Goal: Task Accomplishment & Management: Manage account settings

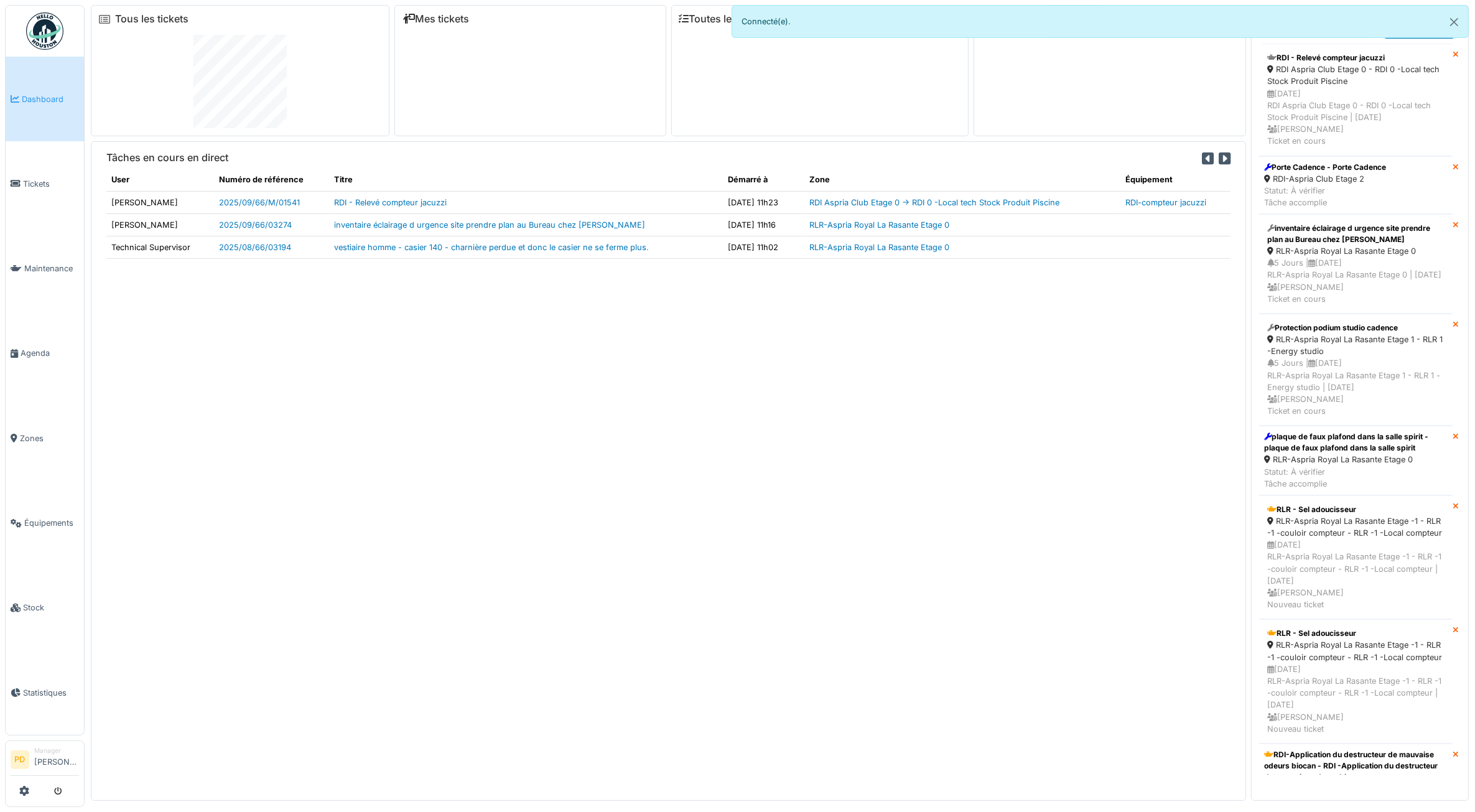
click at [36, 181] on span "Tickets" at bounding box center [51, 184] width 56 height 12
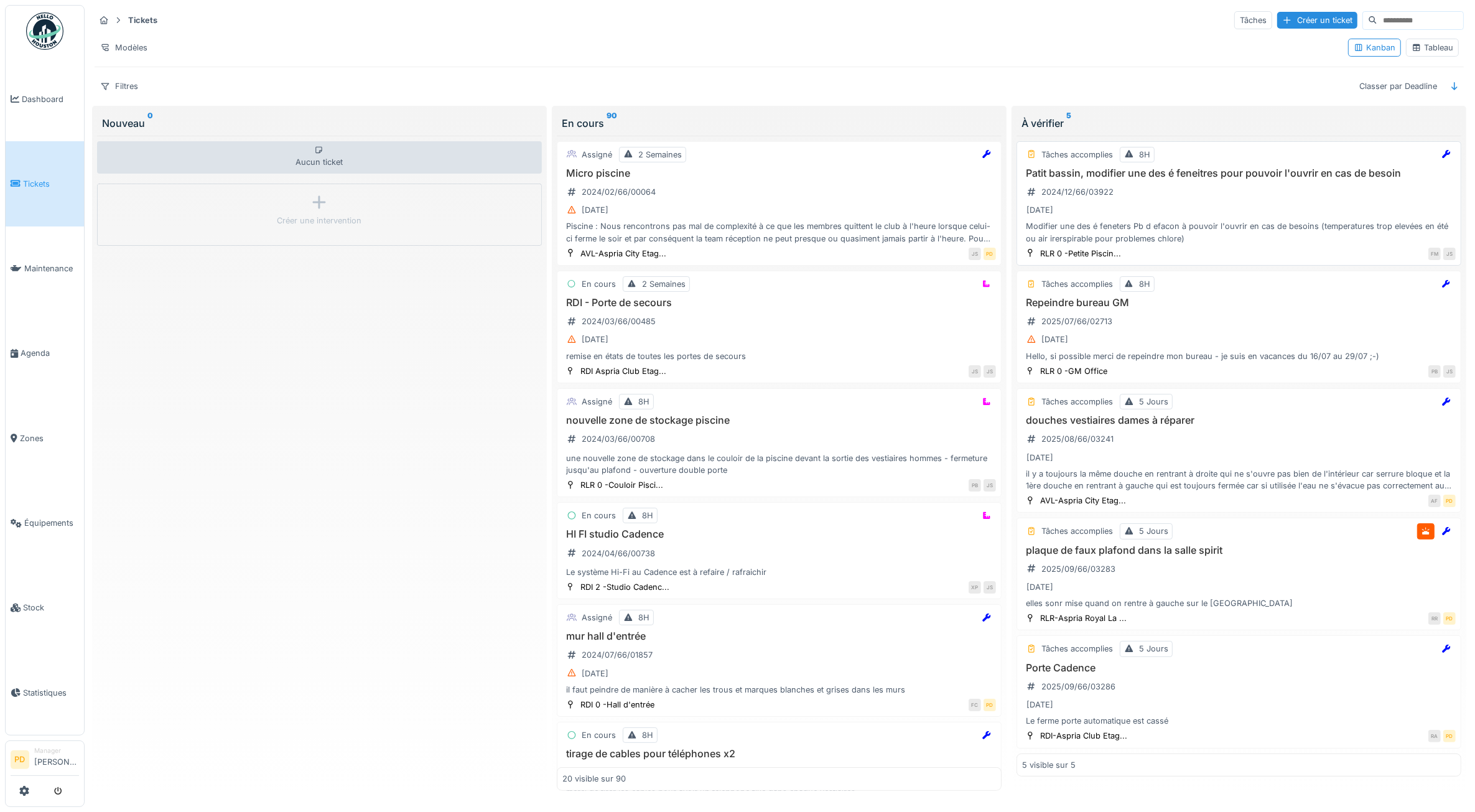
click at [1308, 184] on div "Patit bassin, modifier une des é feneitres pour pouvoir l'ouvrir en cas de beso…" at bounding box center [1239, 206] width 434 height 77
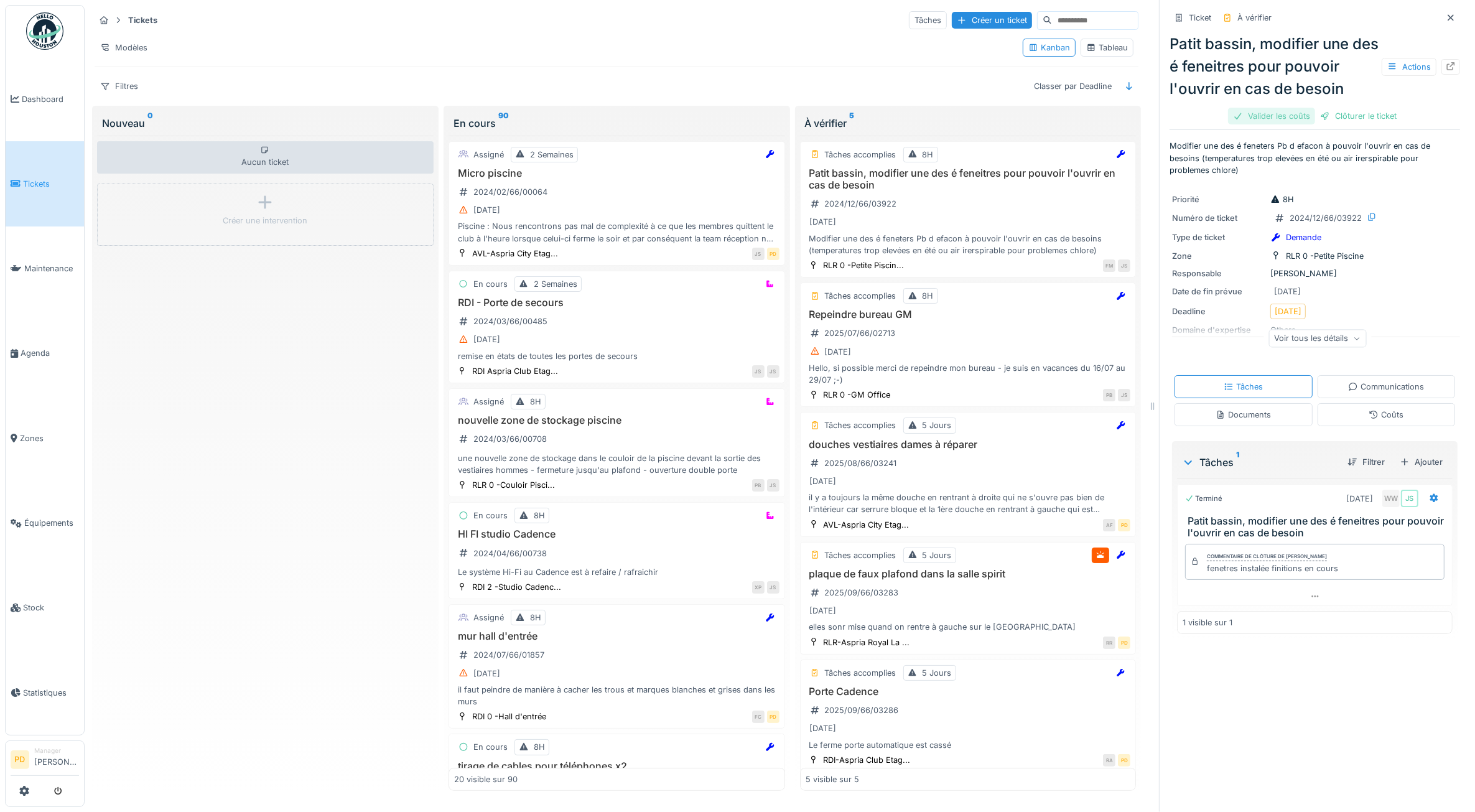
click at [1266, 125] on div "Valider les coûts" at bounding box center [1271, 116] width 87 height 17
click at [1330, 125] on div "Clôturer le ticket" at bounding box center [1315, 116] width 86 height 17
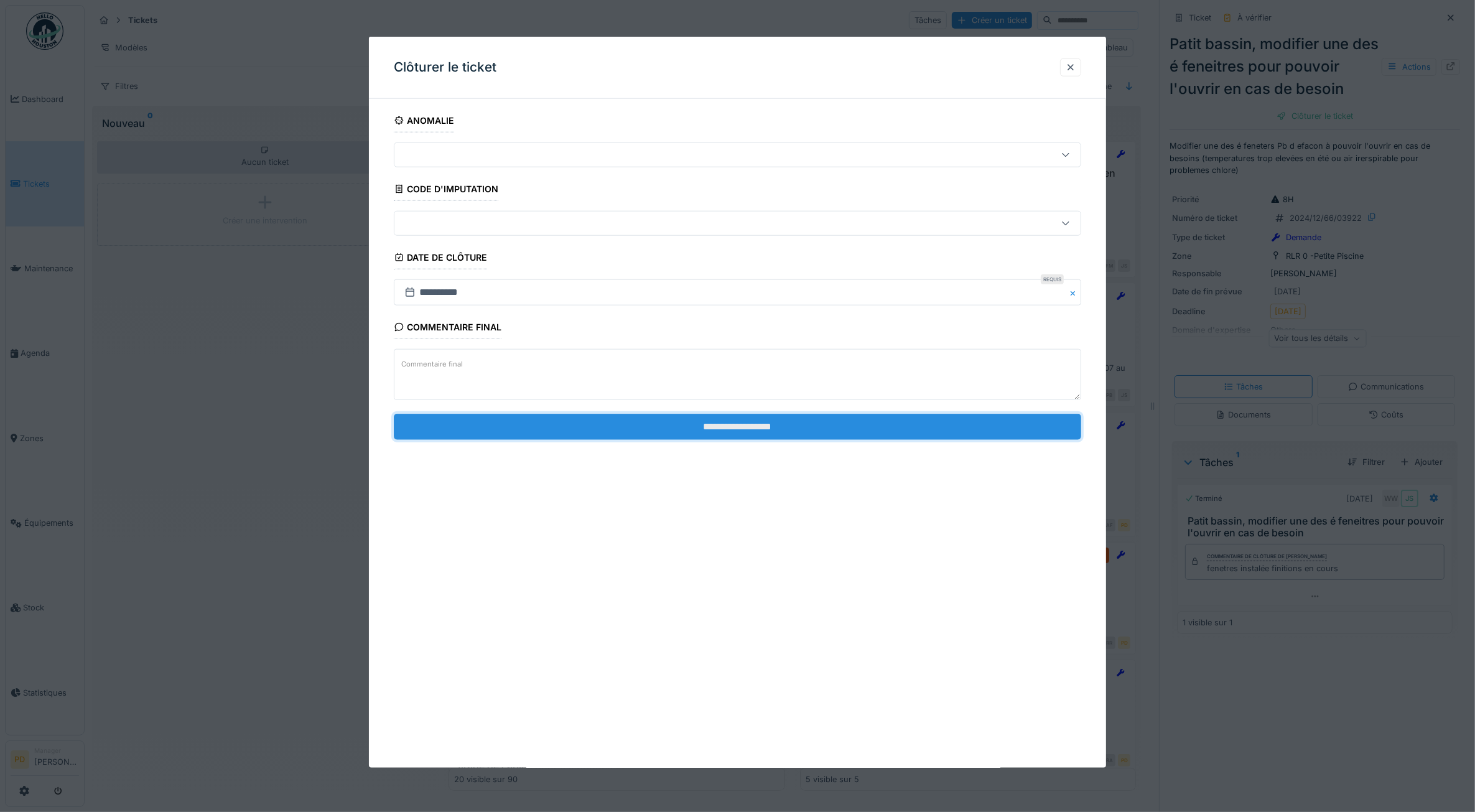
click at [952, 423] on input "**********" at bounding box center [738, 426] width 688 height 26
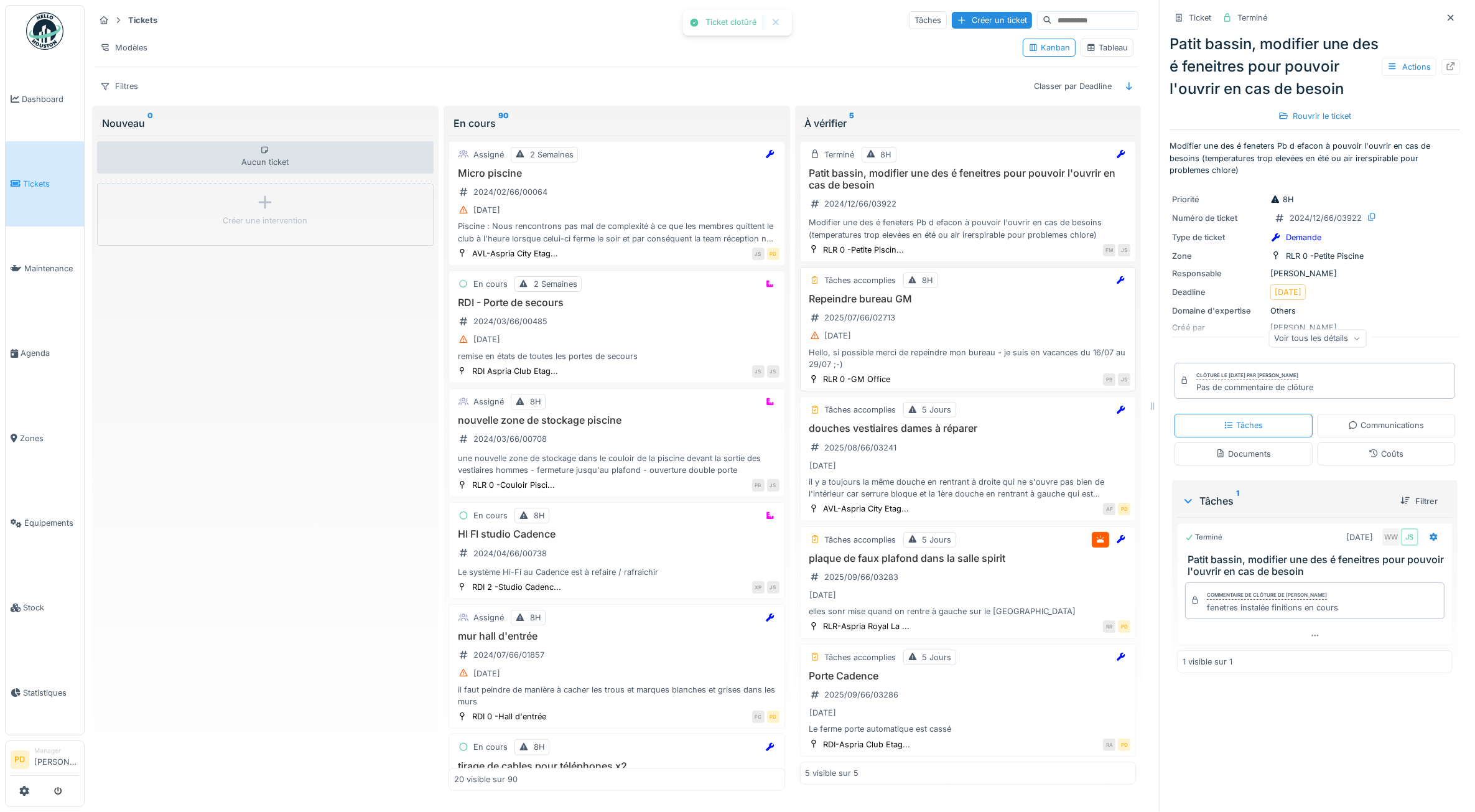
click at [952, 334] on div "21/08/2025" at bounding box center [968, 335] width 326 height 16
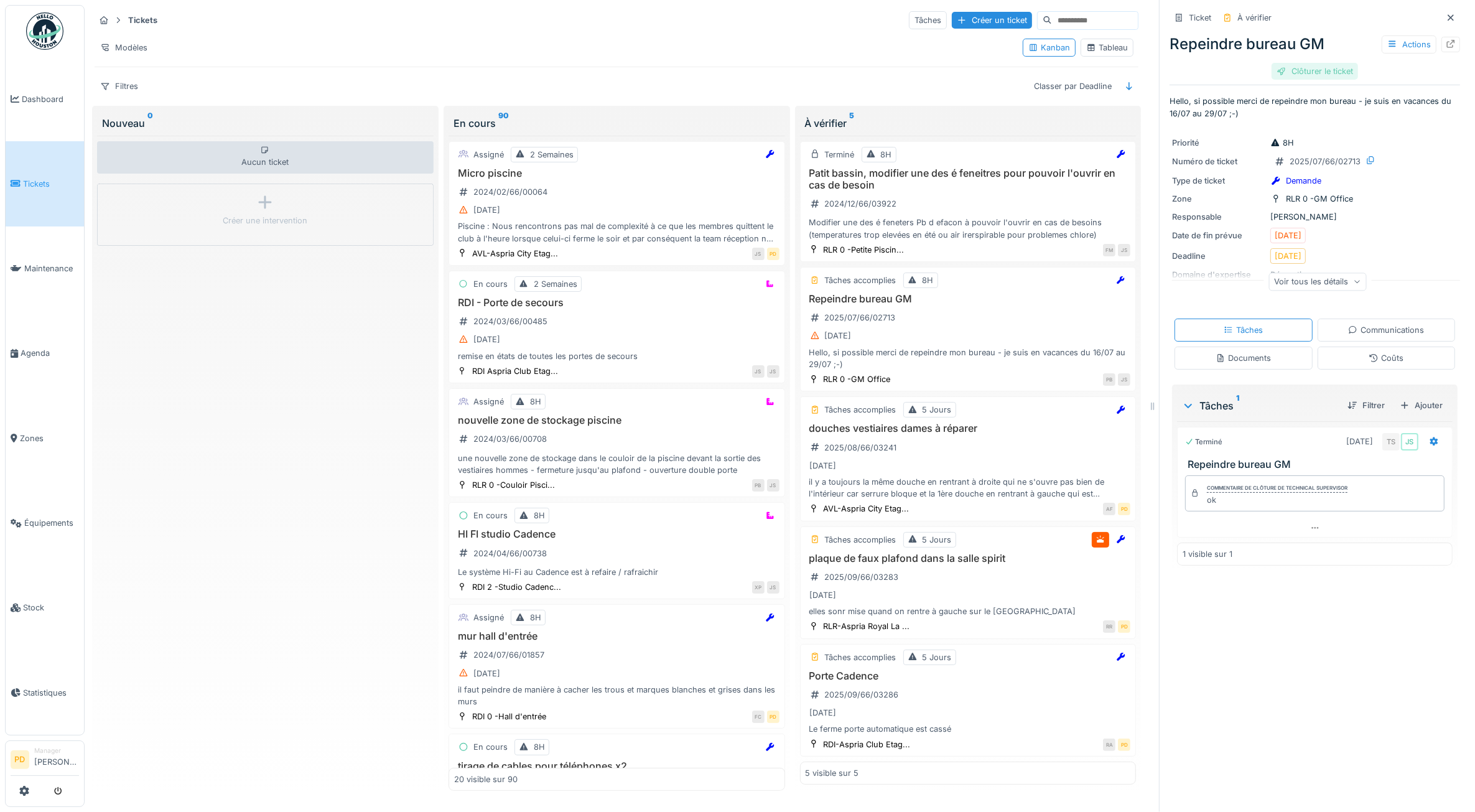
click at [1305, 70] on div "Clôturer le ticket" at bounding box center [1315, 71] width 86 height 17
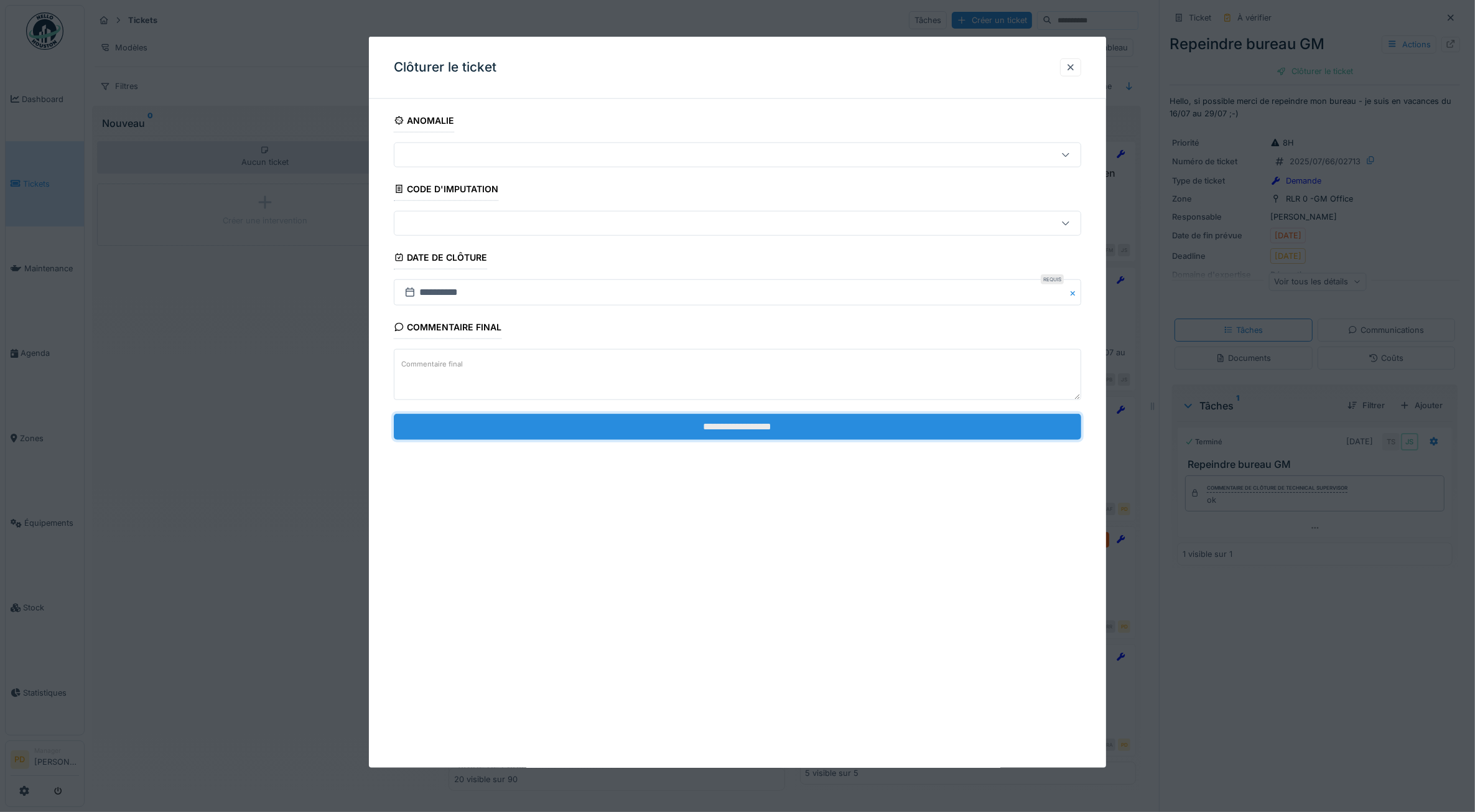
click at [934, 427] on input "**********" at bounding box center [738, 426] width 688 height 26
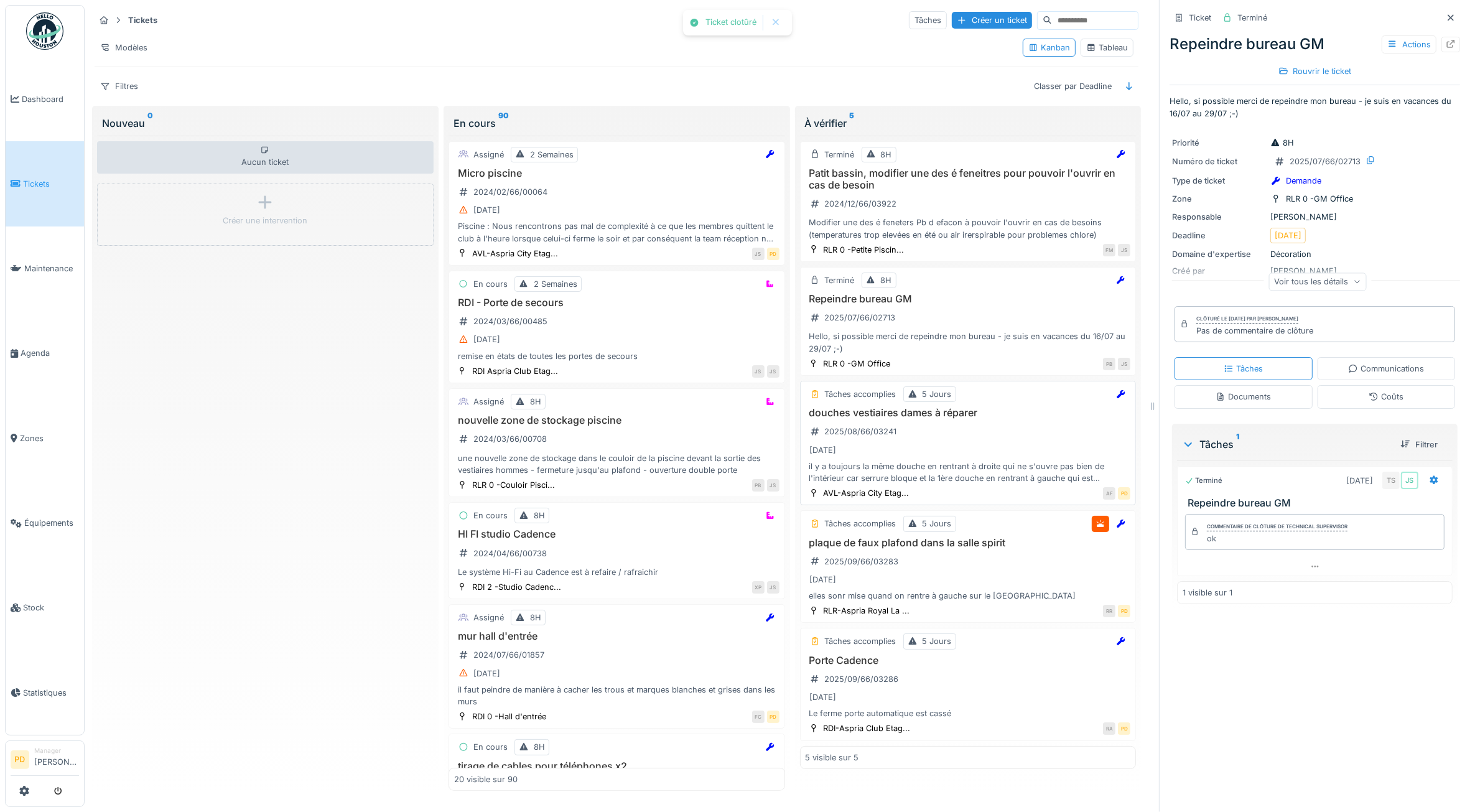
click at [991, 433] on div "douches vestiaires dames à réparer 2025/08/66/03241 29/08/2025 il y a toujours …" at bounding box center [968, 445] width 326 height 77
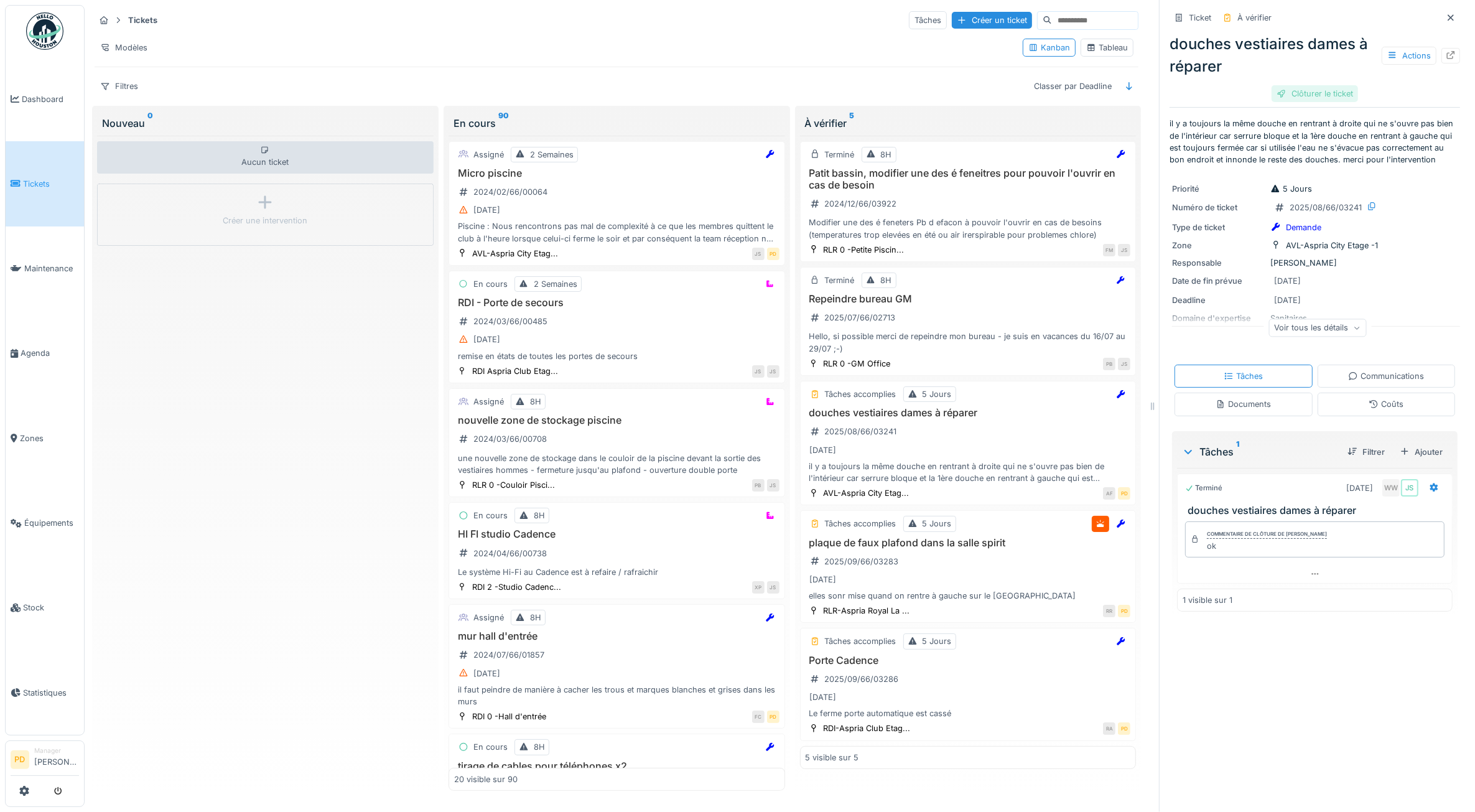
click at [1299, 93] on div "Clôturer le ticket" at bounding box center [1315, 93] width 86 height 17
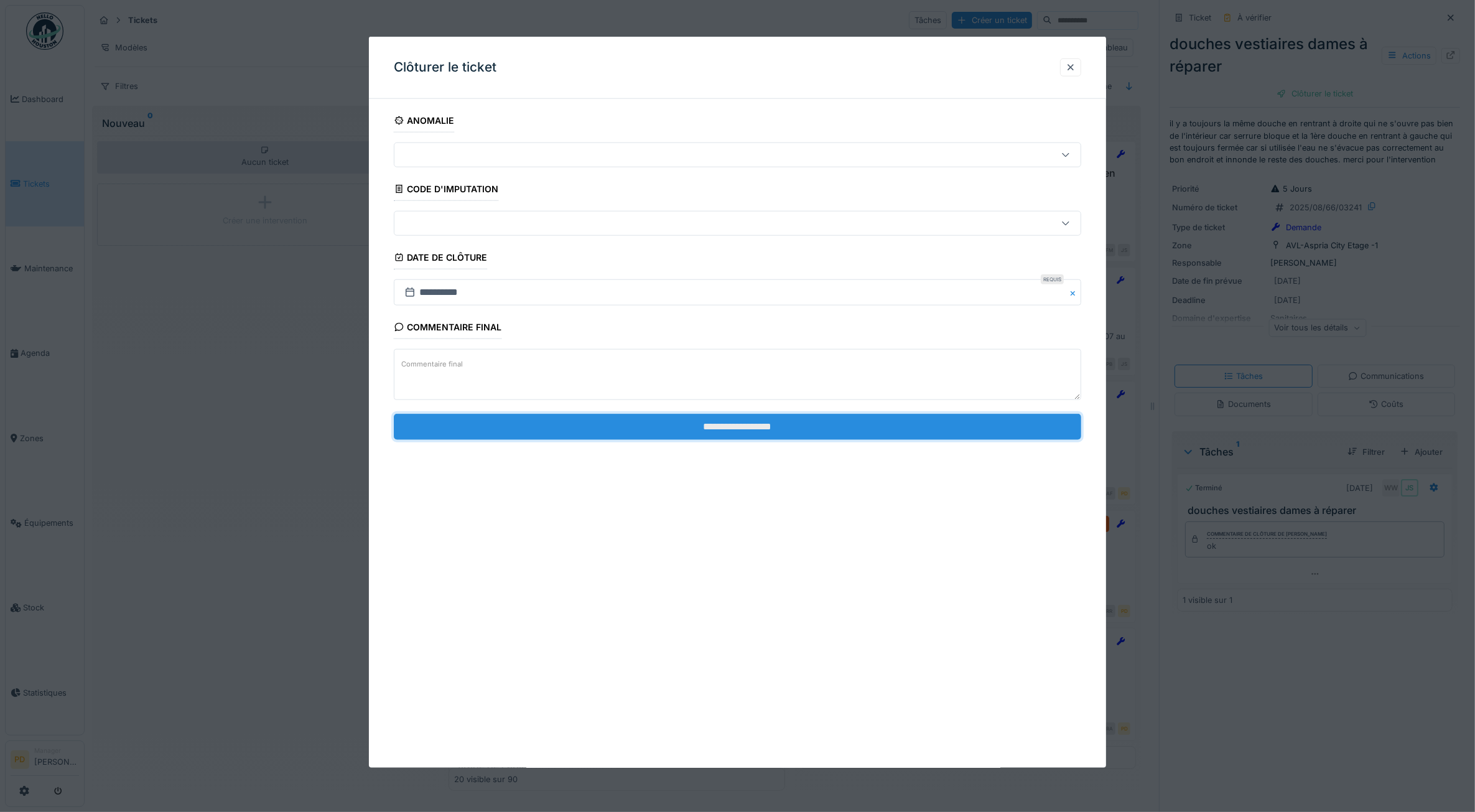
click at [947, 423] on input "**********" at bounding box center [738, 426] width 688 height 26
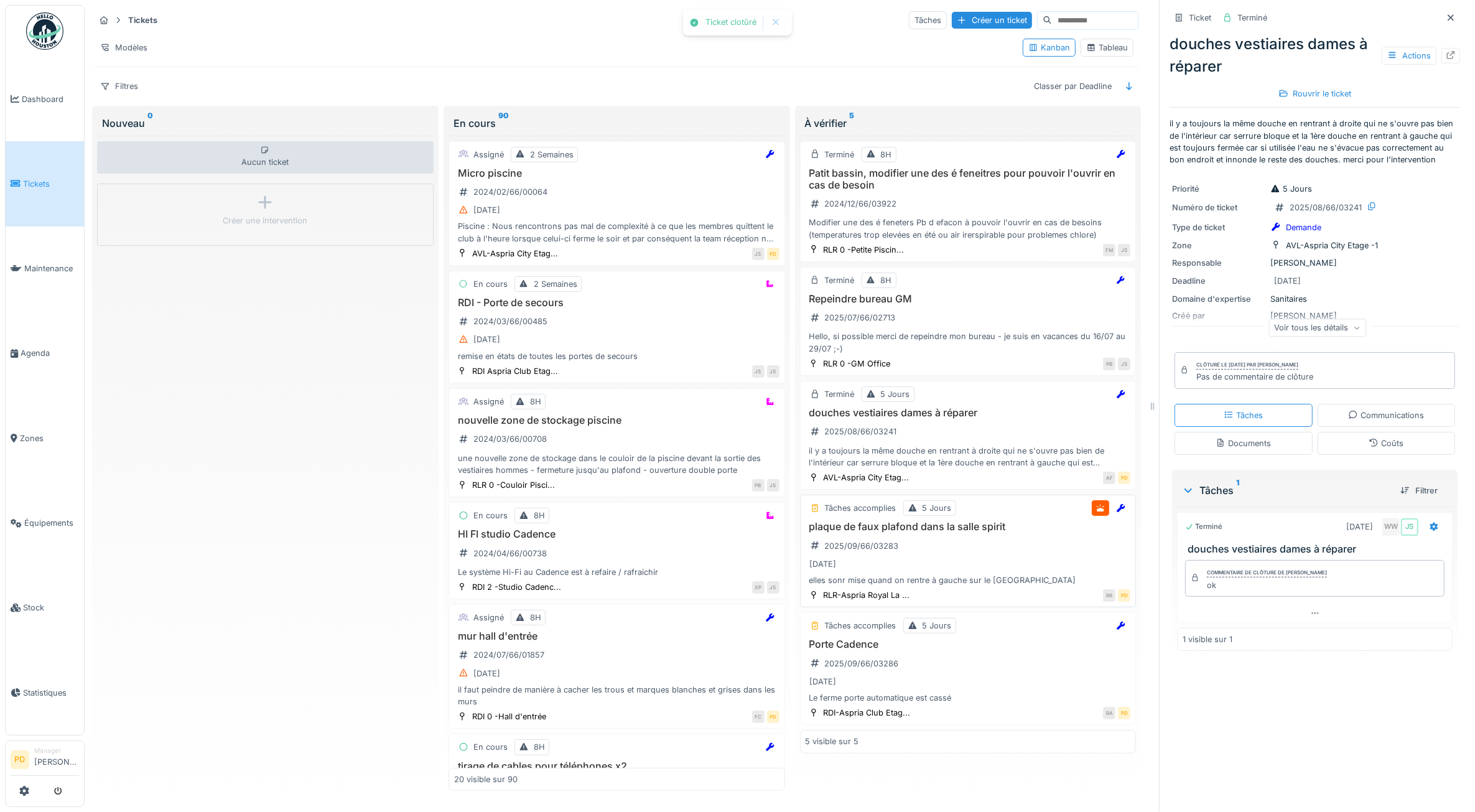
click at [978, 557] on div "plaque de faux plafond dans la salle spirit 2025/09/66/03283 29/08/2025 elles s…" at bounding box center [968, 553] width 326 height 65
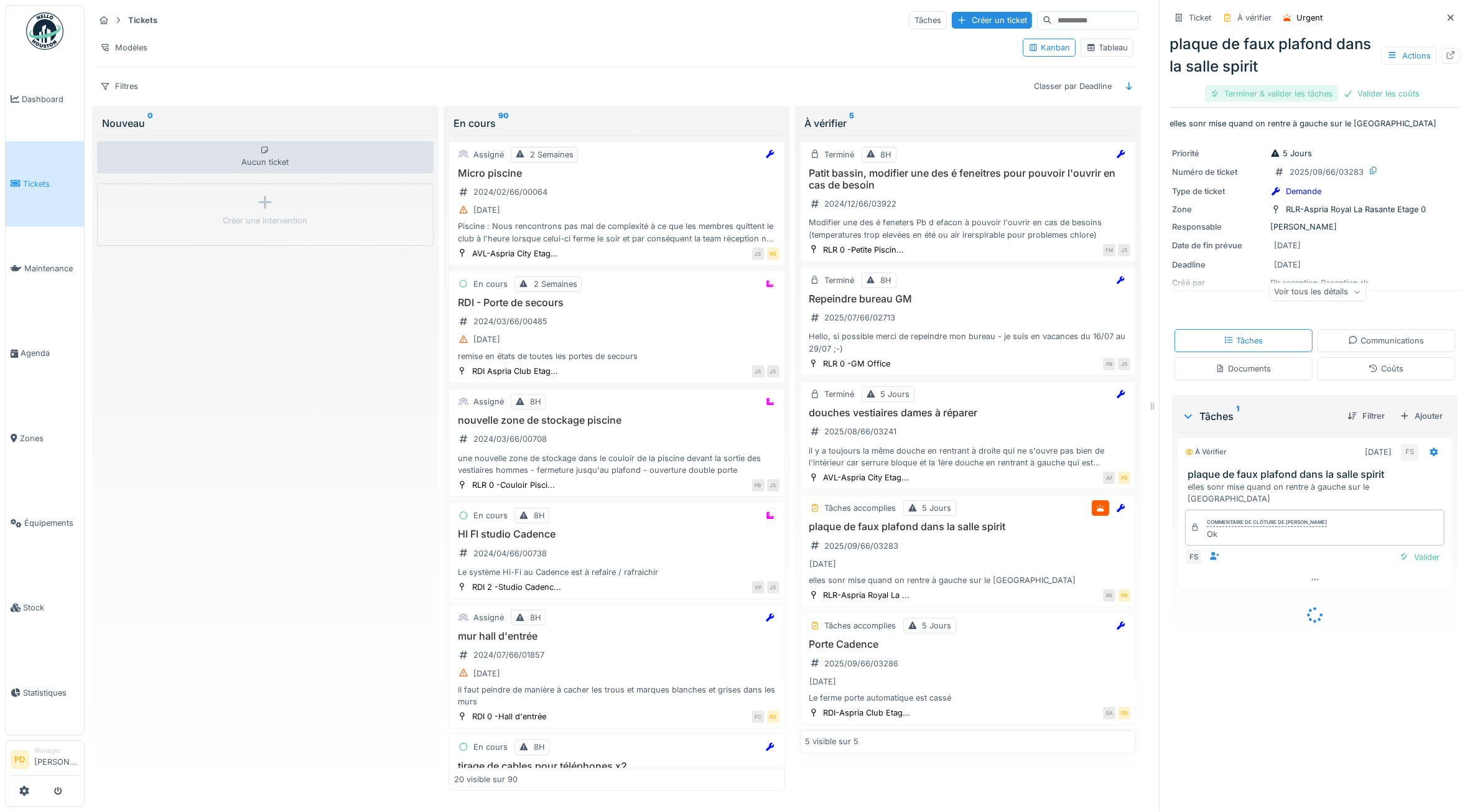
click at [1270, 99] on div "Terminer & valider les tâches" at bounding box center [1271, 93] width 133 height 17
click at [1276, 92] on div "Valider les coûts" at bounding box center [1271, 93] width 87 height 17
click at [1320, 92] on div "Clôturer le ticket" at bounding box center [1315, 93] width 86 height 17
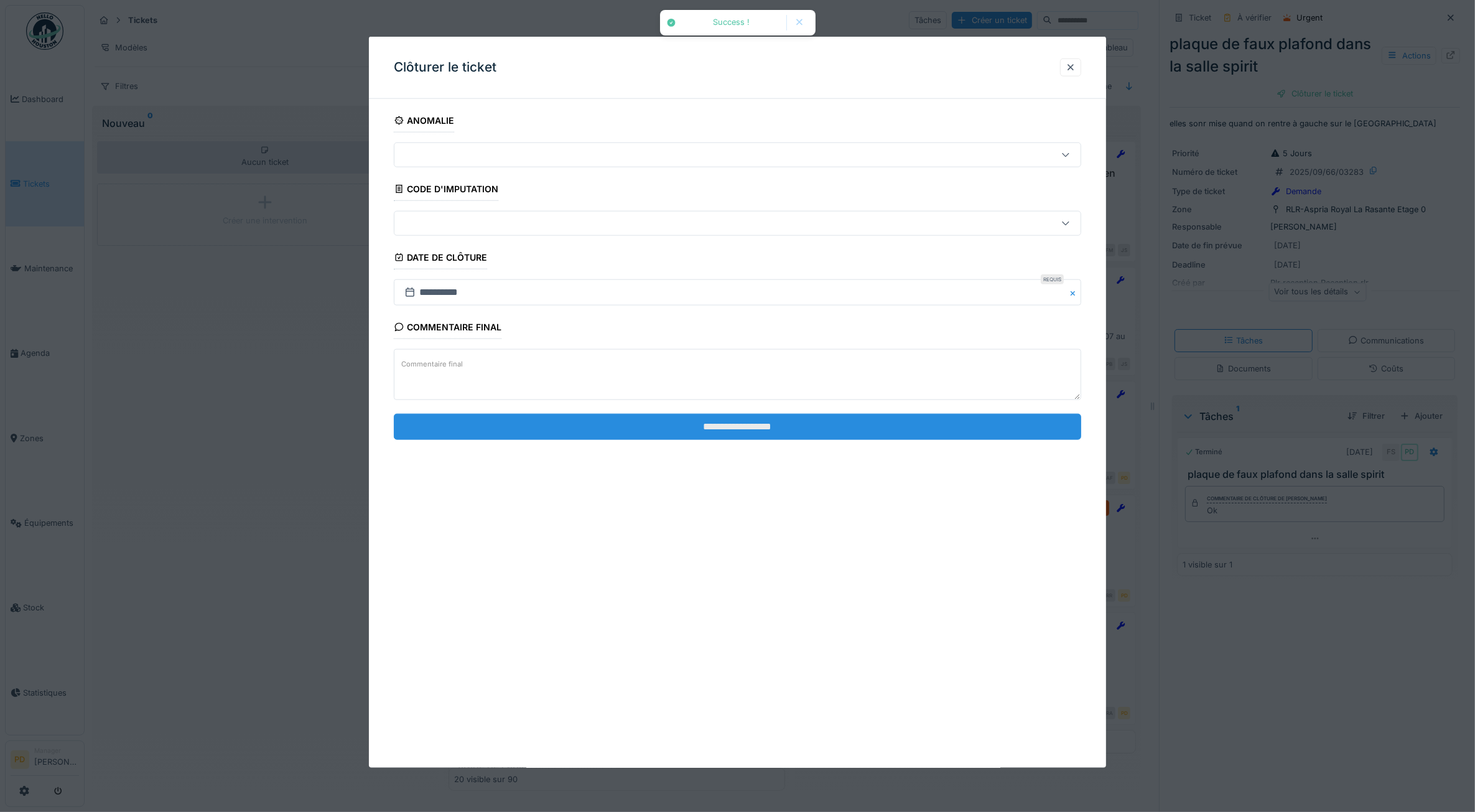
click at [860, 434] on input "**********" at bounding box center [738, 426] width 688 height 26
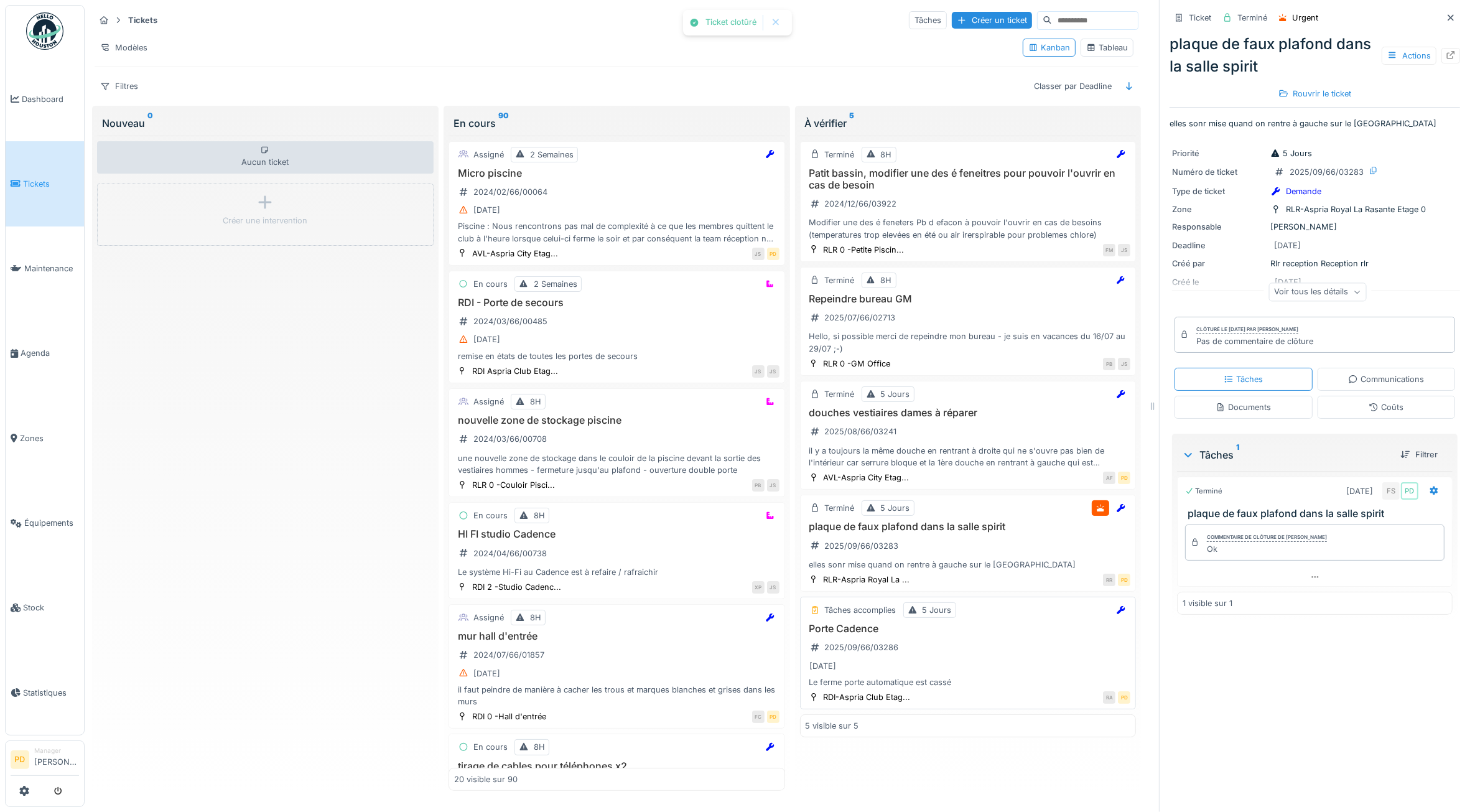
click at [950, 635] on h3 "Porte Cadence" at bounding box center [968, 628] width 326 height 12
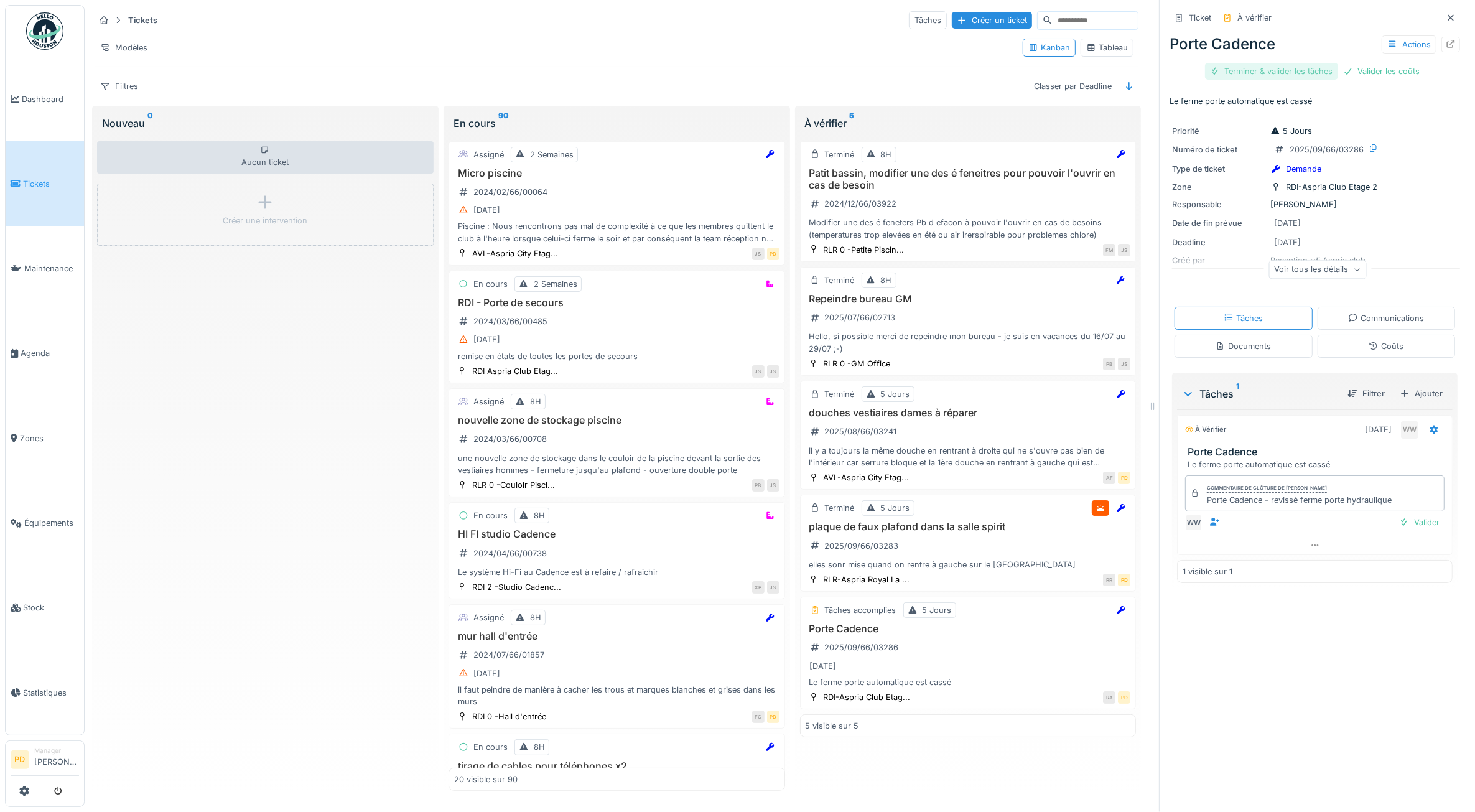
click at [1266, 78] on div "Terminer & valider les tâches" at bounding box center [1271, 71] width 133 height 17
click at [1324, 70] on div "Clôturer le ticket" at bounding box center [1358, 71] width 86 height 17
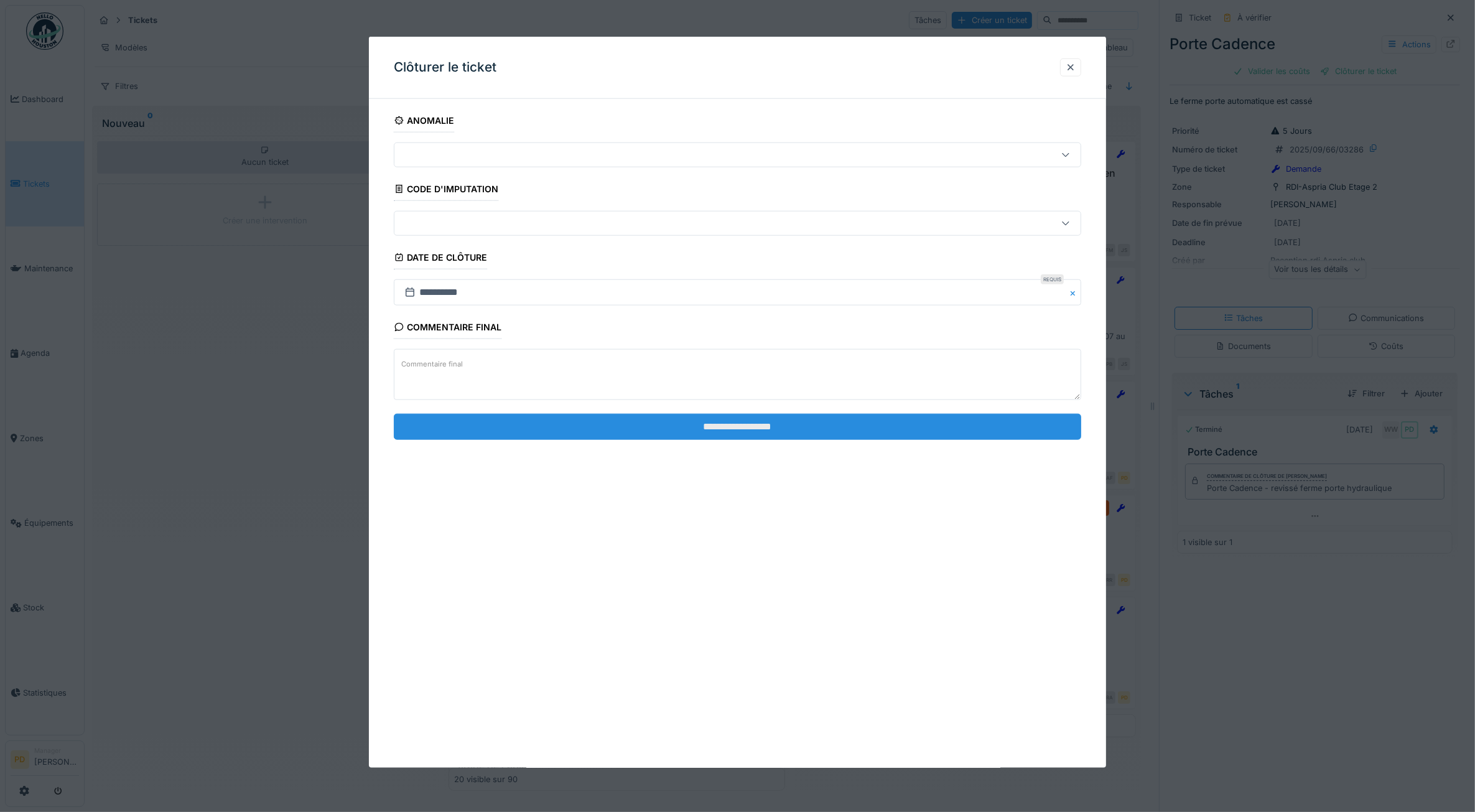
click at [902, 428] on input "**********" at bounding box center [738, 426] width 688 height 26
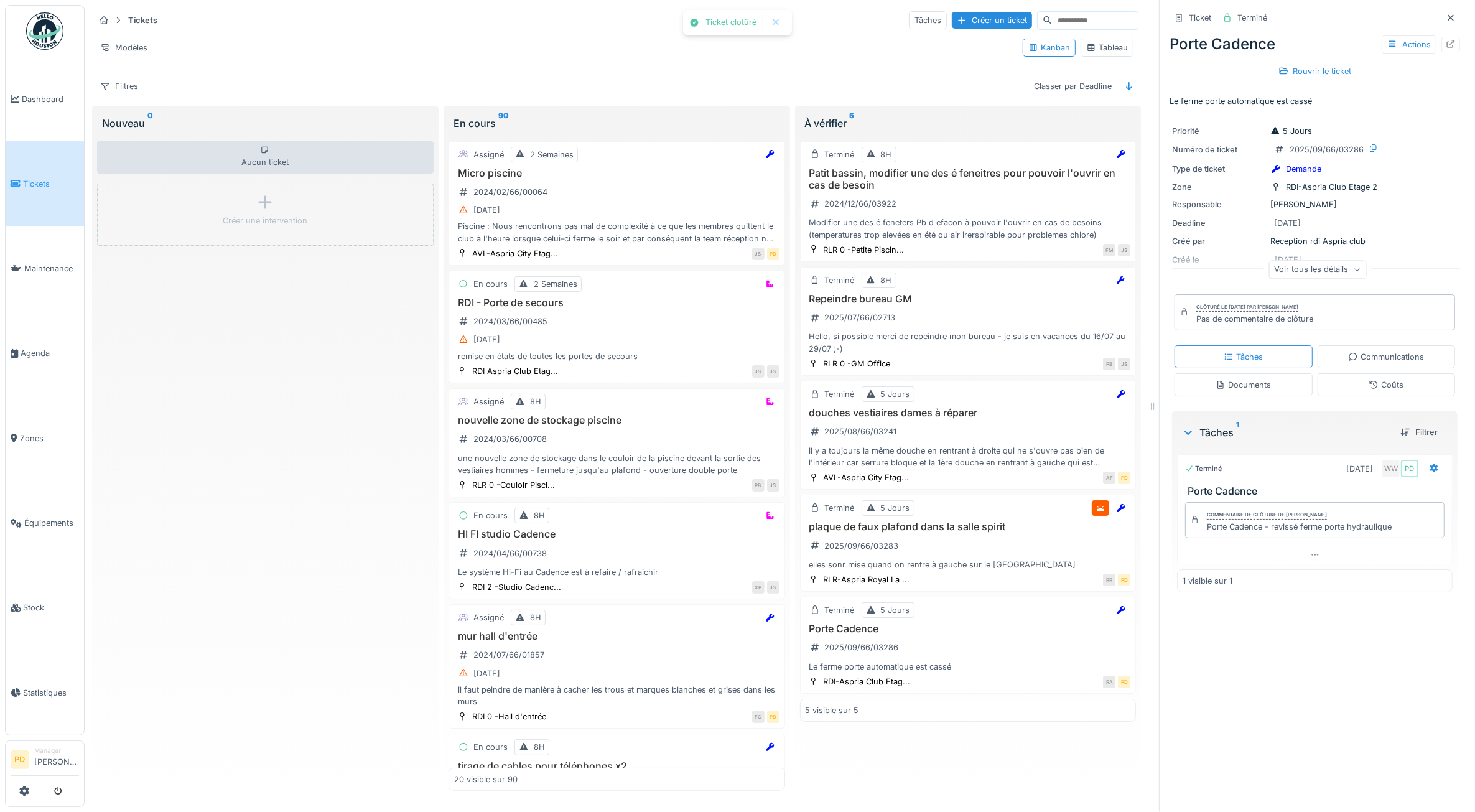
click at [45, 178] on span "Tickets" at bounding box center [51, 184] width 56 height 12
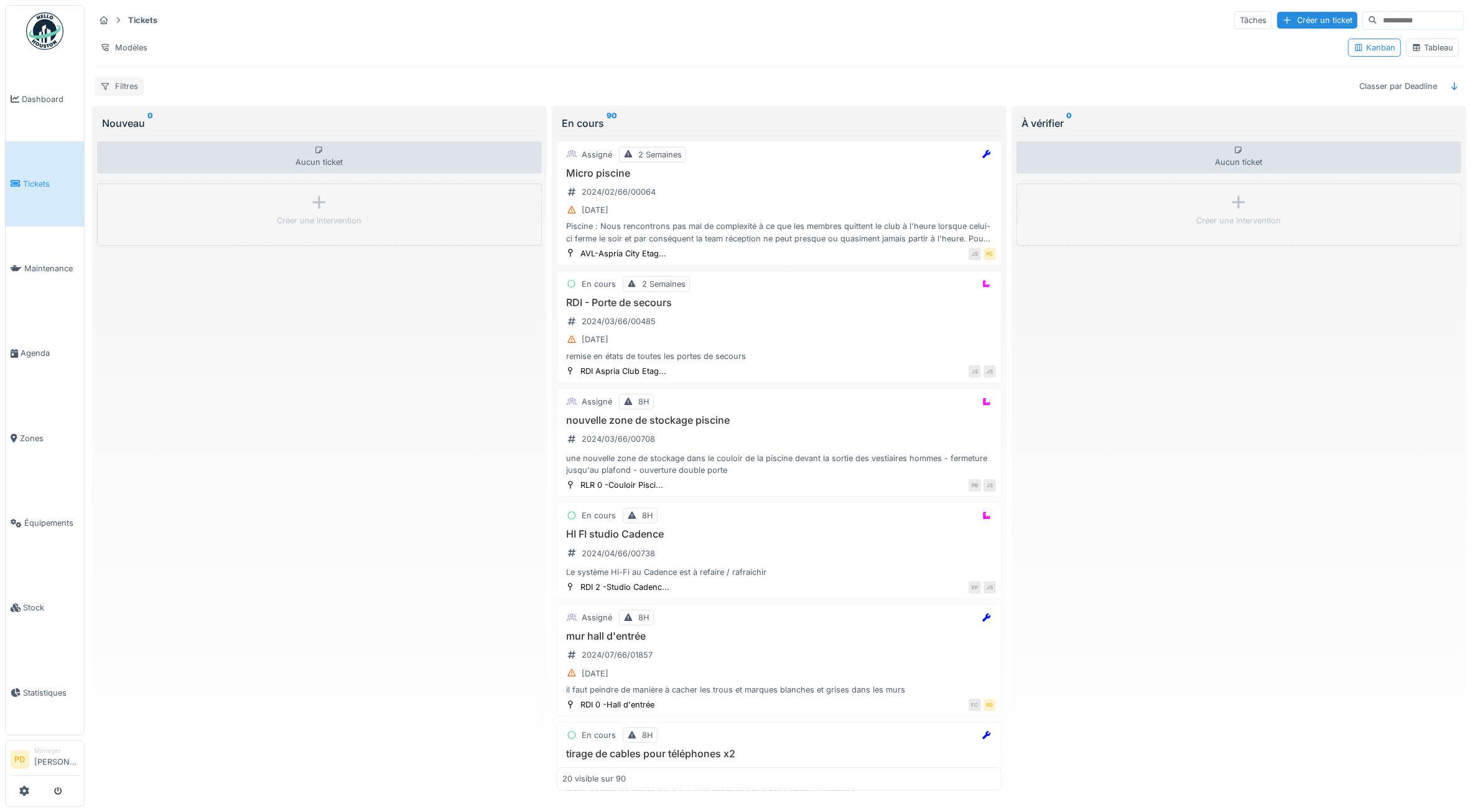
click at [127, 83] on div "Filtres" at bounding box center [119, 86] width 49 height 18
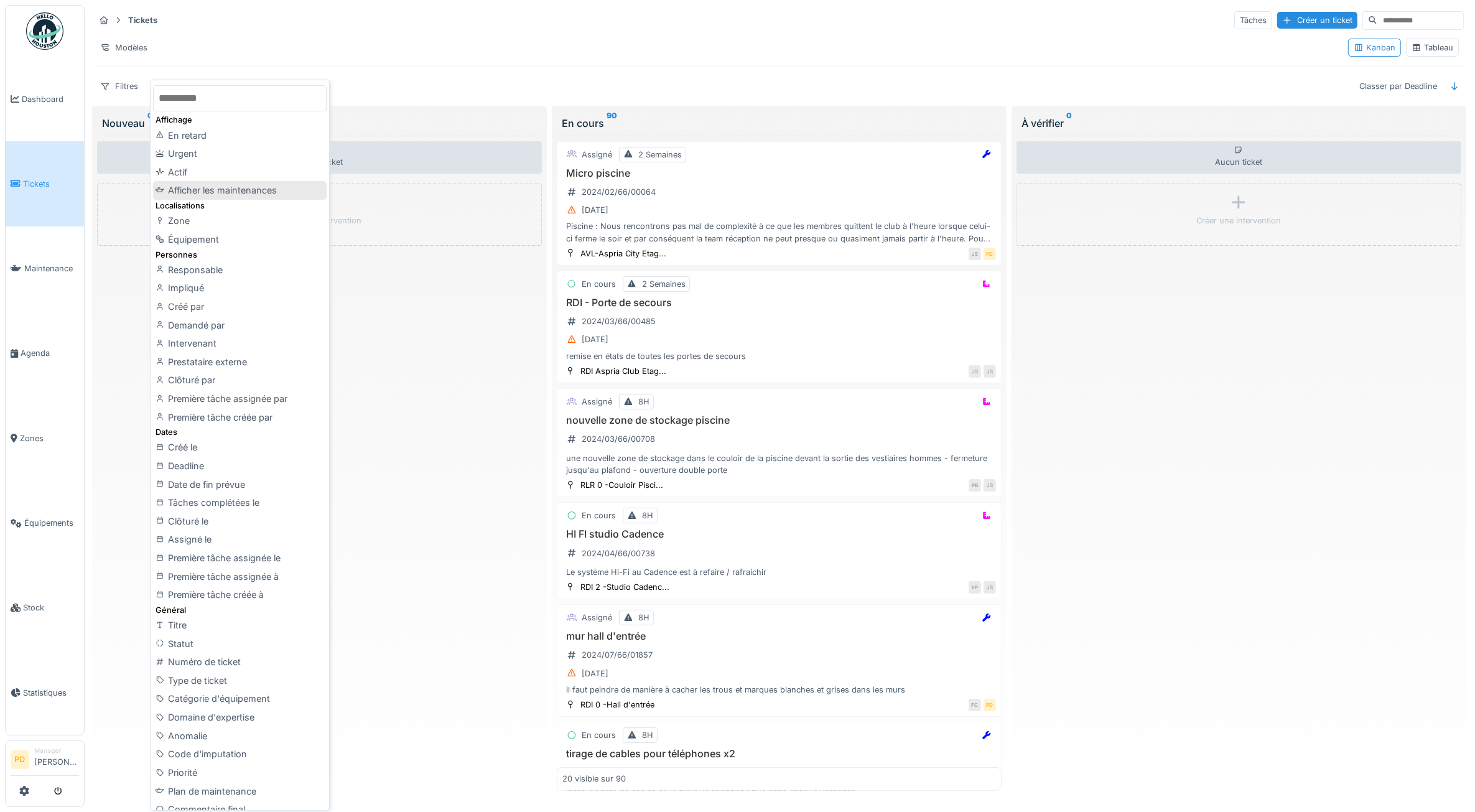
click at [247, 190] on div "Afficher les maintenances" at bounding box center [239, 190] width 173 height 19
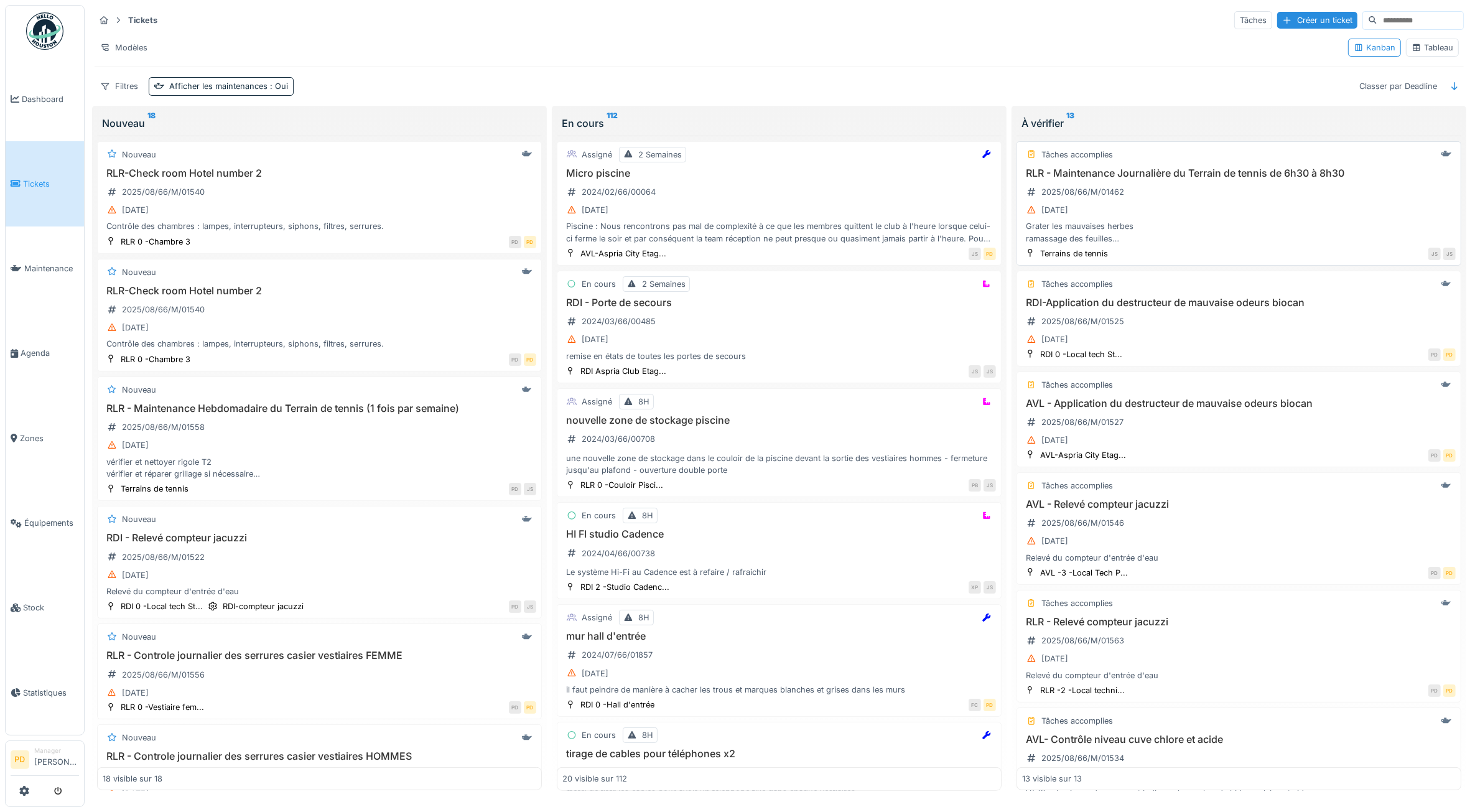
click at [1231, 171] on h3 "RLR - Maintenance Journalière du Terrain de tennis de 6h30 à 8h30" at bounding box center [1239, 173] width 434 height 12
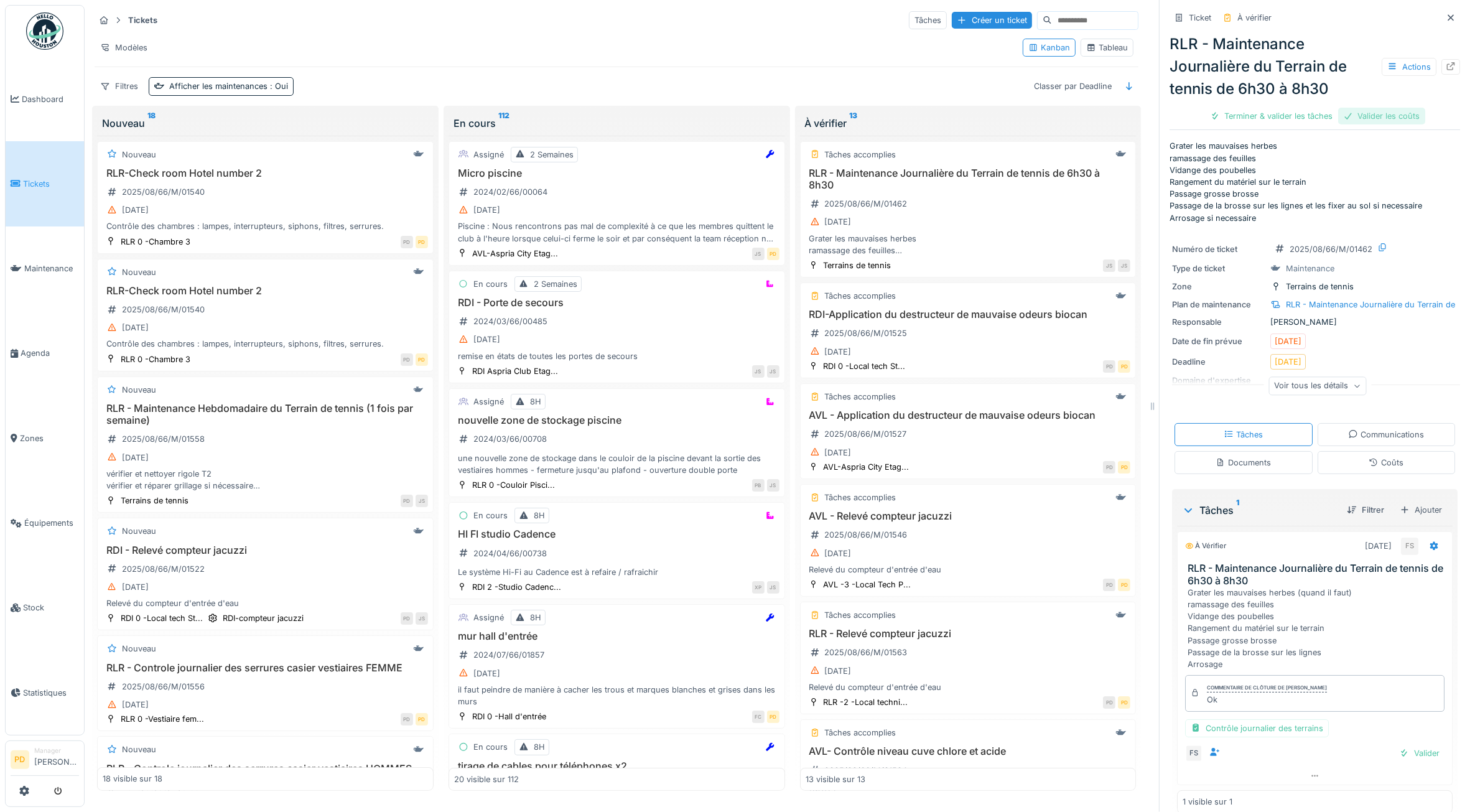
click at [1380, 112] on div "Valider les coûts" at bounding box center [1382, 116] width 87 height 17
click at [1285, 116] on div "Terminer & valider les tâches" at bounding box center [1315, 116] width 133 height 17
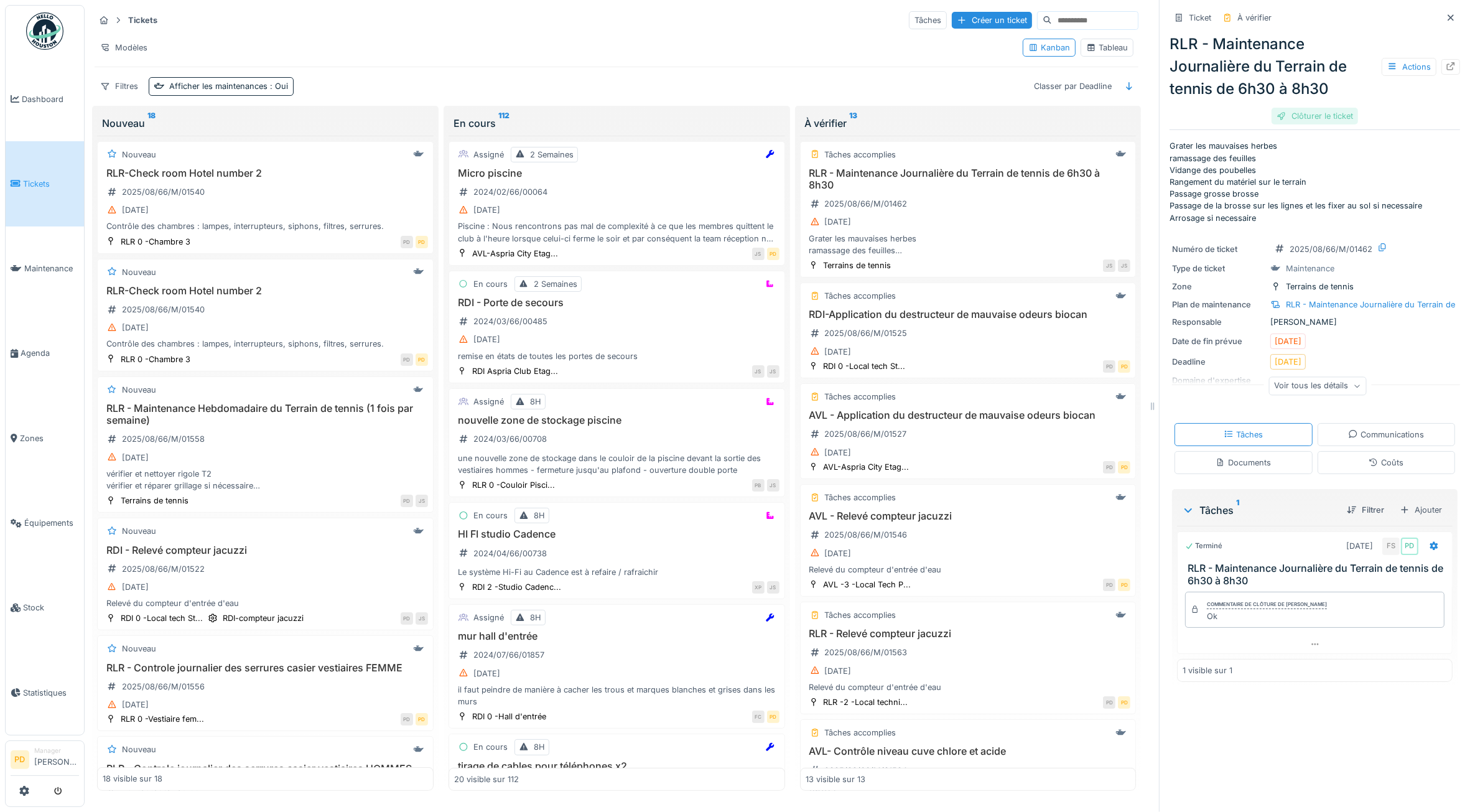
click at [1290, 118] on div "Clôturer le ticket" at bounding box center [1315, 116] width 86 height 17
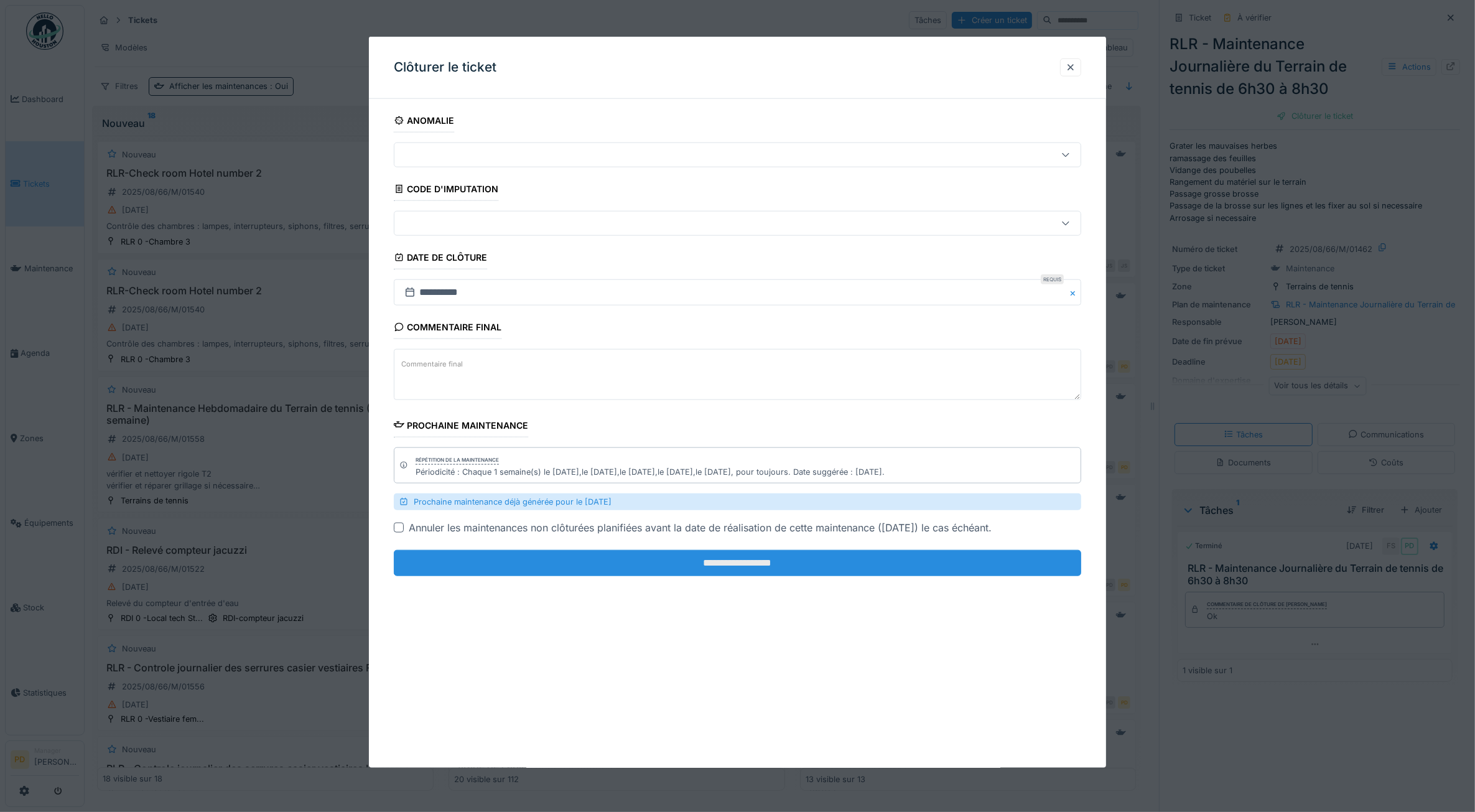
click at [957, 567] on input "**********" at bounding box center [738, 563] width 688 height 26
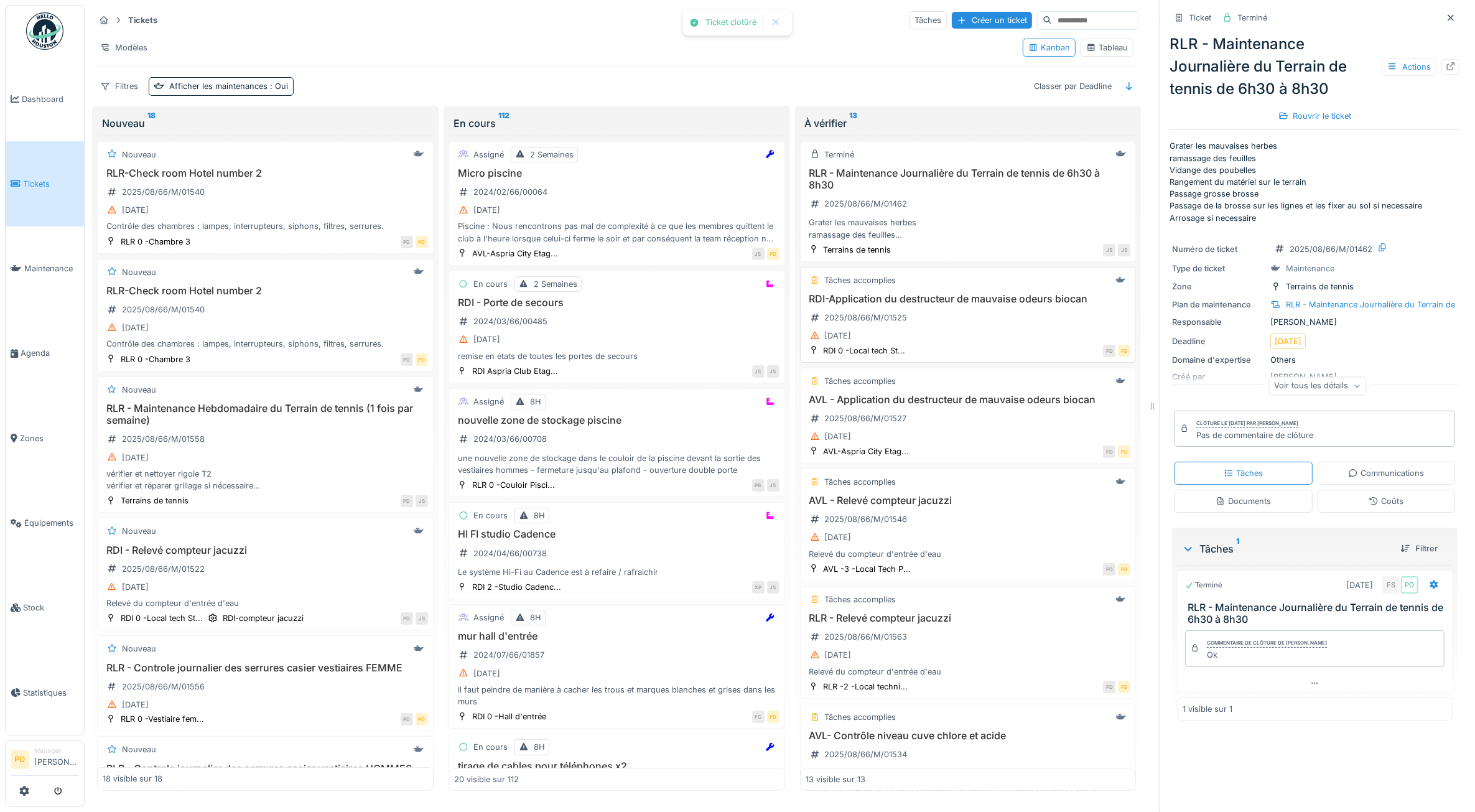
click at [1009, 343] on div "28/08/2025" at bounding box center [968, 335] width 326 height 16
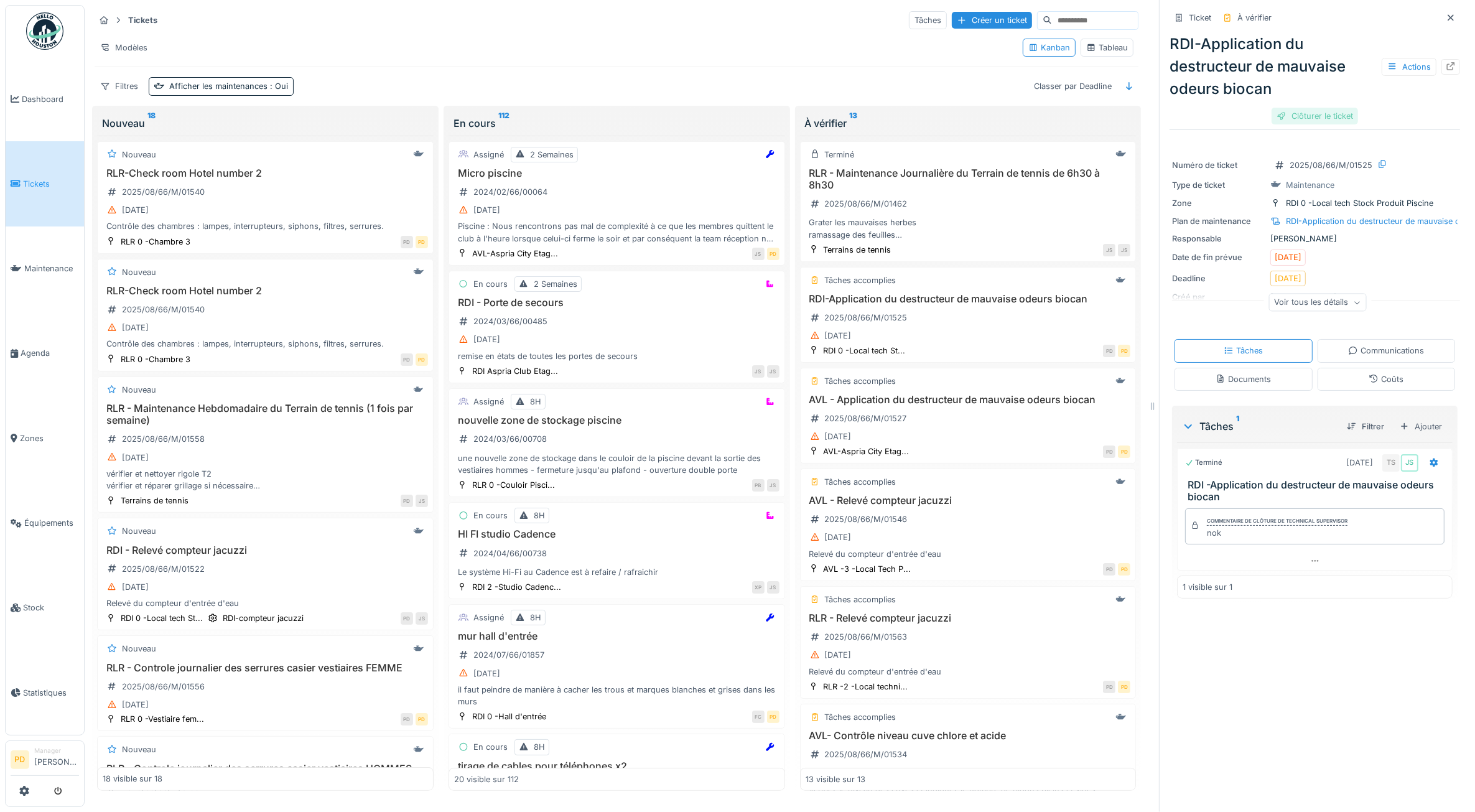
click at [1314, 108] on div "Clôturer le ticket" at bounding box center [1315, 116] width 86 height 17
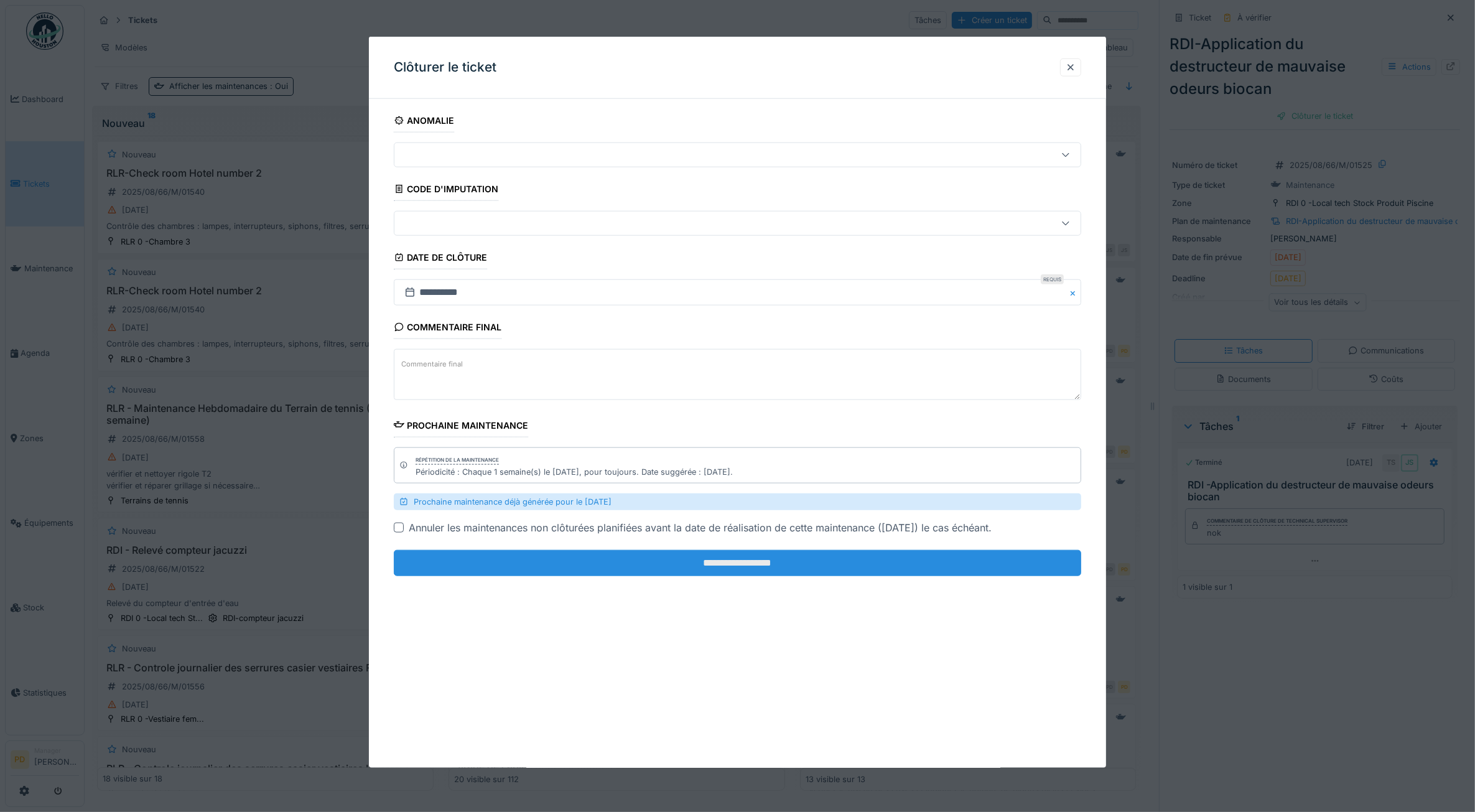
click at [940, 562] on input "**********" at bounding box center [738, 563] width 688 height 26
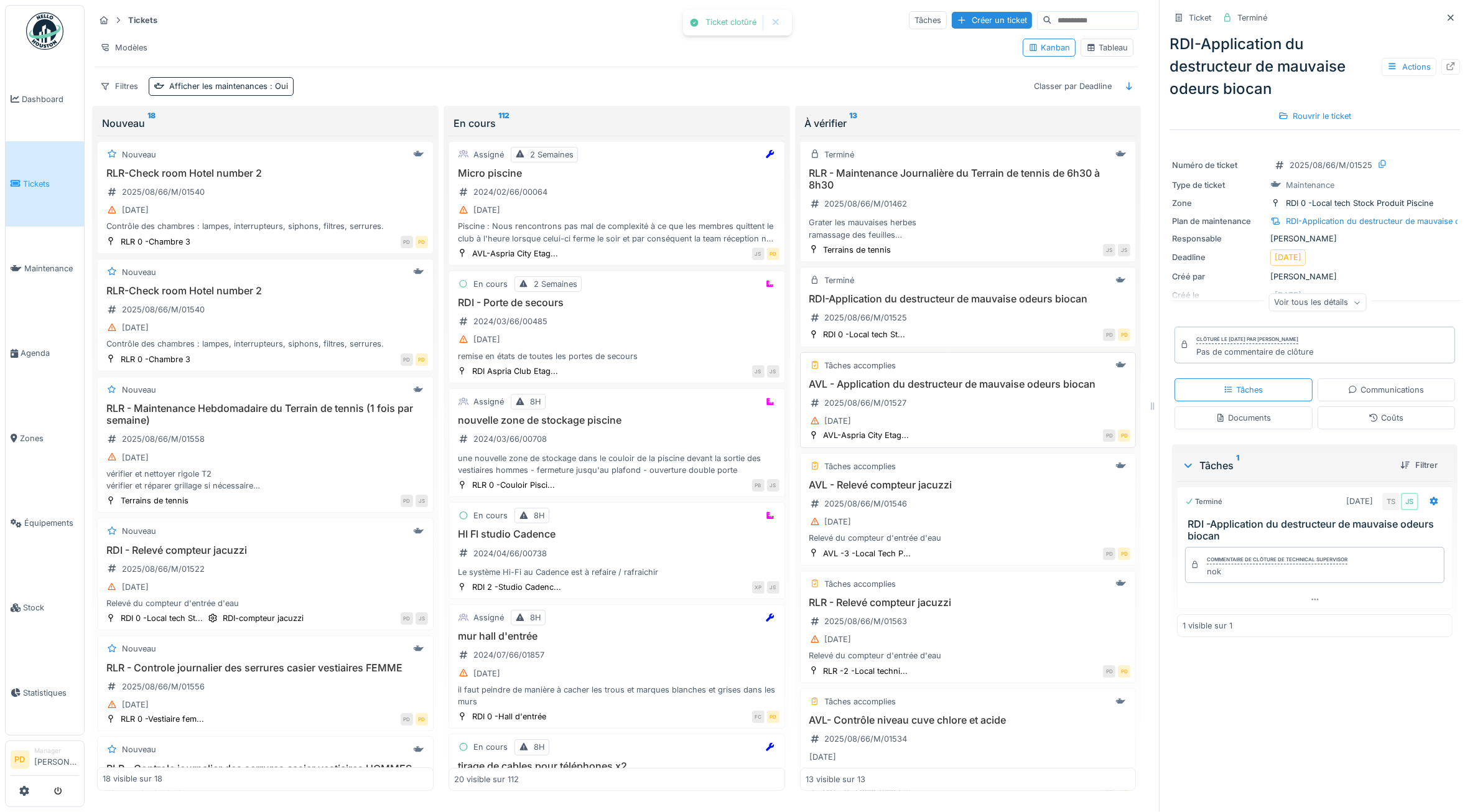
click at [949, 406] on div "AVL - Application du destructeur de mauvaise odeurs biocan 2025/08/66/M/01527 2…" at bounding box center [968, 404] width 326 height 51
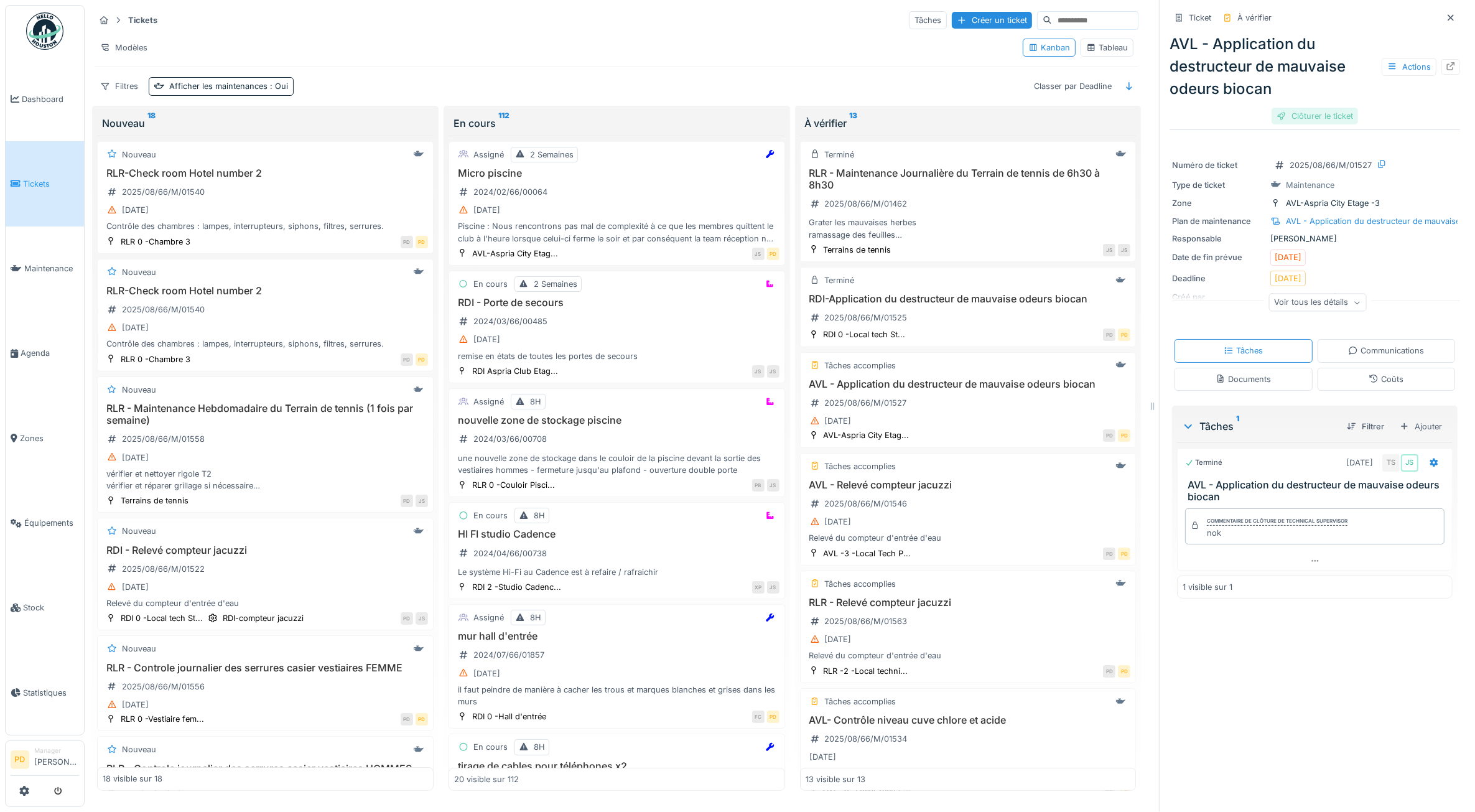
click at [1289, 111] on div "Clôturer le ticket" at bounding box center [1315, 116] width 86 height 17
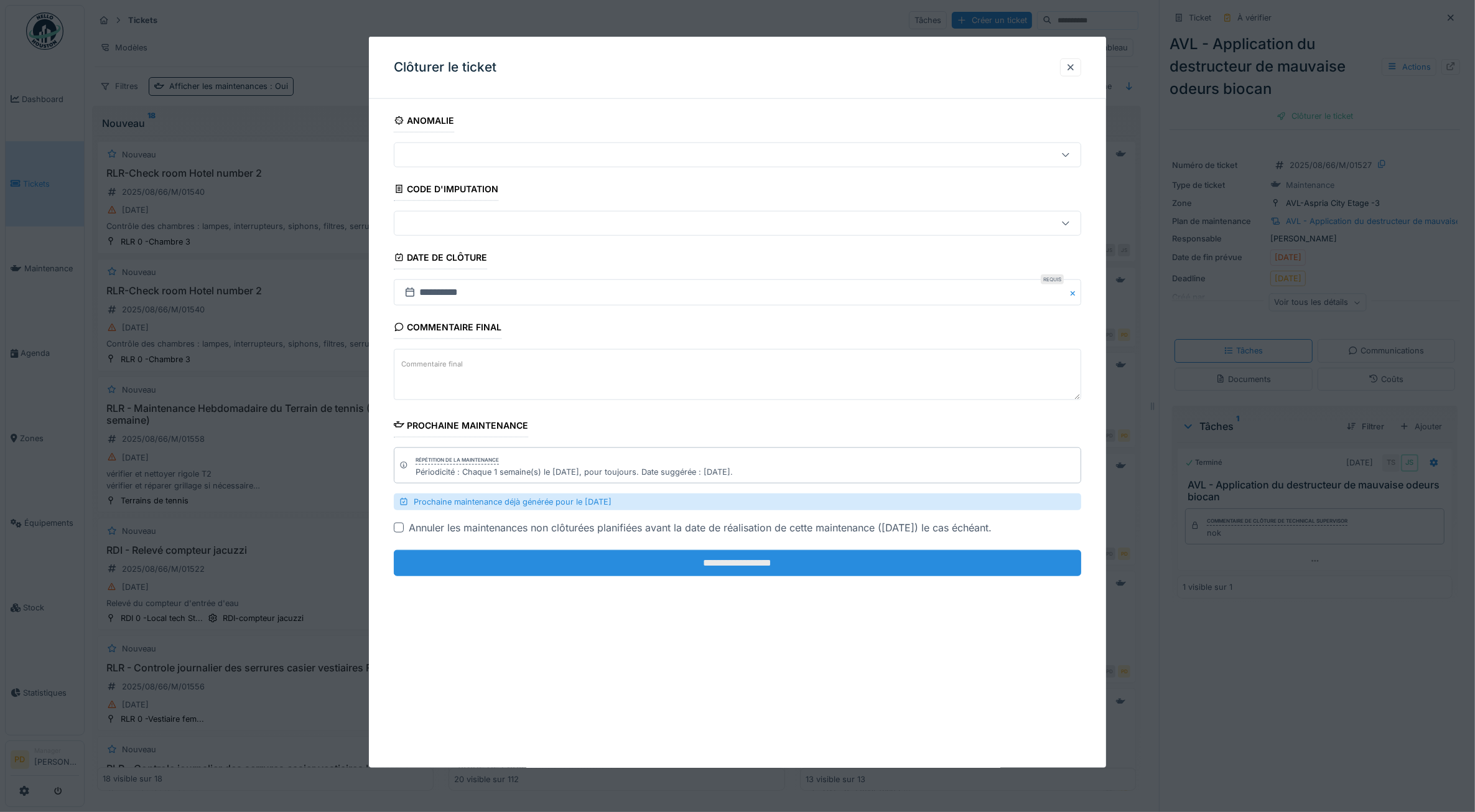
click at [940, 555] on input "**********" at bounding box center [738, 563] width 688 height 26
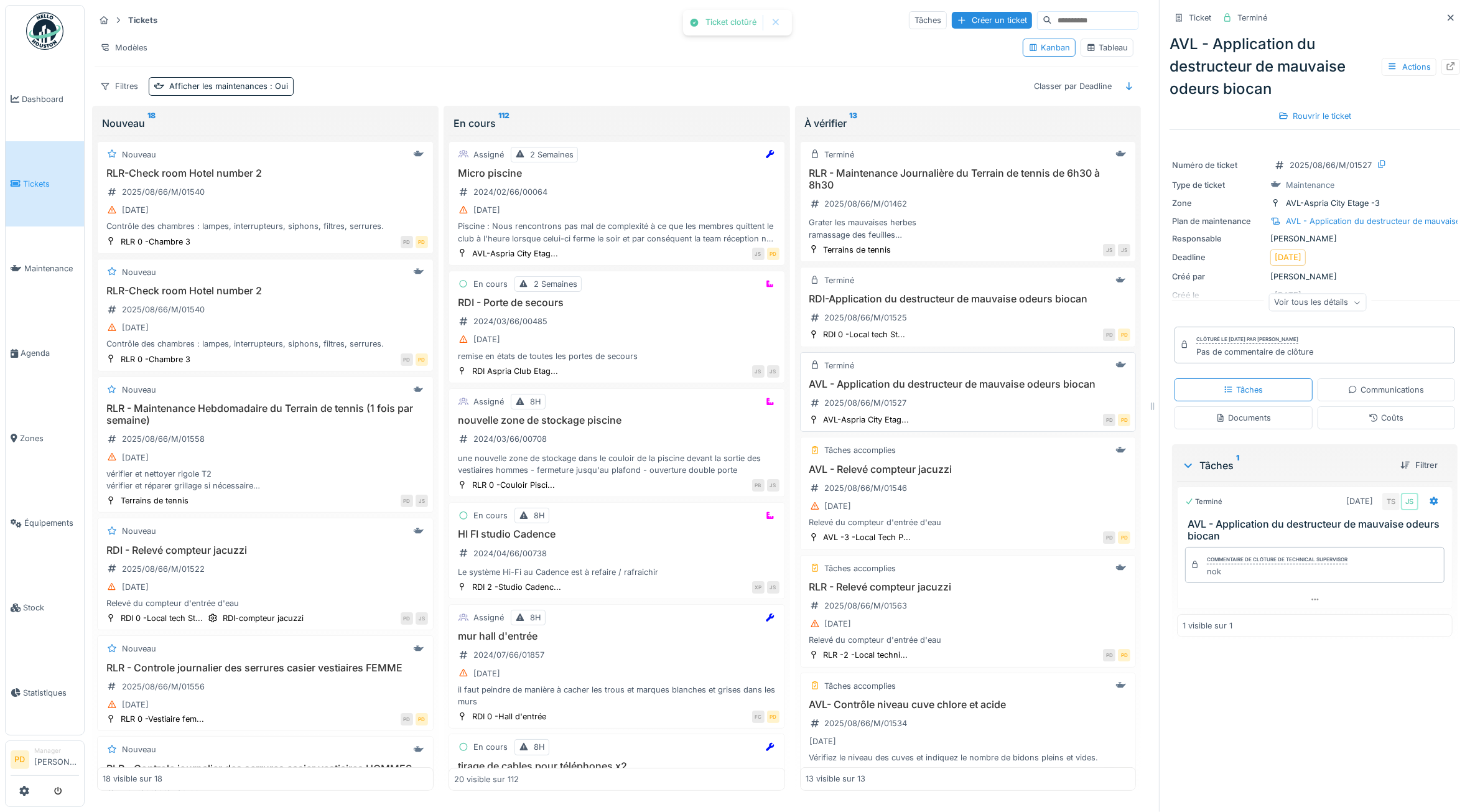
click at [1022, 400] on div "AVL - Application du destructeur de mauvaise odeurs biocan 2025/08/66/M/01527" at bounding box center [968, 395] width 326 height 35
click at [891, 383] on div "Terminé AVL - Application du destructeur de mauvaise odeurs biocan 2025/08/66/M…" at bounding box center [968, 392] width 337 height 80
click at [968, 496] on div "AVL - Relevé compteur jacuzzi 2025/08/66/M/01546 28/08/2025 Relevé du compteur …" at bounding box center [968, 495] width 326 height 65
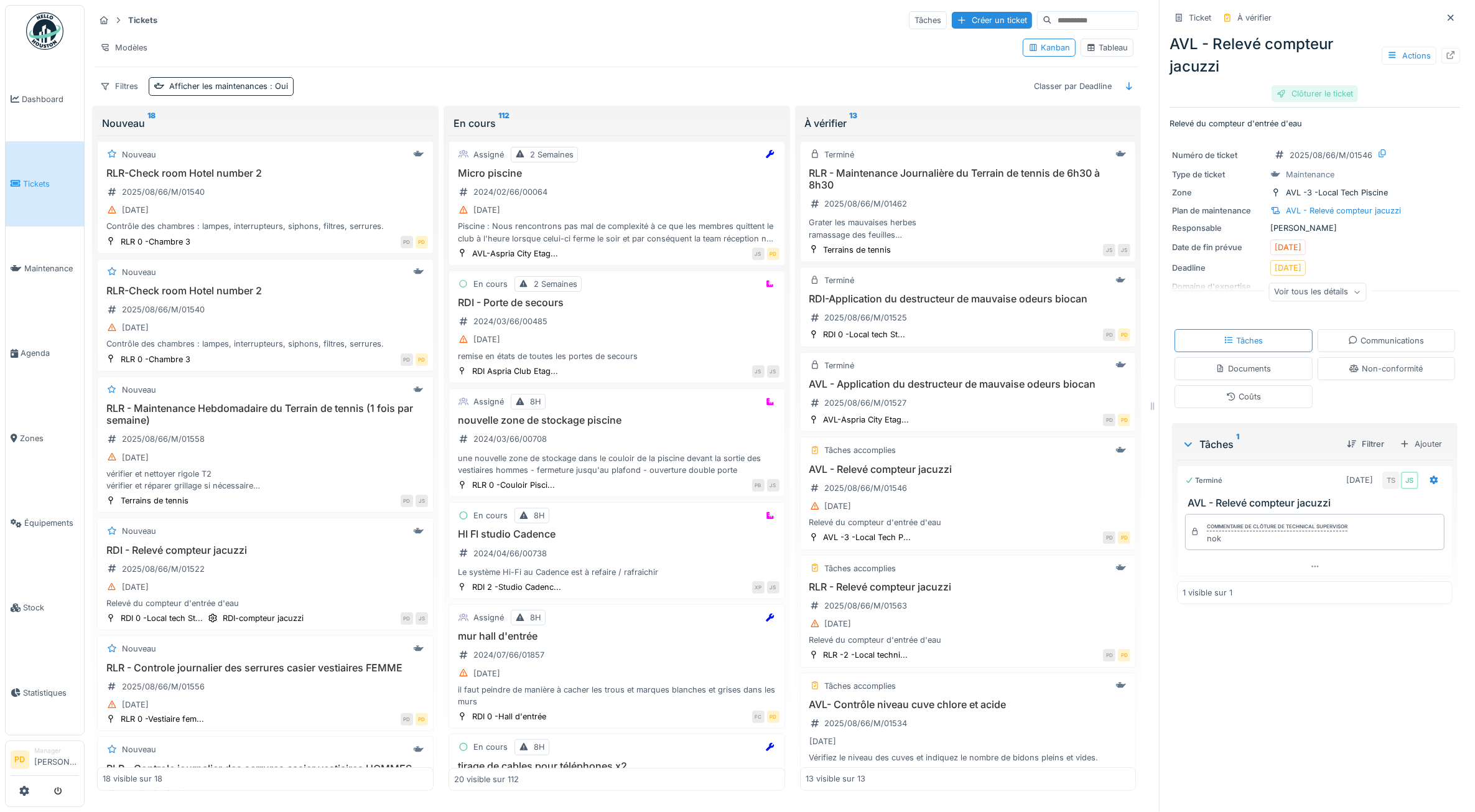
click at [1319, 97] on div "Clôturer le ticket" at bounding box center [1315, 93] width 86 height 17
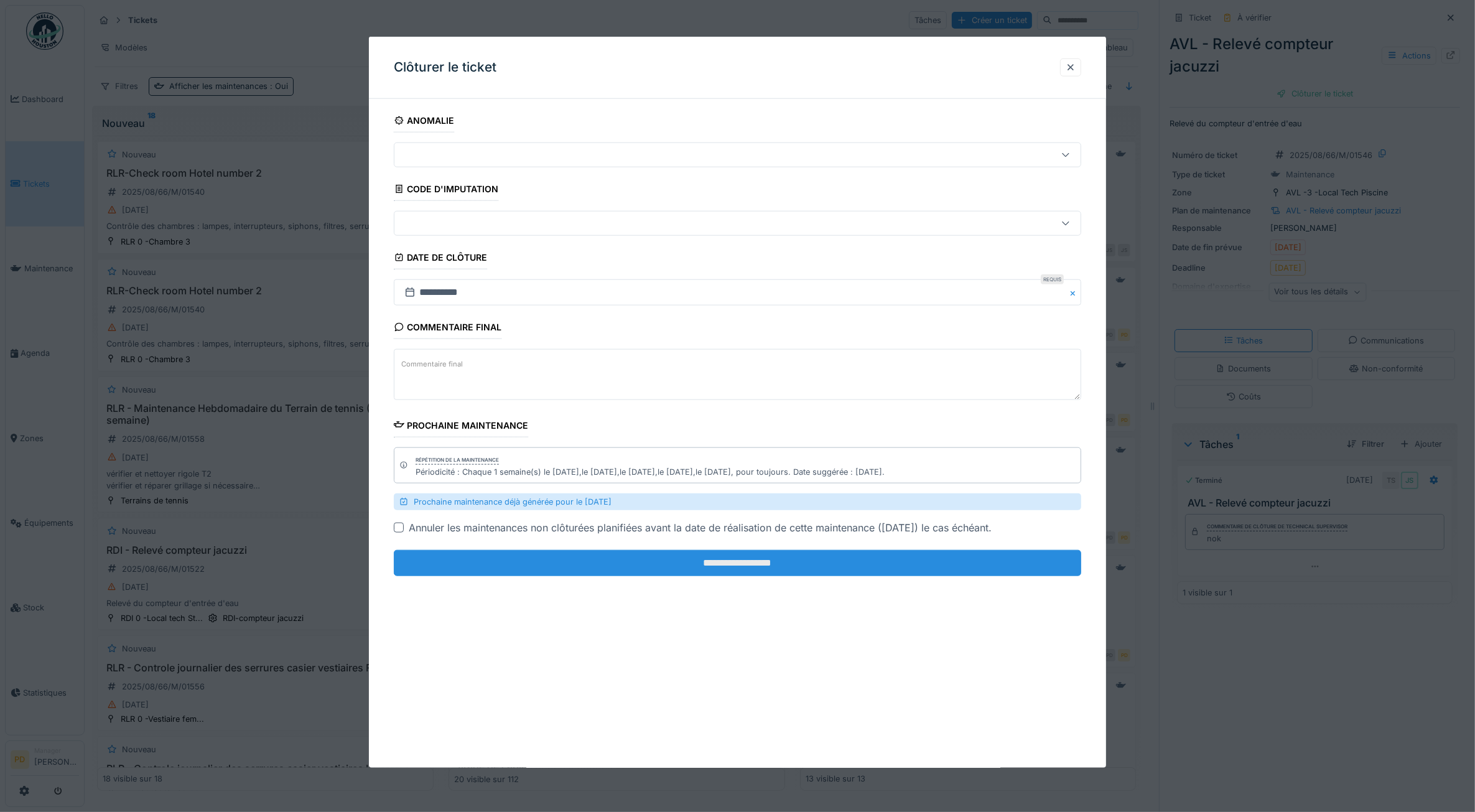
click at [921, 567] on input "**********" at bounding box center [738, 563] width 688 height 26
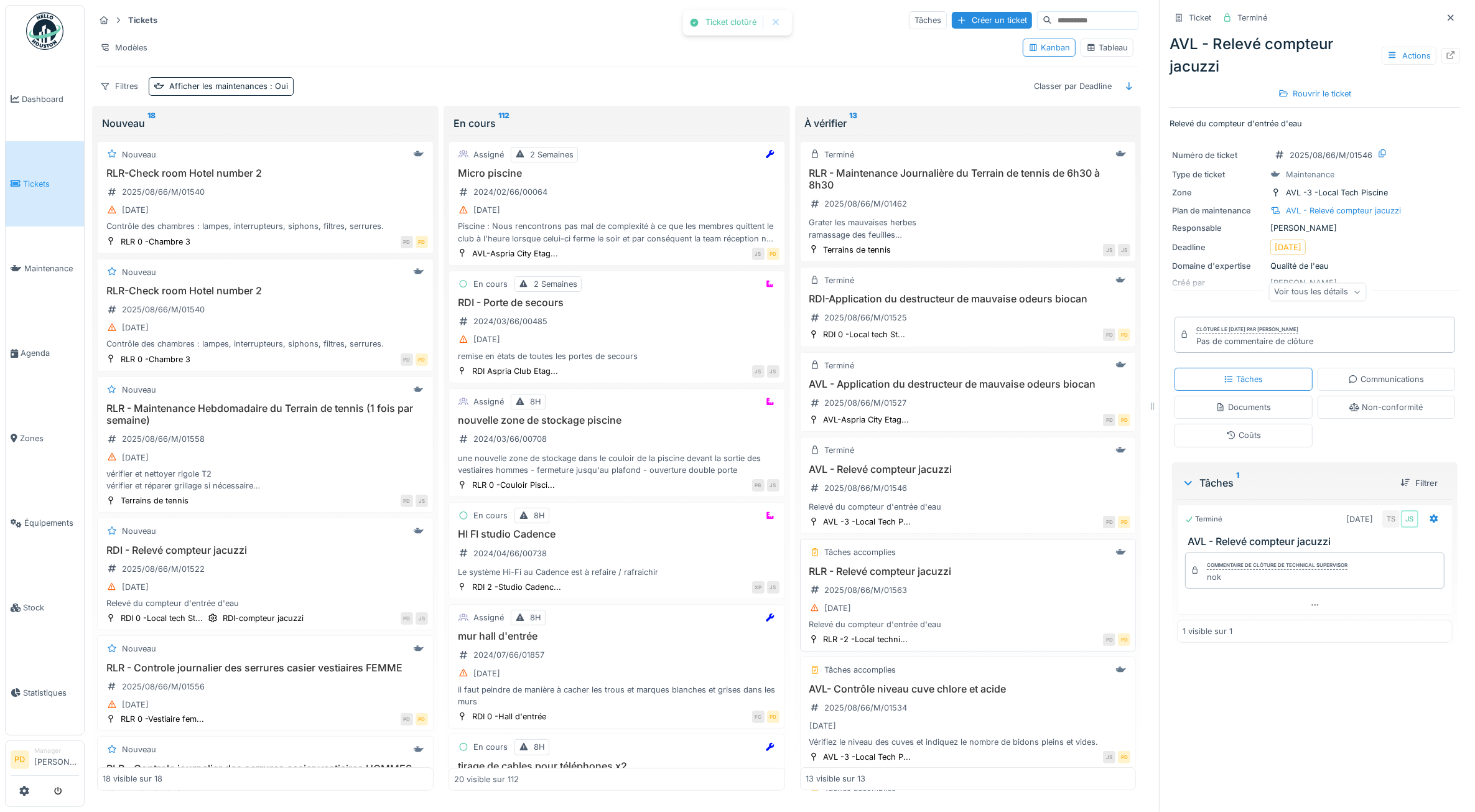
click at [935, 608] on div "RLR - Relevé compteur jacuzzi 2025/08/66/M/01563 28/08/2025 Relevé du compteur …" at bounding box center [968, 598] width 326 height 65
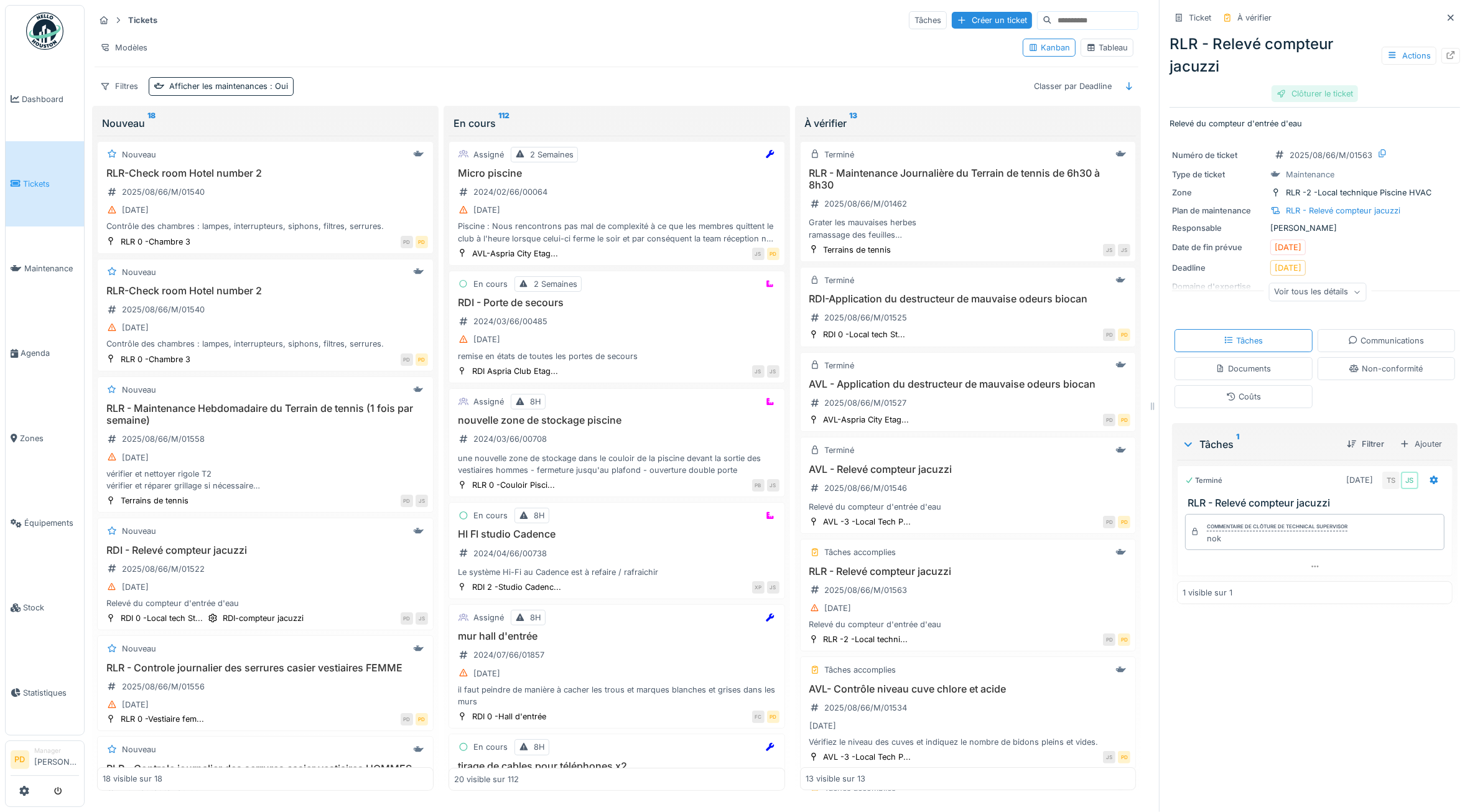
click at [1314, 101] on div "Clôturer le ticket" at bounding box center [1315, 93] width 86 height 17
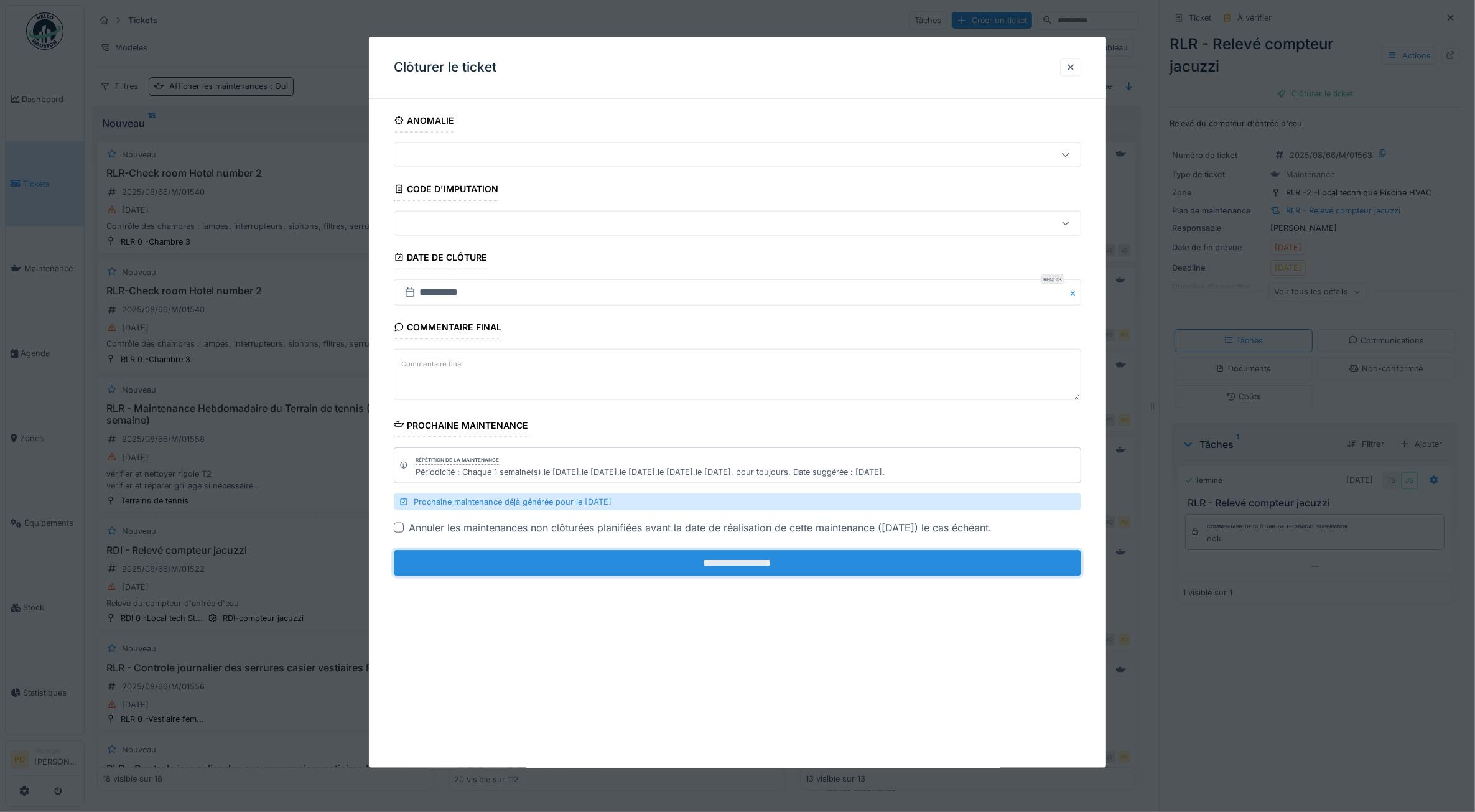
click at [978, 574] on input "**********" at bounding box center [738, 563] width 688 height 26
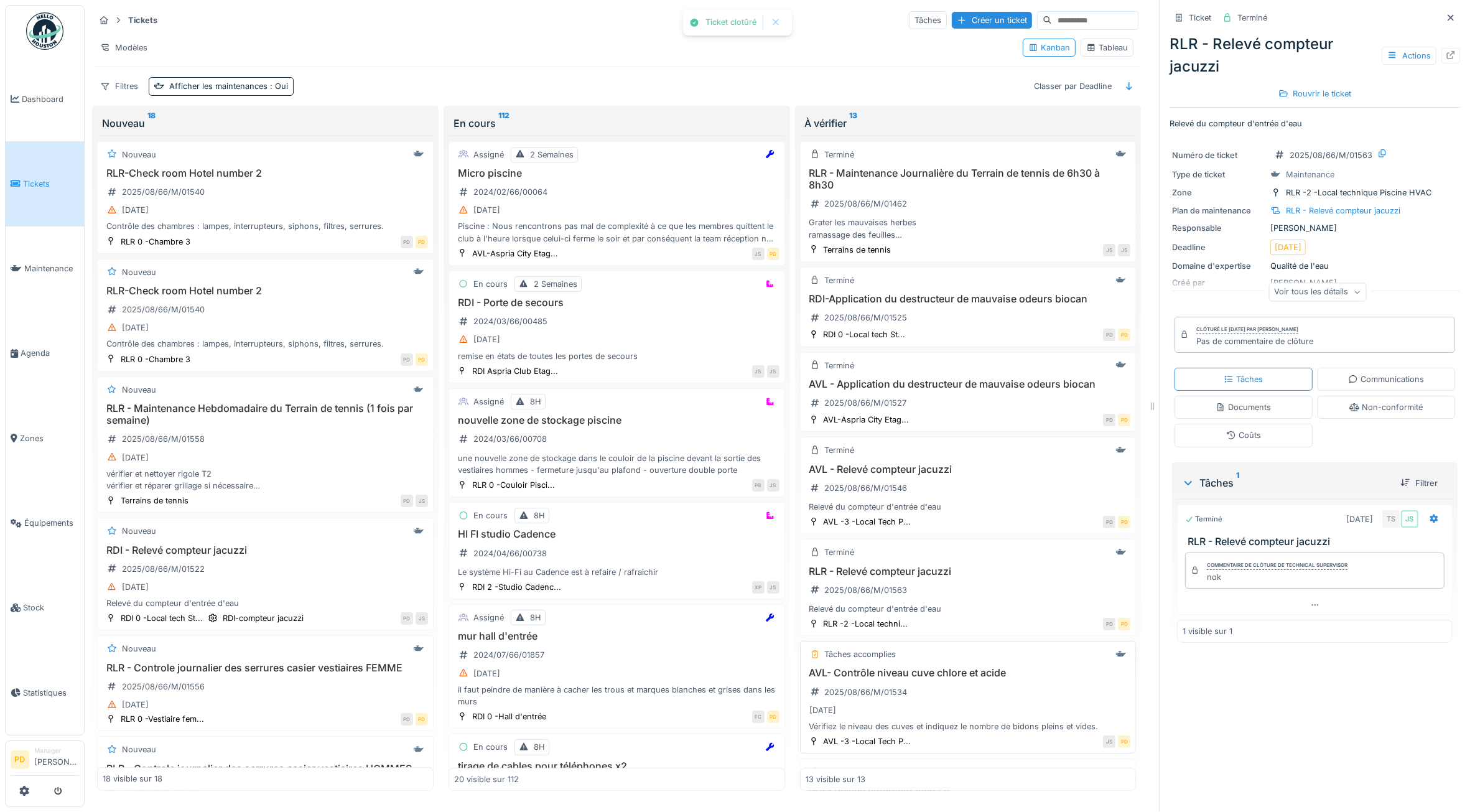
click at [918, 698] on div "AVL- Contrôle niveau cuve chlore et acide 2025/08/66/M/01534 29/08/2025 Vérifie…" at bounding box center [968, 699] width 326 height 65
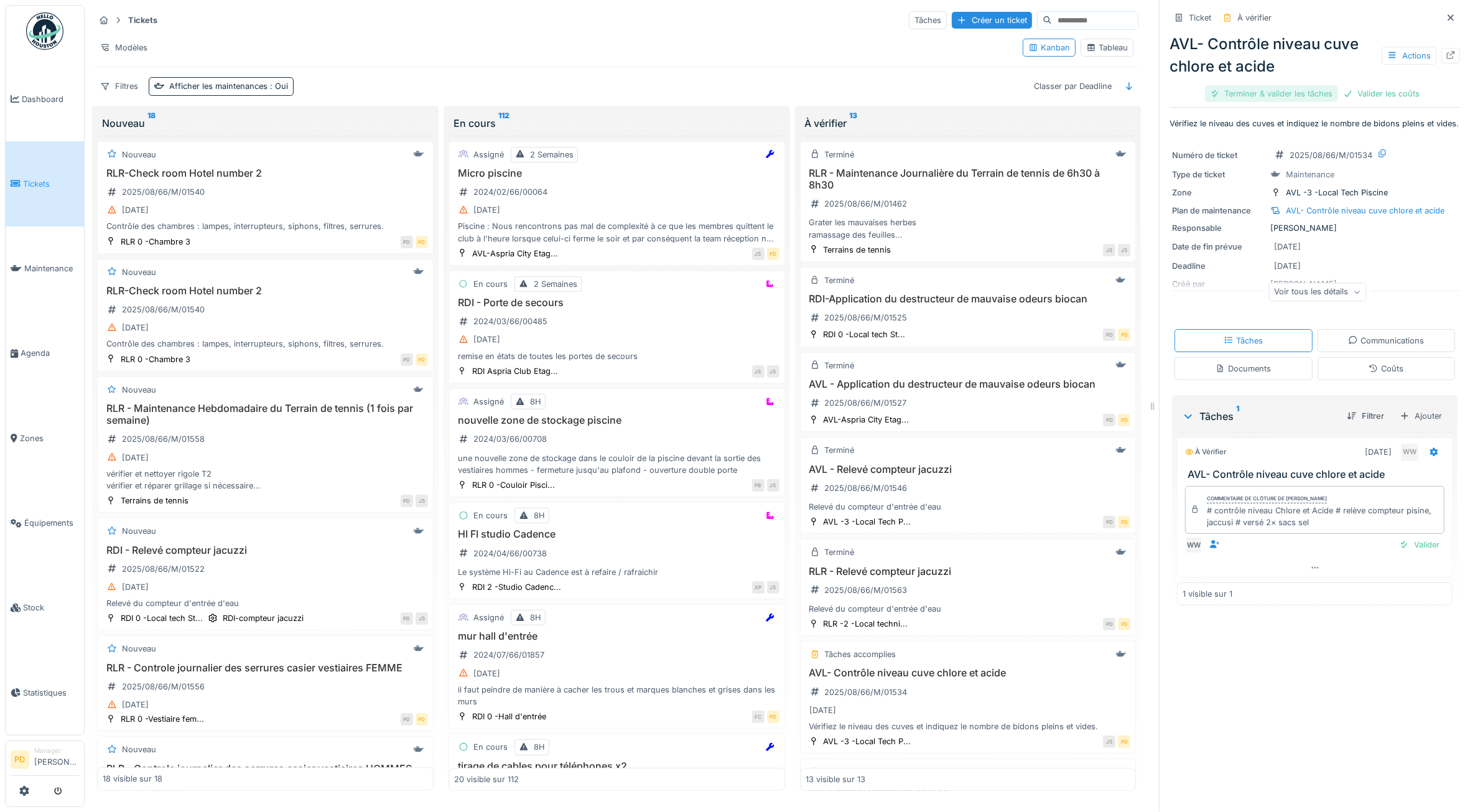
click at [1282, 94] on div "Terminer & valider les tâches" at bounding box center [1271, 93] width 133 height 17
click at [1282, 94] on div "Valider les coûts" at bounding box center [1271, 93] width 87 height 17
click at [1287, 94] on div "Clôturer le ticket" at bounding box center [1315, 93] width 86 height 17
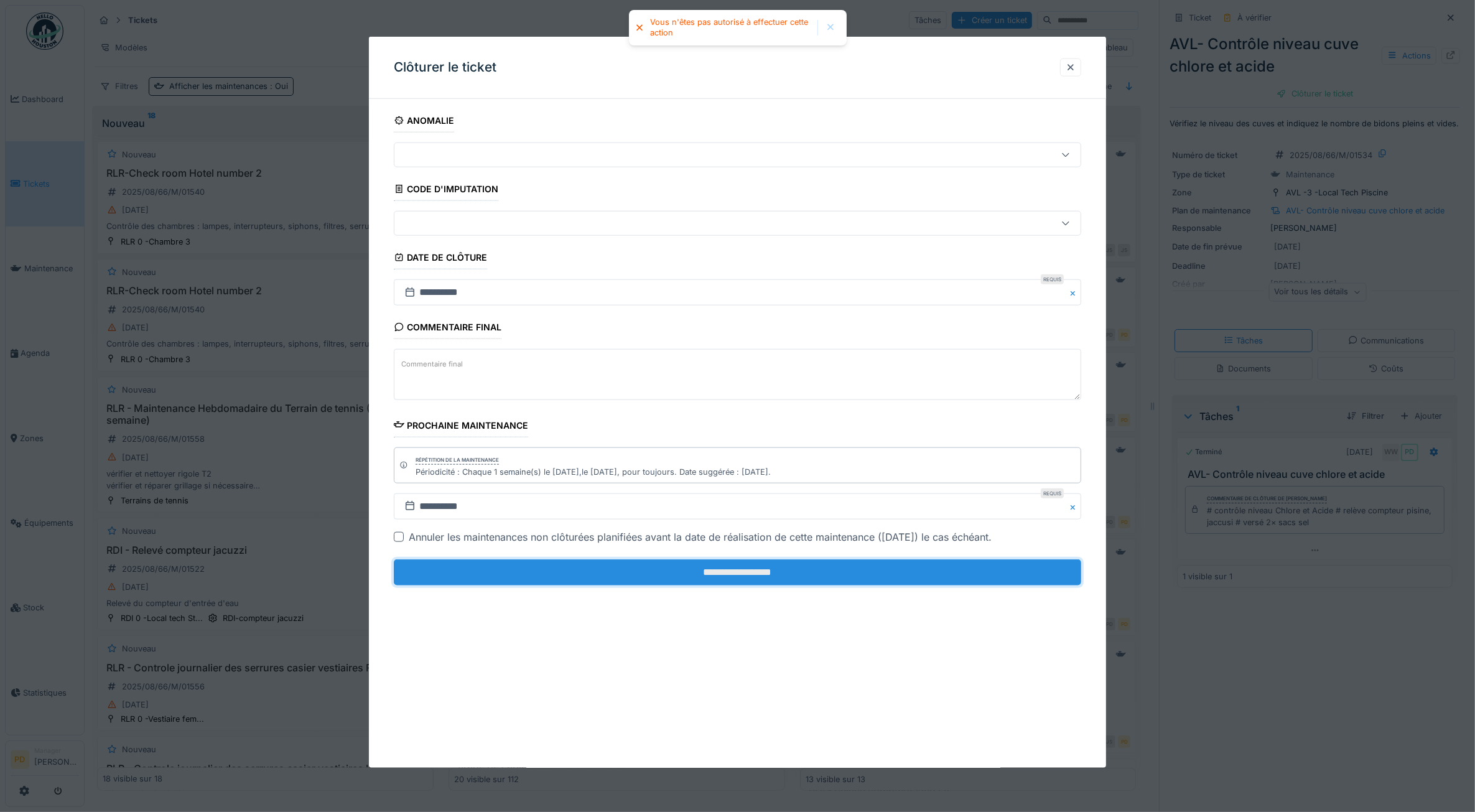
click at [1025, 570] on input "**********" at bounding box center [738, 572] width 688 height 26
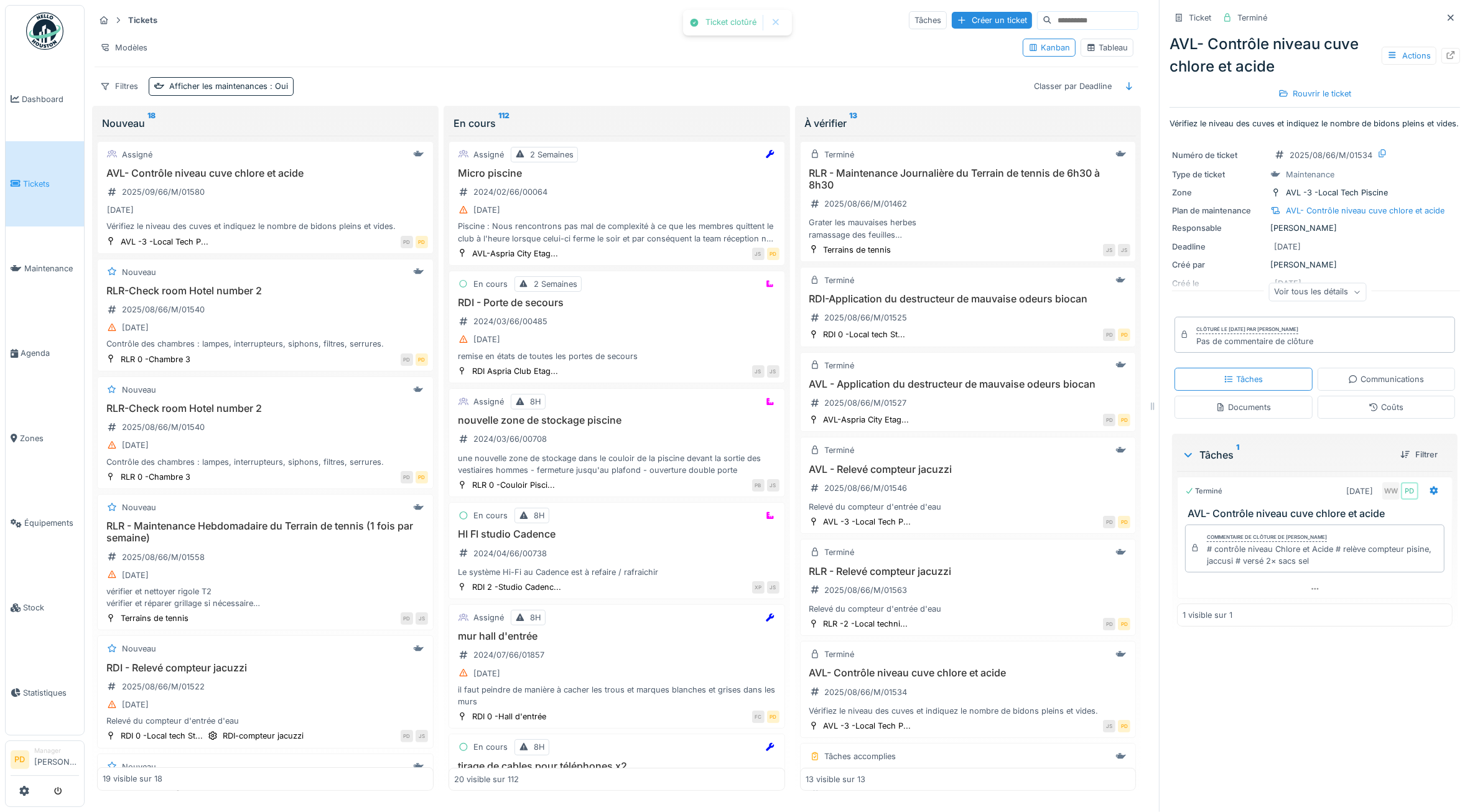
click at [28, 178] on span "Tickets" at bounding box center [51, 184] width 56 height 12
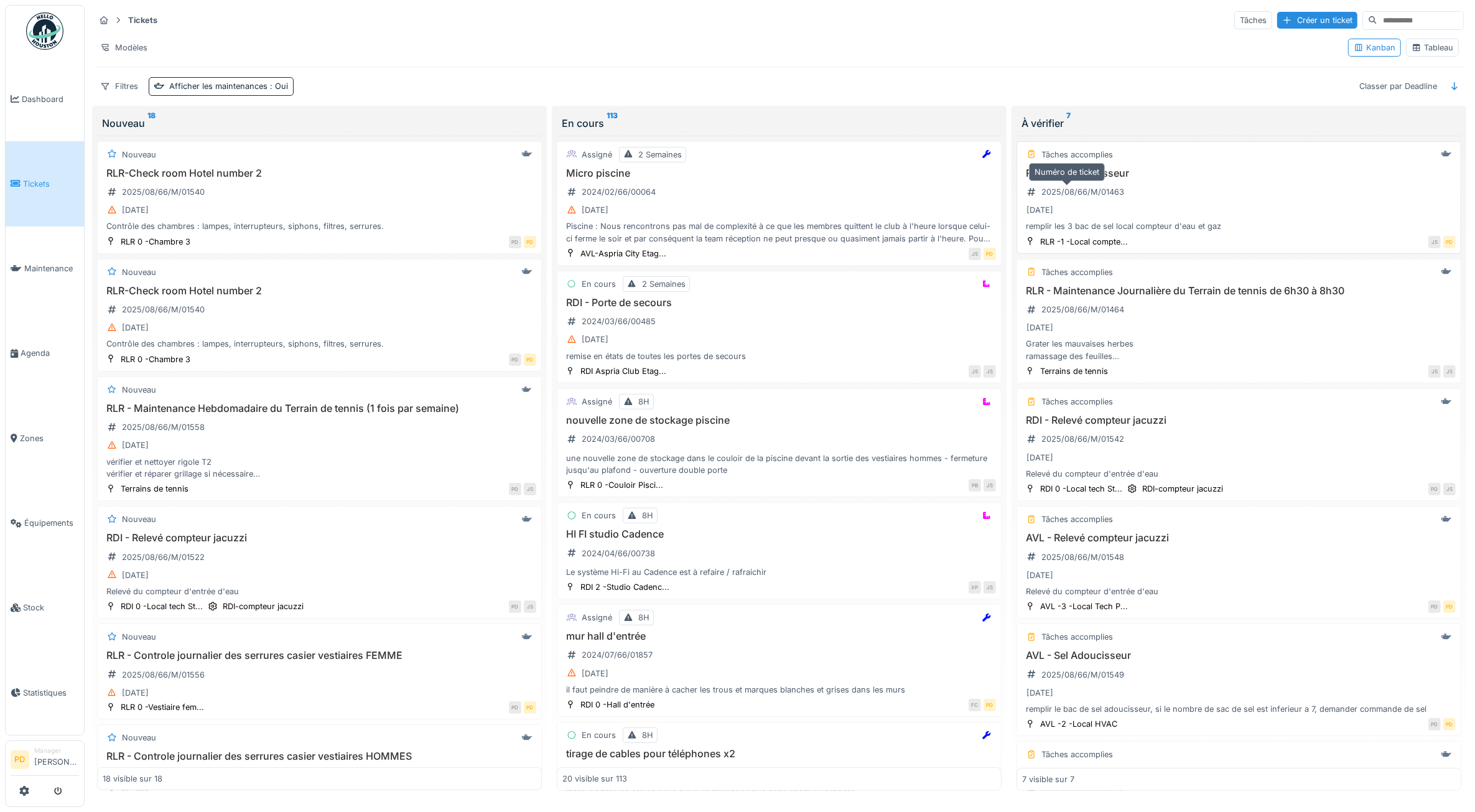
click at [1119, 199] on div "2025/08/66/M/01463" at bounding box center [1075, 192] width 106 height 16
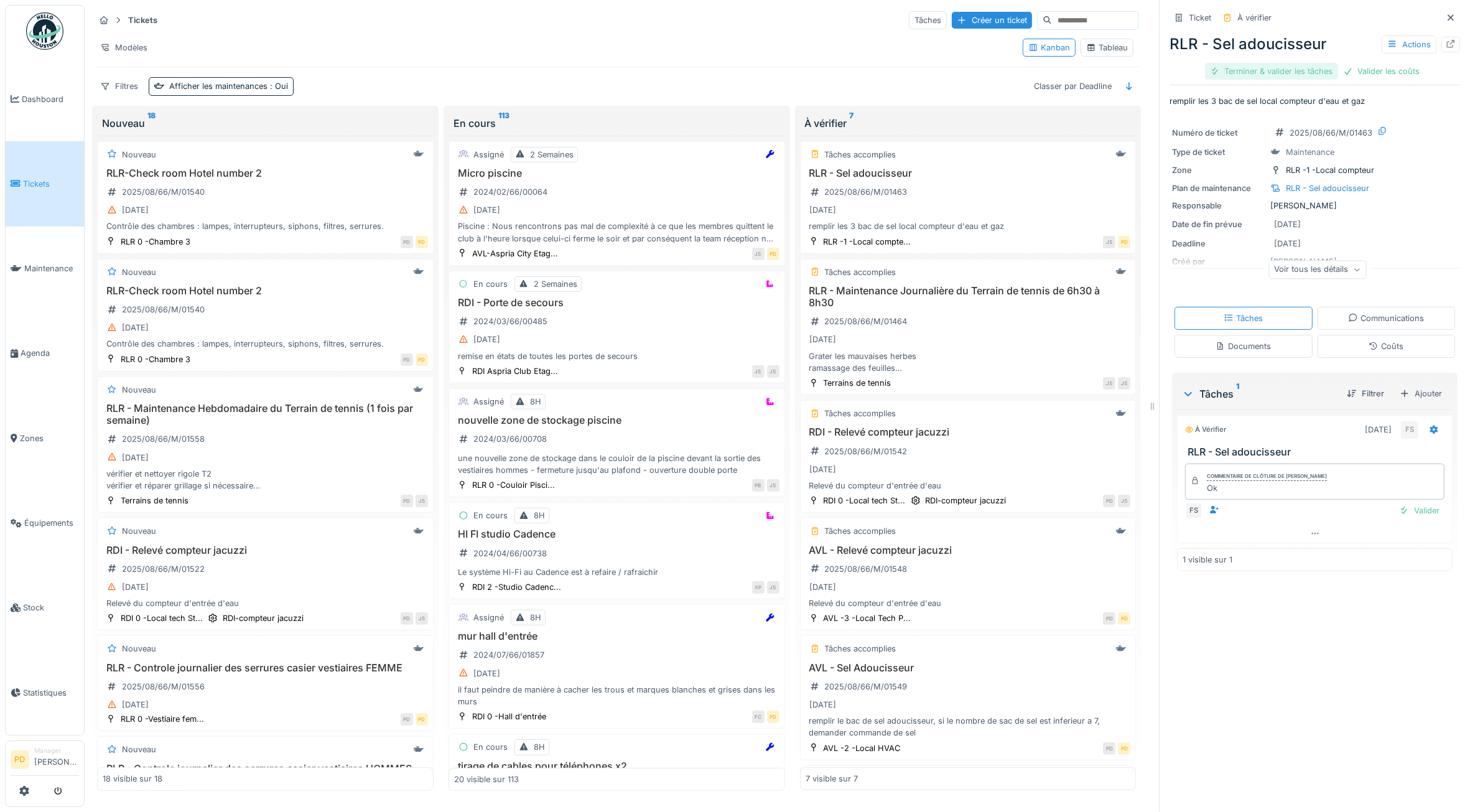
click at [1313, 69] on div "Terminer & valider les tâches" at bounding box center [1271, 71] width 133 height 17
click at [1326, 72] on div "Clôturer le ticket" at bounding box center [1358, 71] width 86 height 17
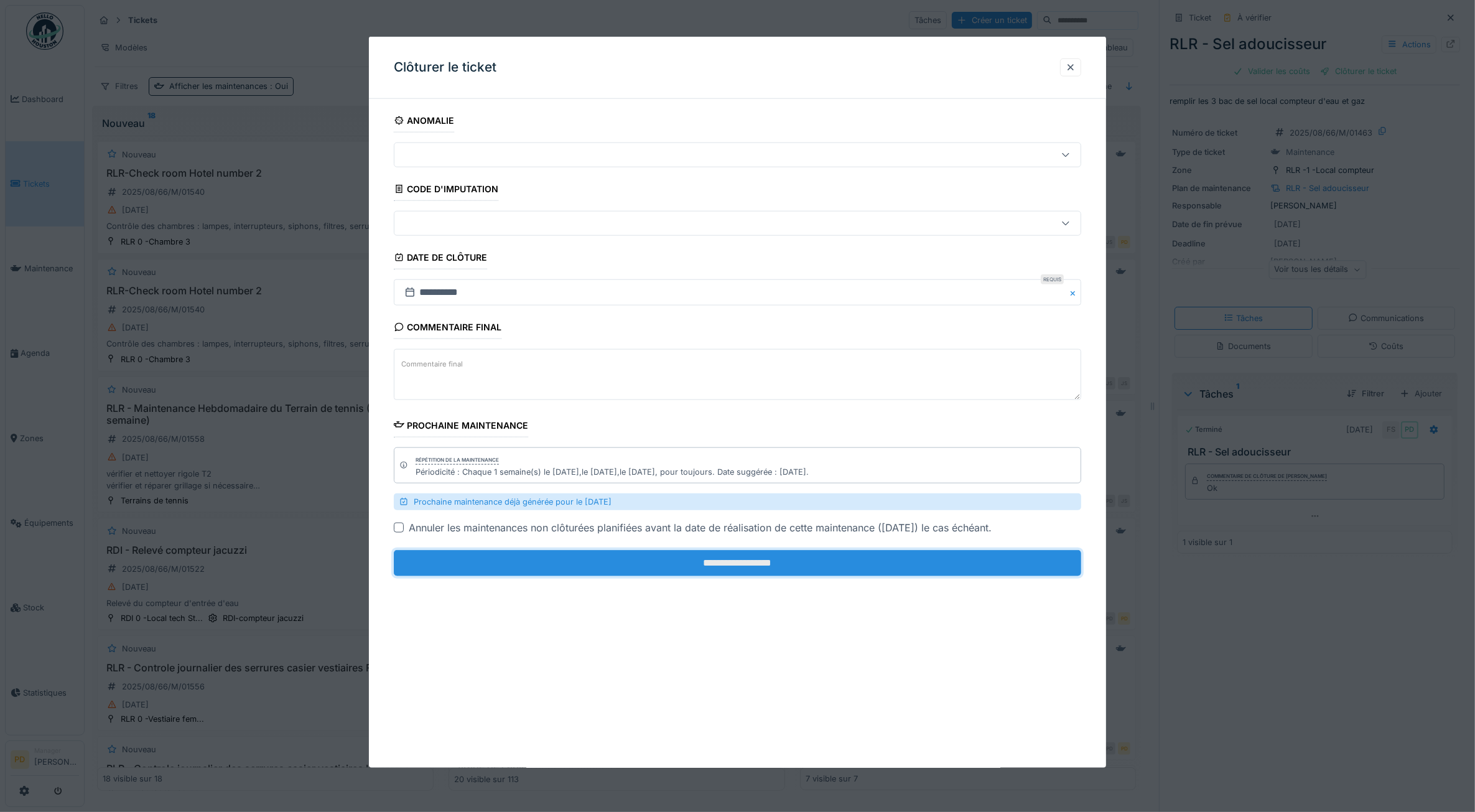
click at [1032, 562] on input "**********" at bounding box center [738, 563] width 688 height 26
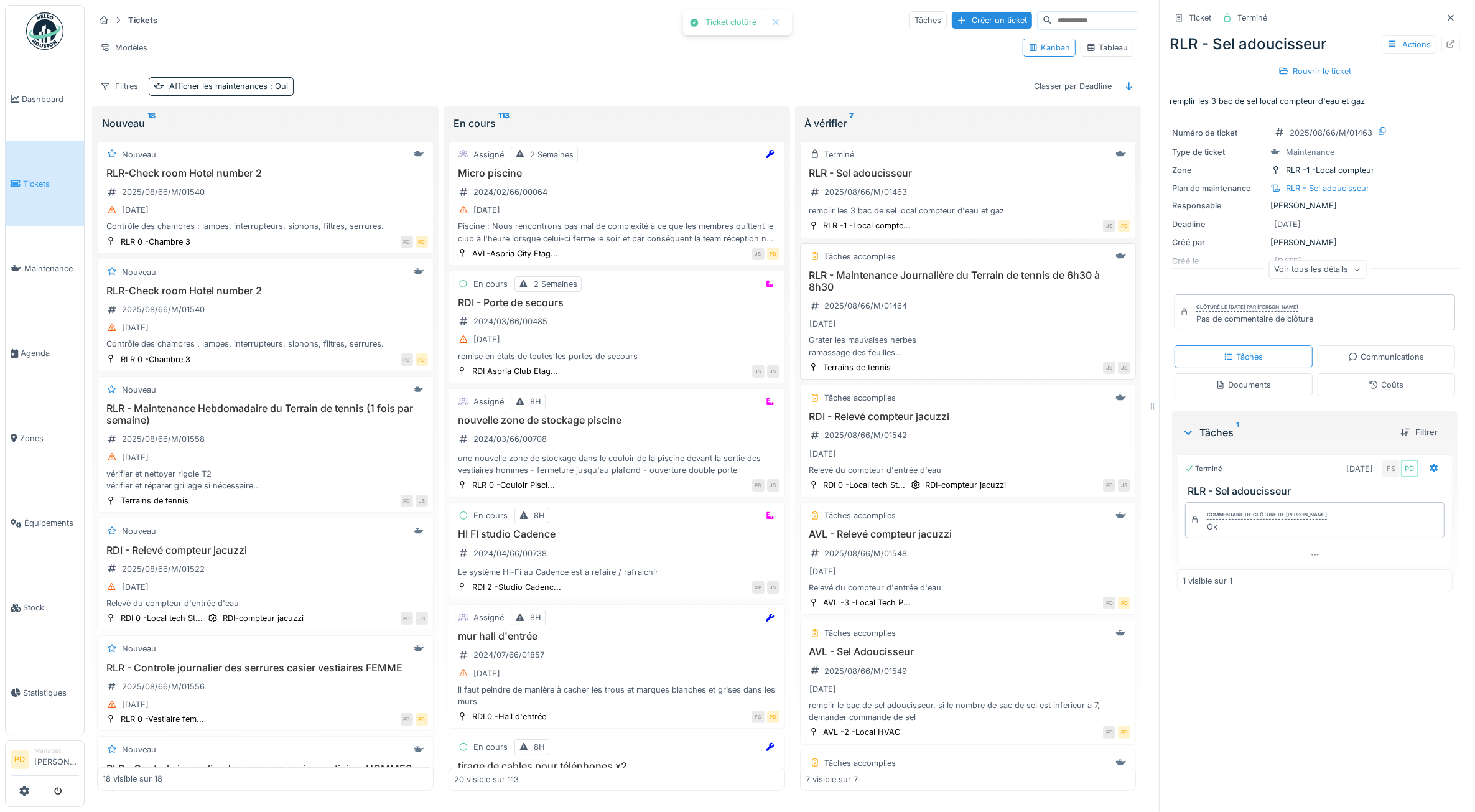
click at [999, 305] on div "RLR - Maintenance Journalière du Terrain de tennis de 6h30 à 8h30 2025/08/66/M/…" at bounding box center [968, 314] width 326 height 89
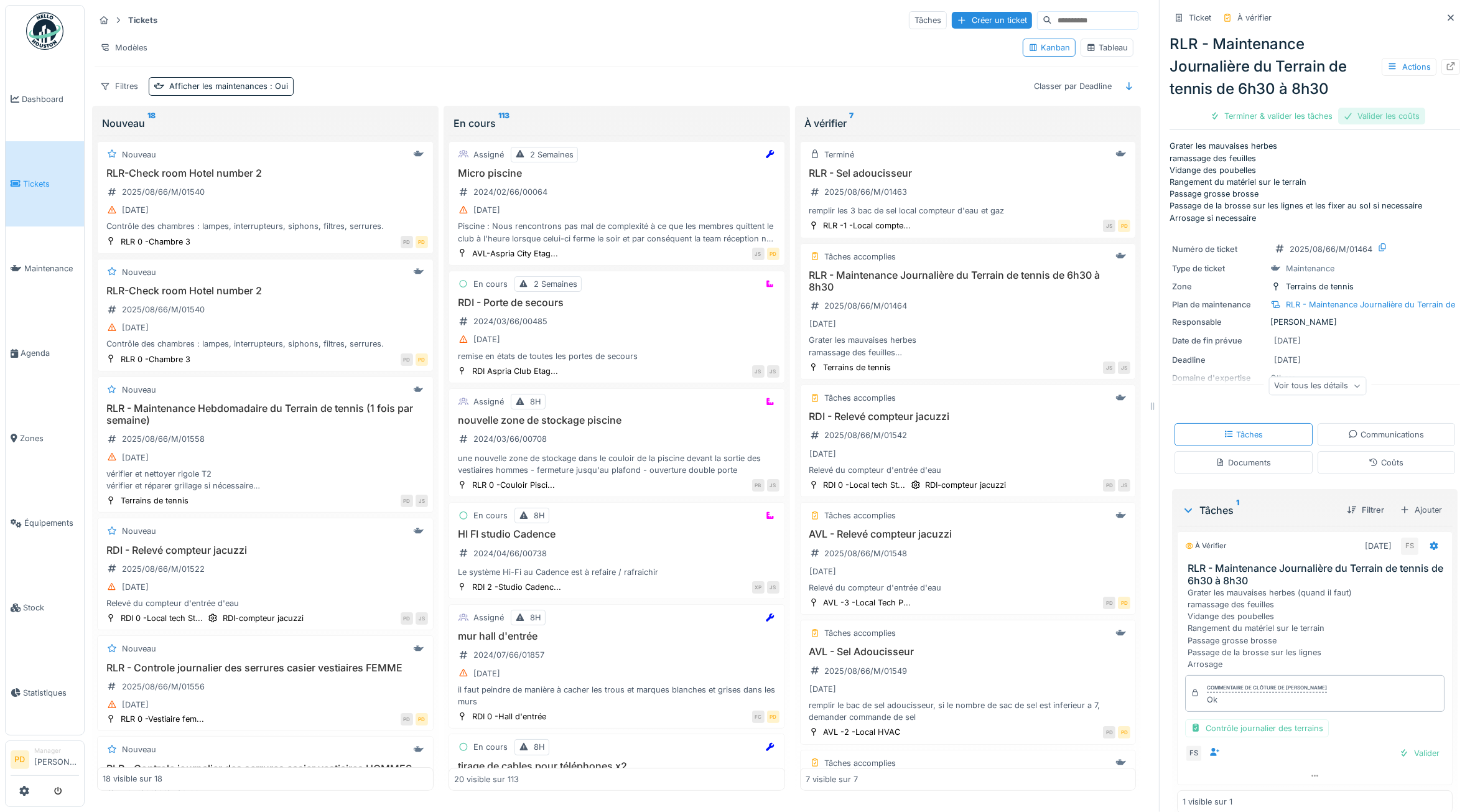
click at [1356, 119] on div "Valider les coûts" at bounding box center [1382, 116] width 87 height 17
click at [1324, 112] on div "Terminer & valider les tâches" at bounding box center [1315, 116] width 133 height 17
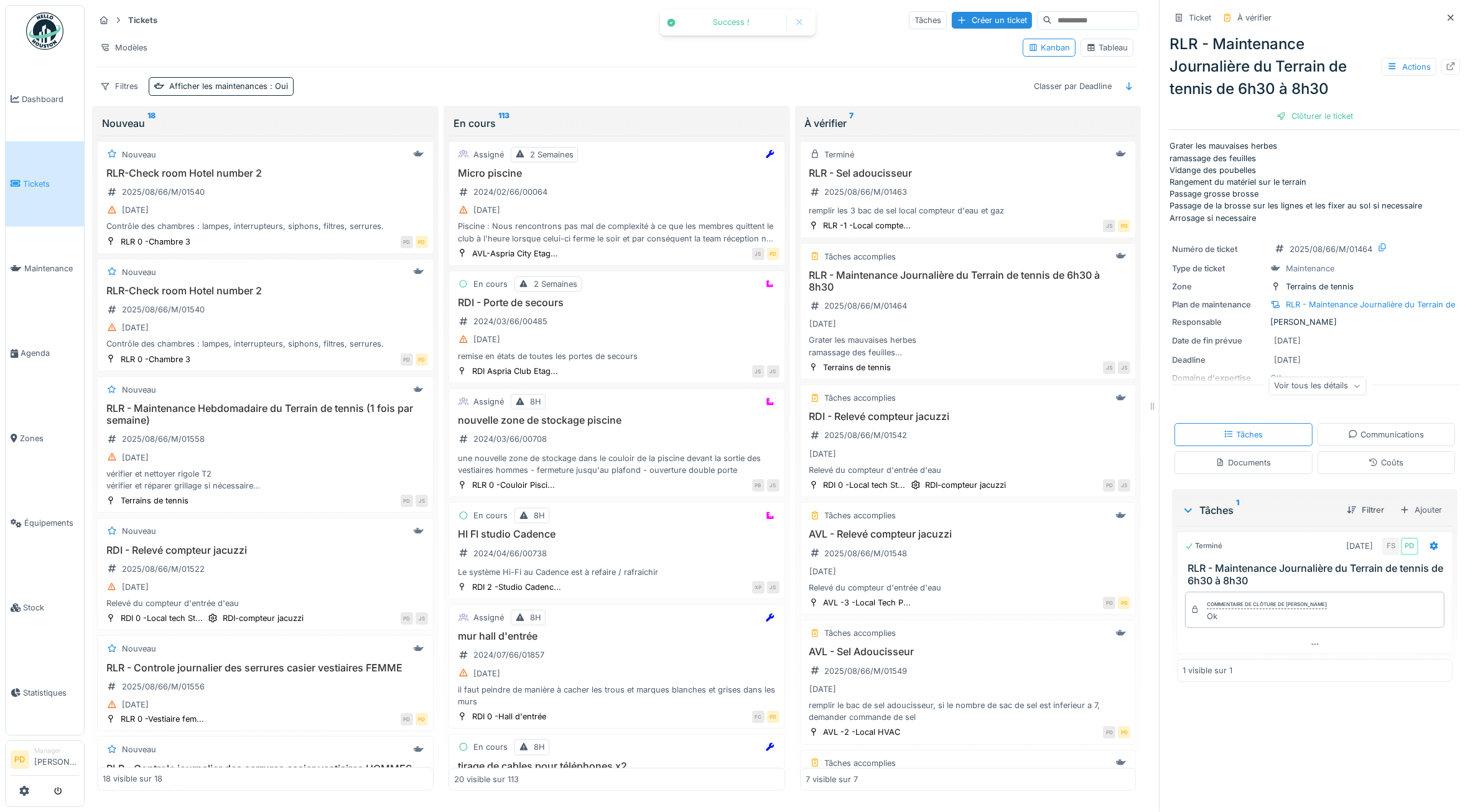
click at [1324, 112] on div "Clôturer le ticket" at bounding box center [1315, 116] width 86 height 17
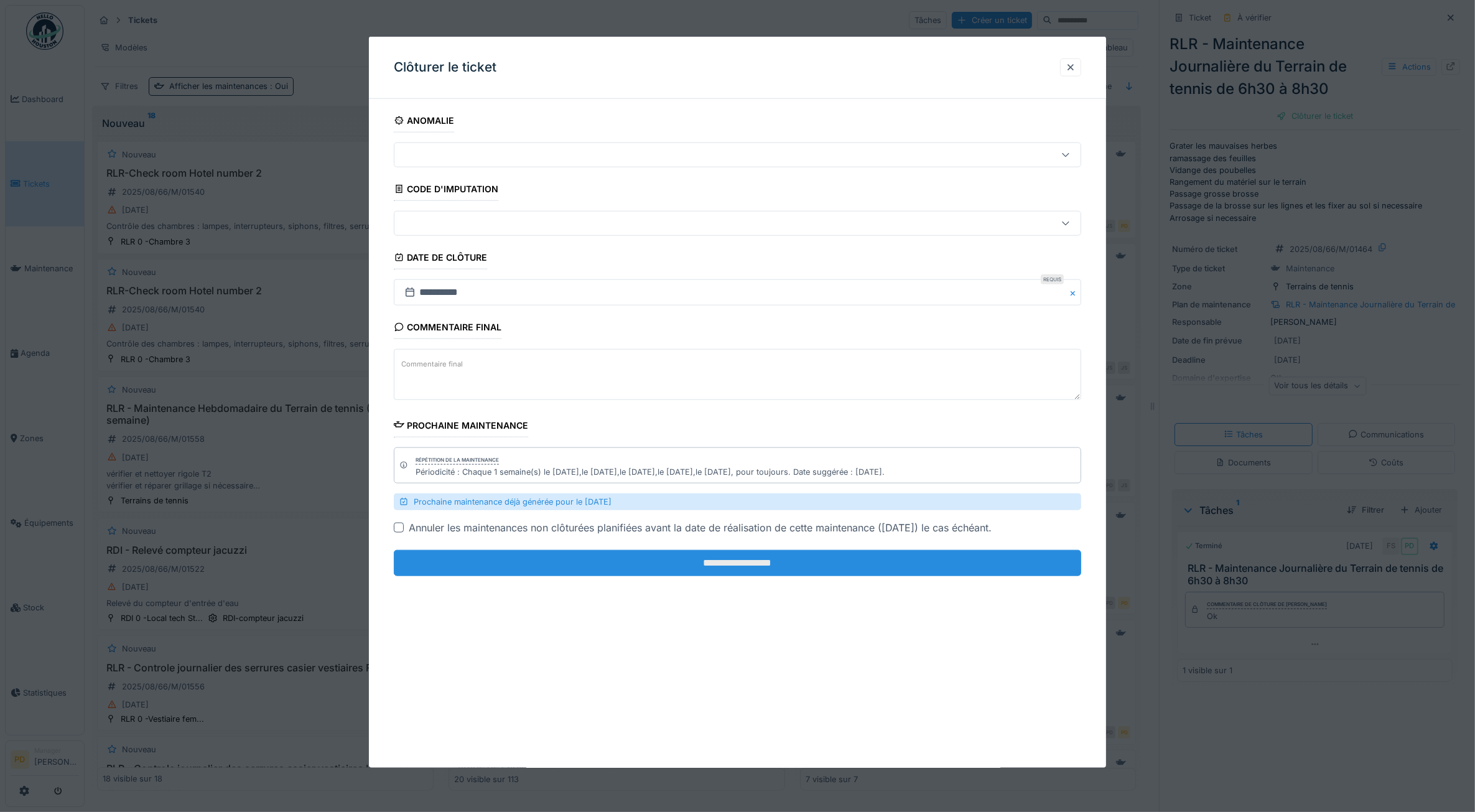
click at [905, 569] on input "**********" at bounding box center [738, 563] width 688 height 26
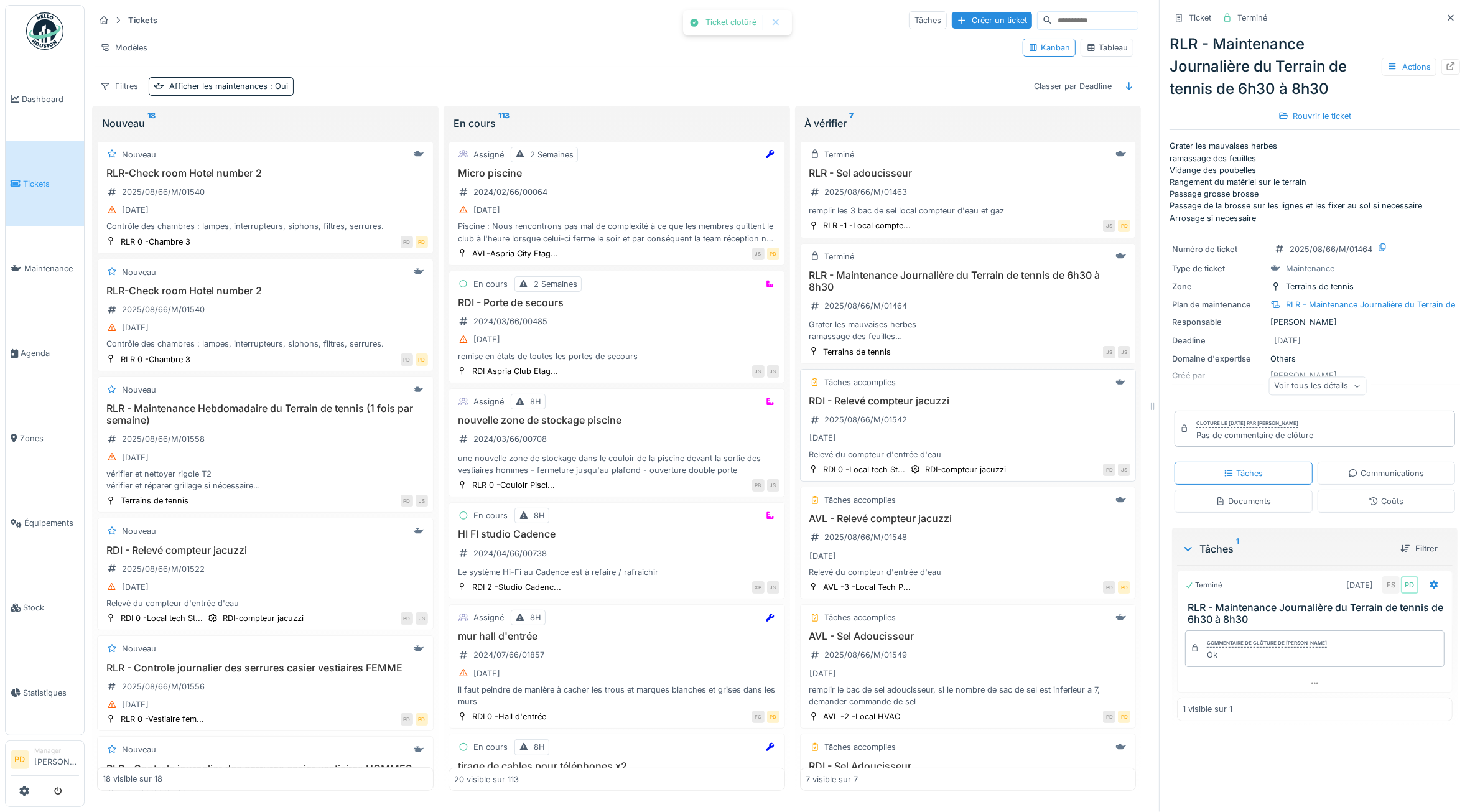
click at [986, 417] on div "RDI - Relevé compteur jacuzzi 2025/08/66/M/01542 29/08/2025 Relevé du compteur …" at bounding box center [968, 427] width 326 height 65
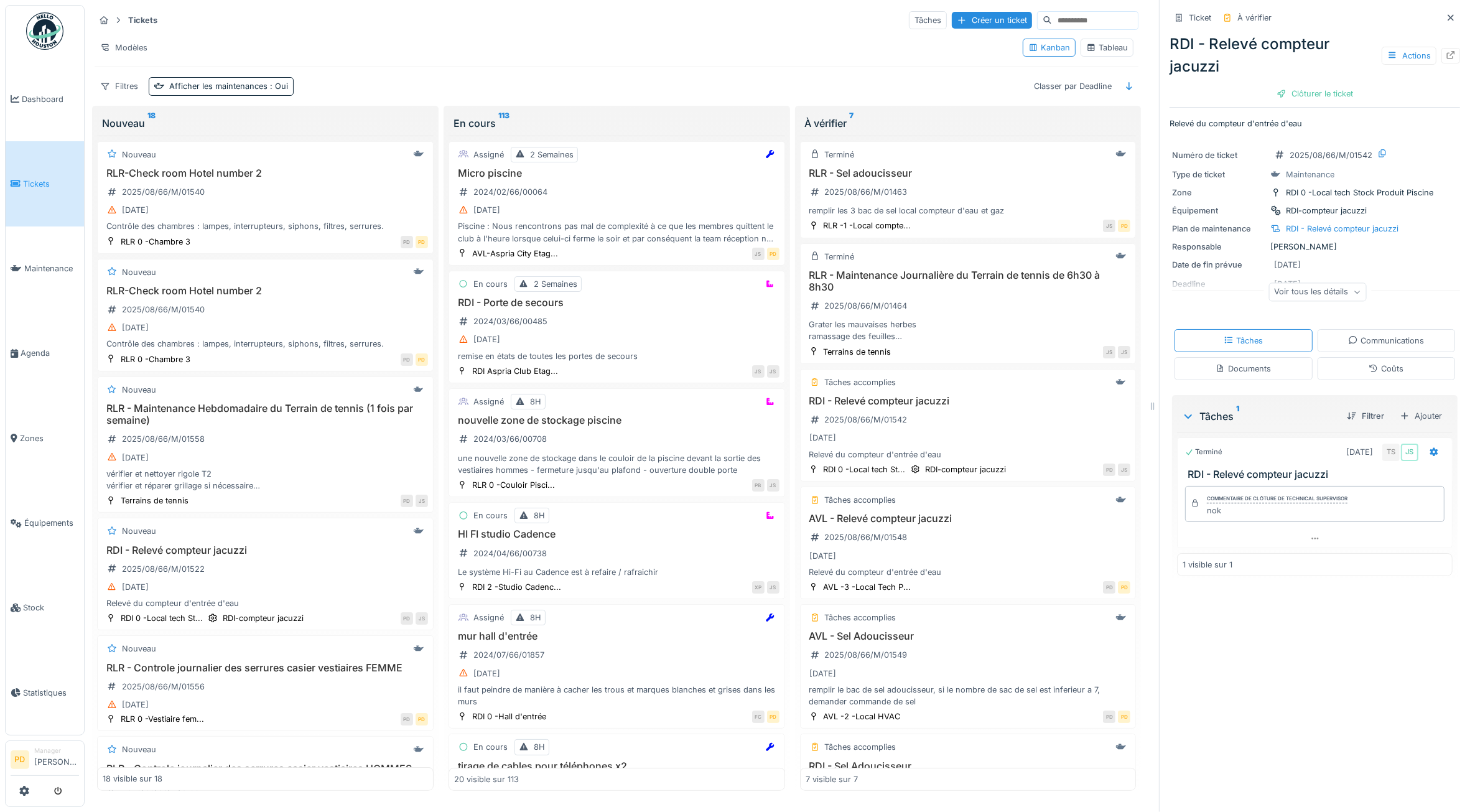
click at [1298, 83] on div "RDI - Relevé compteur jacuzzi Actions Clôturer le ticket" at bounding box center [1315, 66] width 291 height 77
click at [1298, 97] on div "Clôturer le ticket" at bounding box center [1315, 93] width 86 height 17
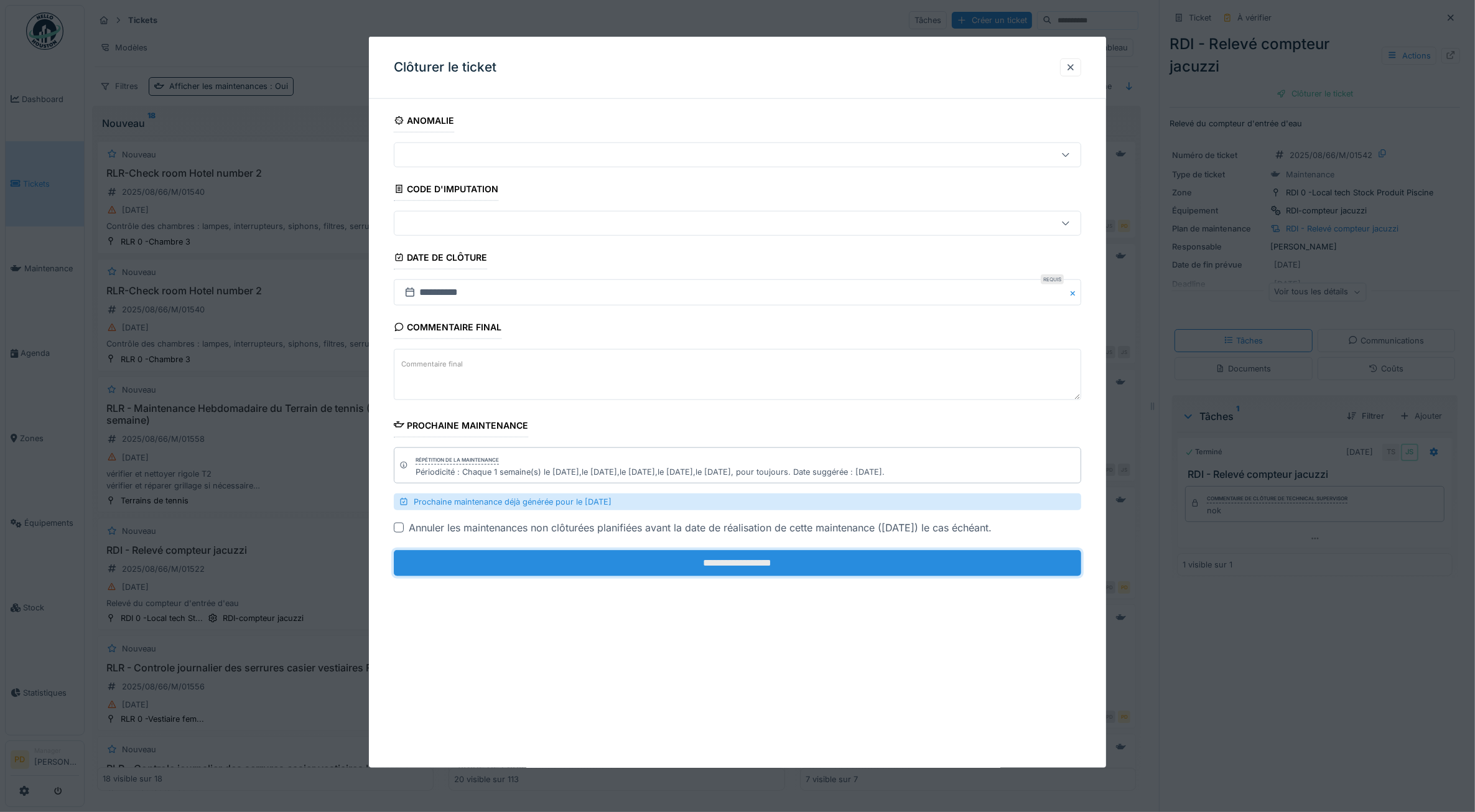
click at [788, 571] on input "**********" at bounding box center [738, 563] width 688 height 26
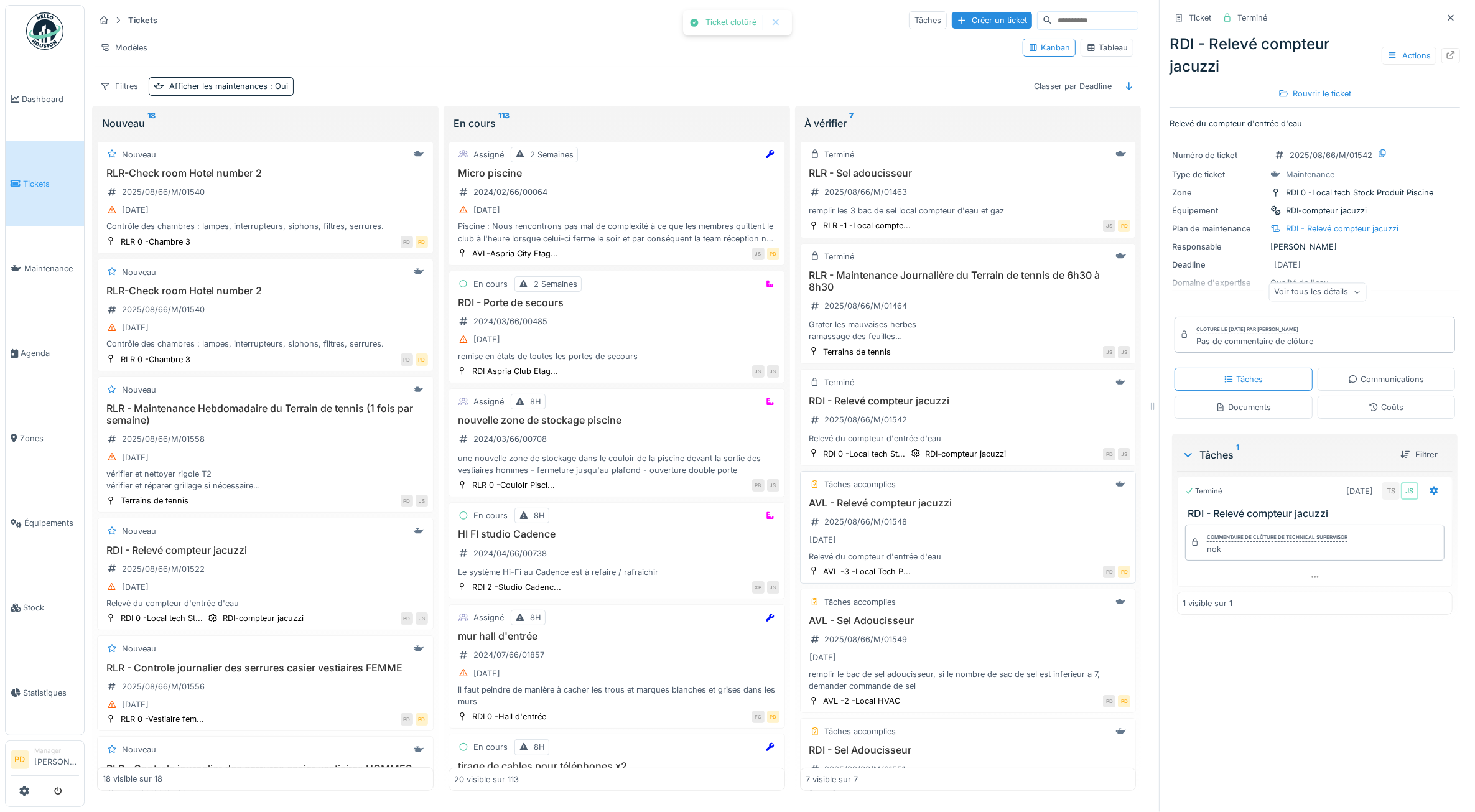
click at [950, 526] on div "AVL - Relevé compteur jacuzzi 2025/08/66/M/01548 29/08/2025 Relevé du compteur …" at bounding box center [968, 529] width 326 height 65
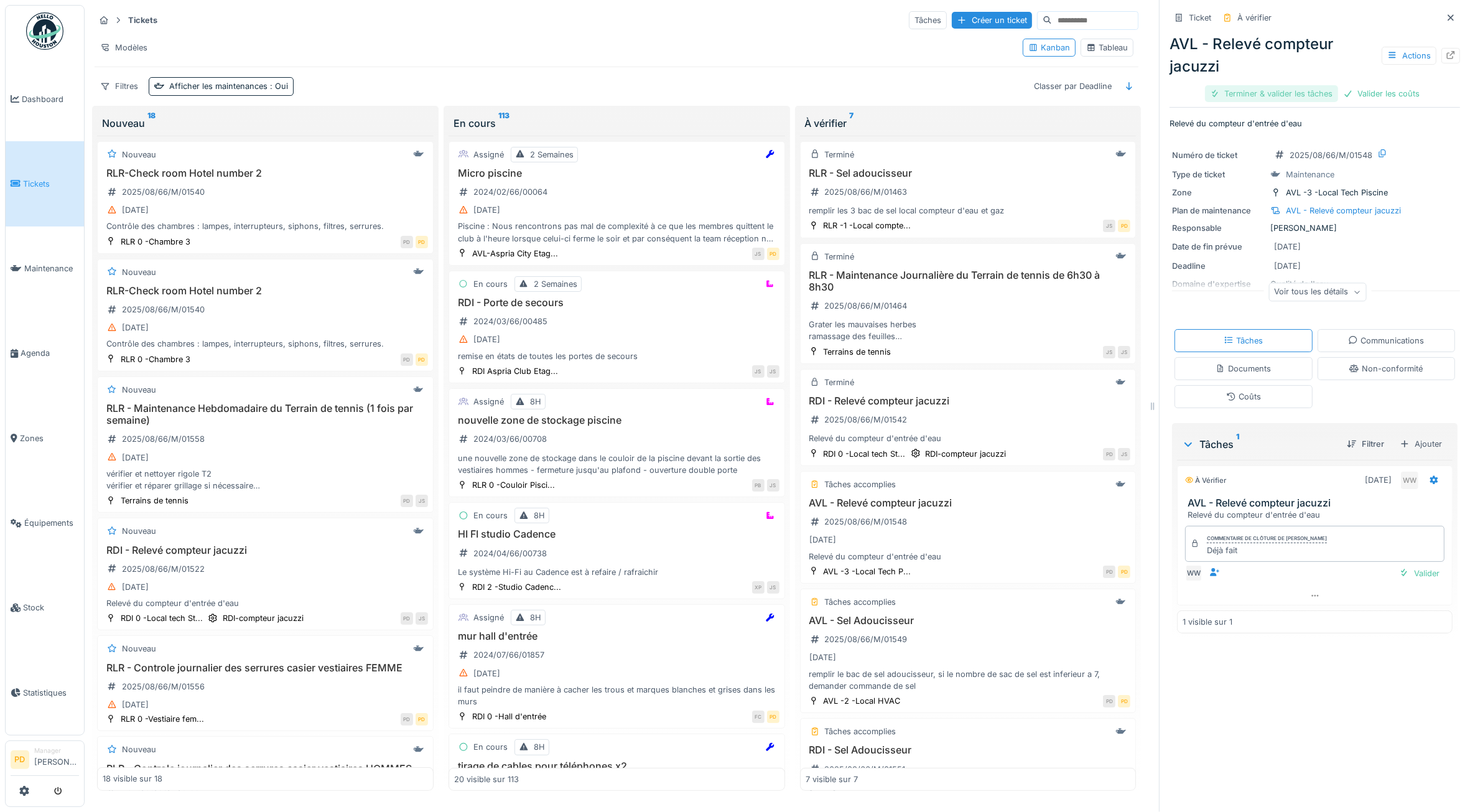
click at [1295, 95] on div "Terminer & valider les tâches" at bounding box center [1271, 93] width 133 height 17
click at [1295, 95] on div "Valider les coûts" at bounding box center [1271, 93] width 87 height 17
click at [1326, 90] on div "Clôturer le ticket" at bounding box center [1315, 93] width 86 height 17
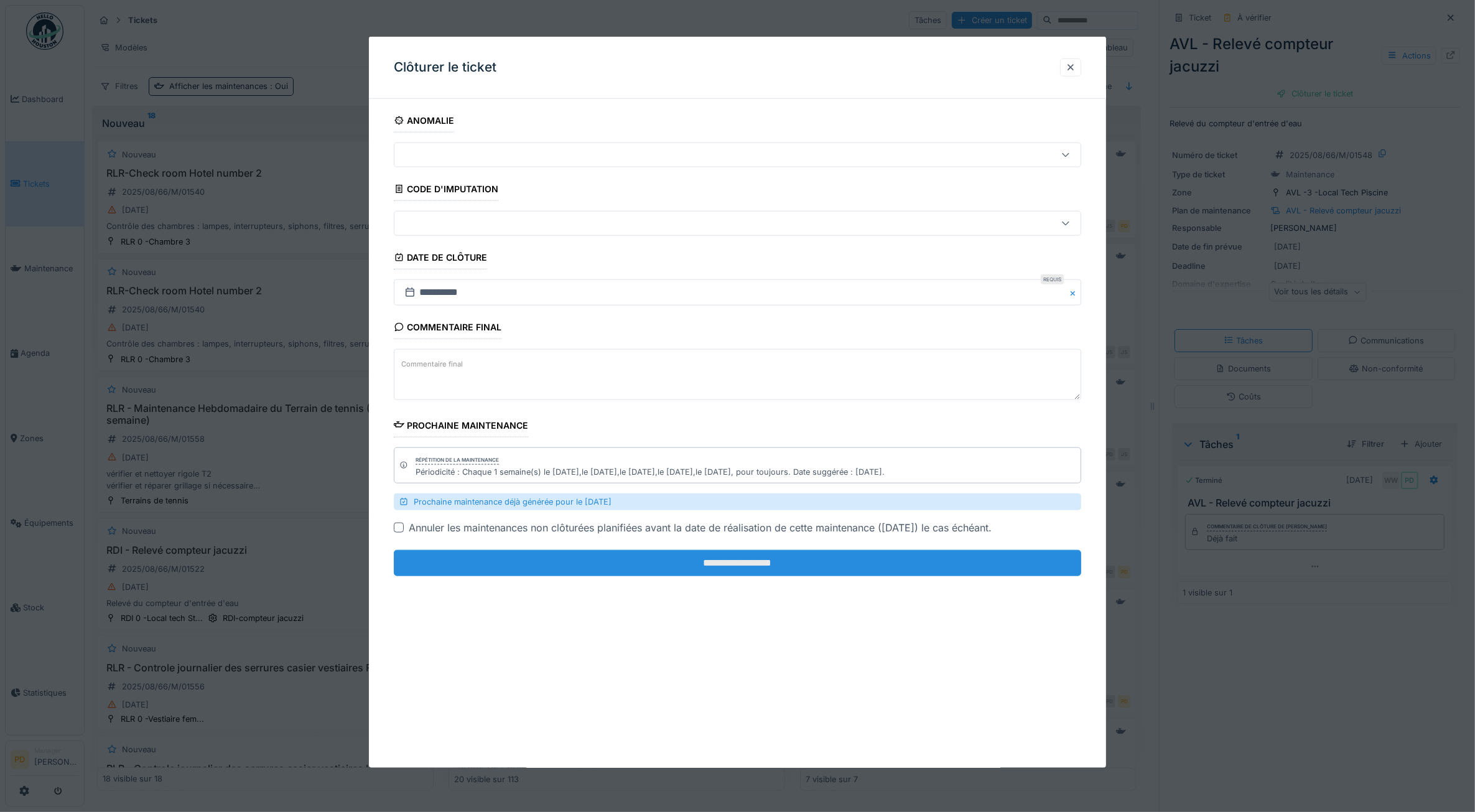
click at [969, 565] on input "**********" at bounding box center [738, 563] width 688 height 26
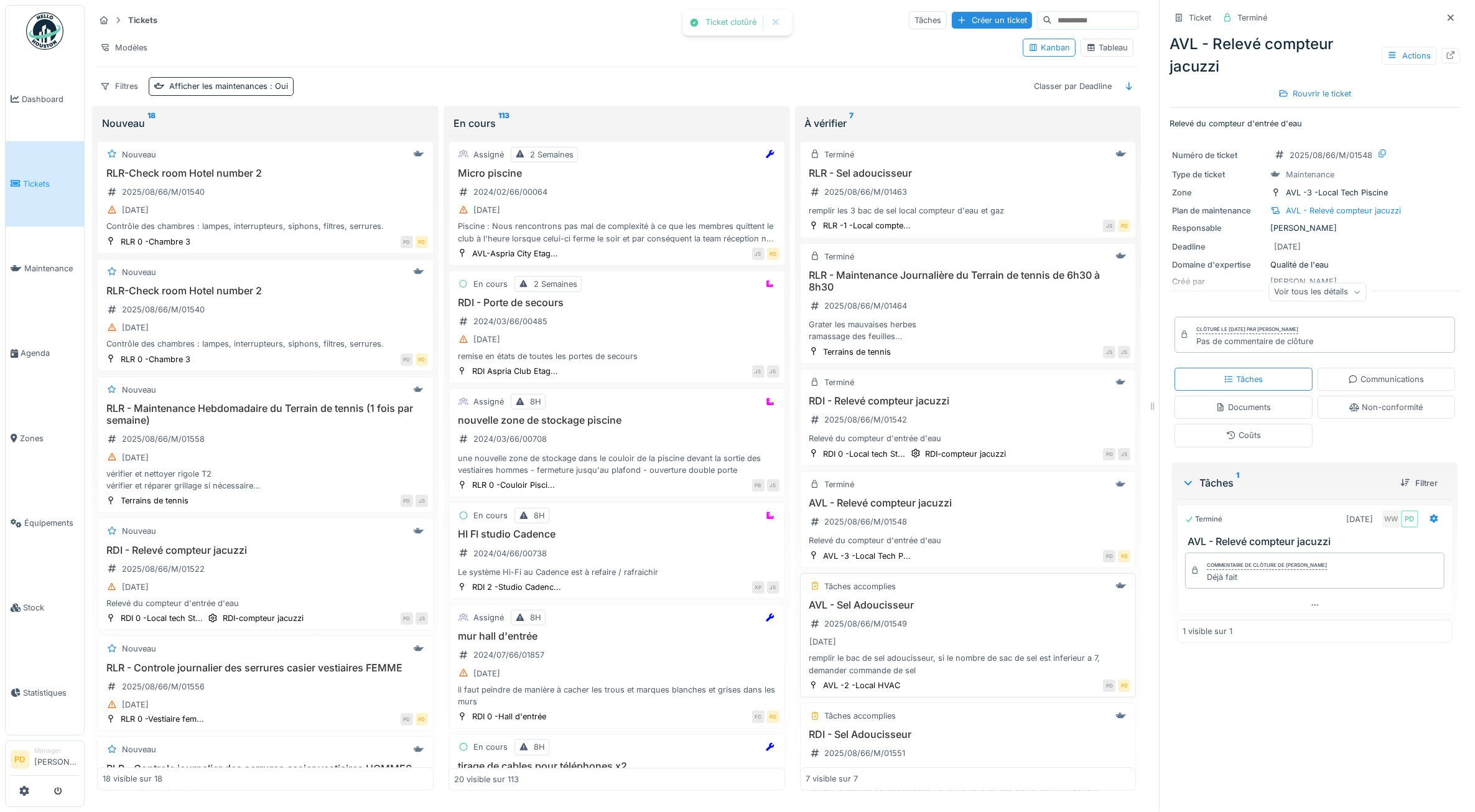
click at [958, 630] on div "AVL - Sel Adoucisseur 2025/08/66/M/01549 29/08/2025 remplir le bac de sel adouc…" at bounding box center [968, 637] width 326 height 77
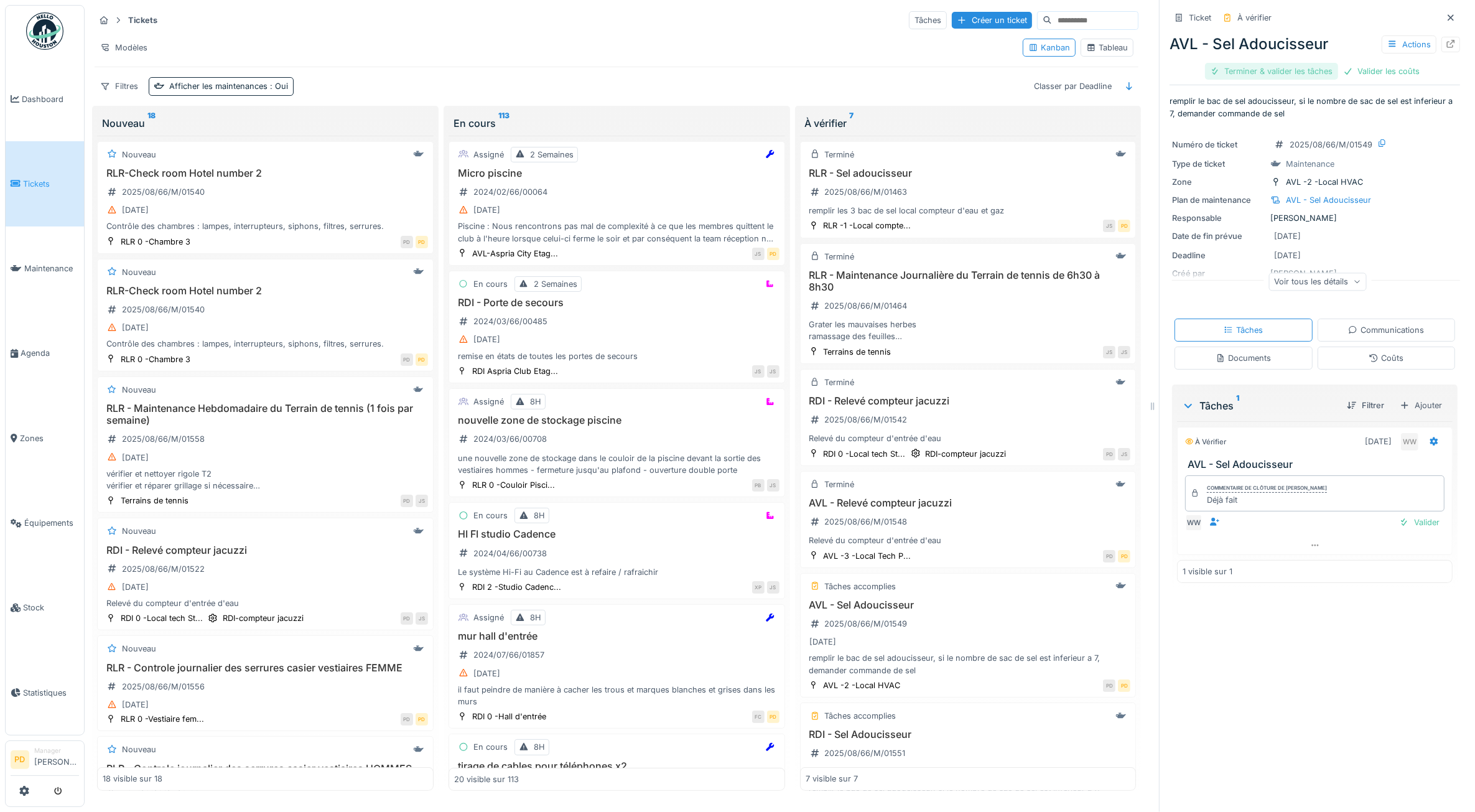
click at [1274, 67] on div "Terminer & valider les tâches" at bounding box center [1271, 71] width 133 height 17
drag, startPoint x: 1285, startPoint y: 67, endPoint x: 1299, endPoint y: 67, distance: 14.0
click at [1299, 67] on div "Valider les coûts Clôturer le ticket" at bounding box center [1315, 71] width 173 height 17
click at [1320, 67] on div at bounding box center [1325, 71] width 10 height 12
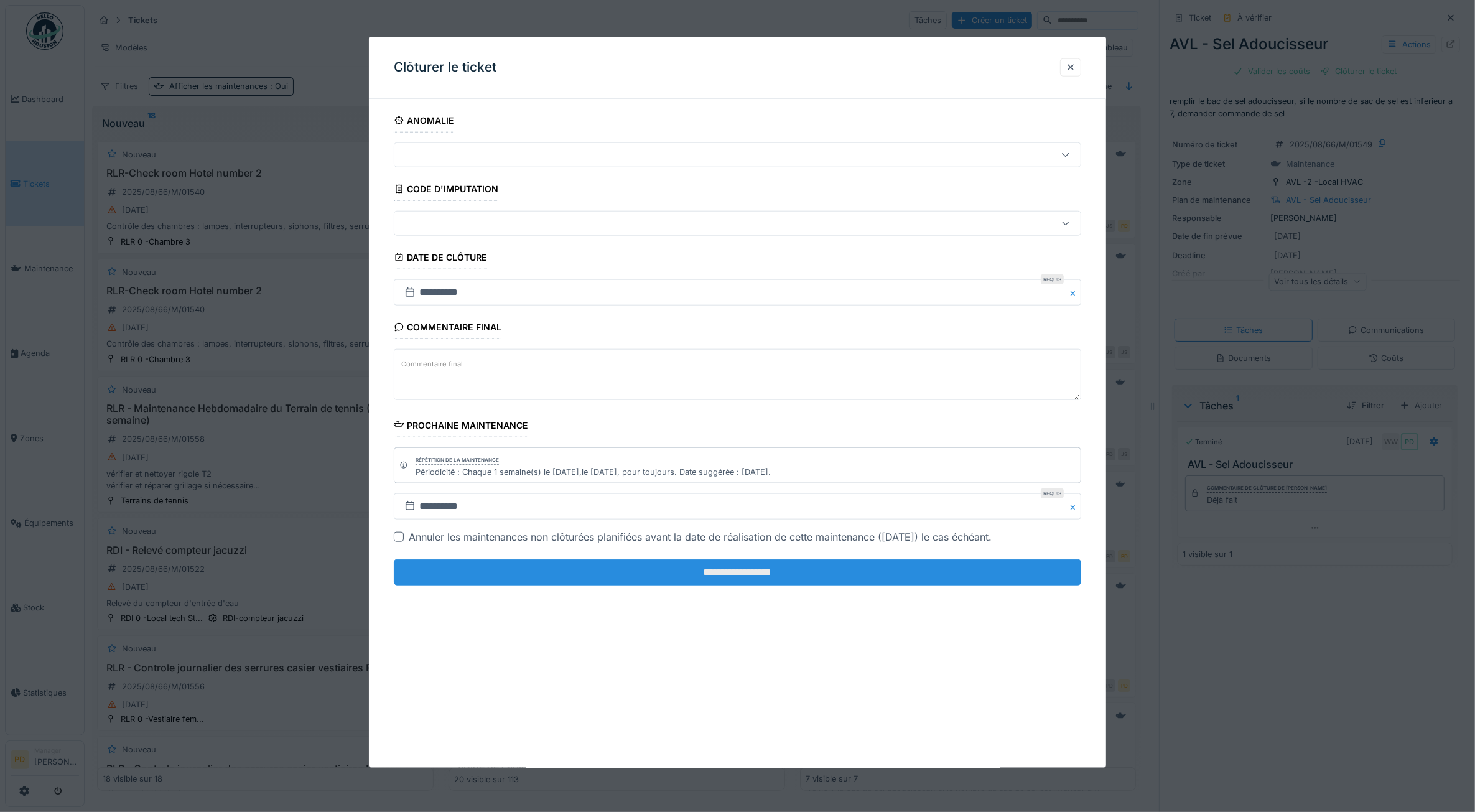
click at [818, 579] on input "**********" at bounding box center [738, 572] width 688 height 26
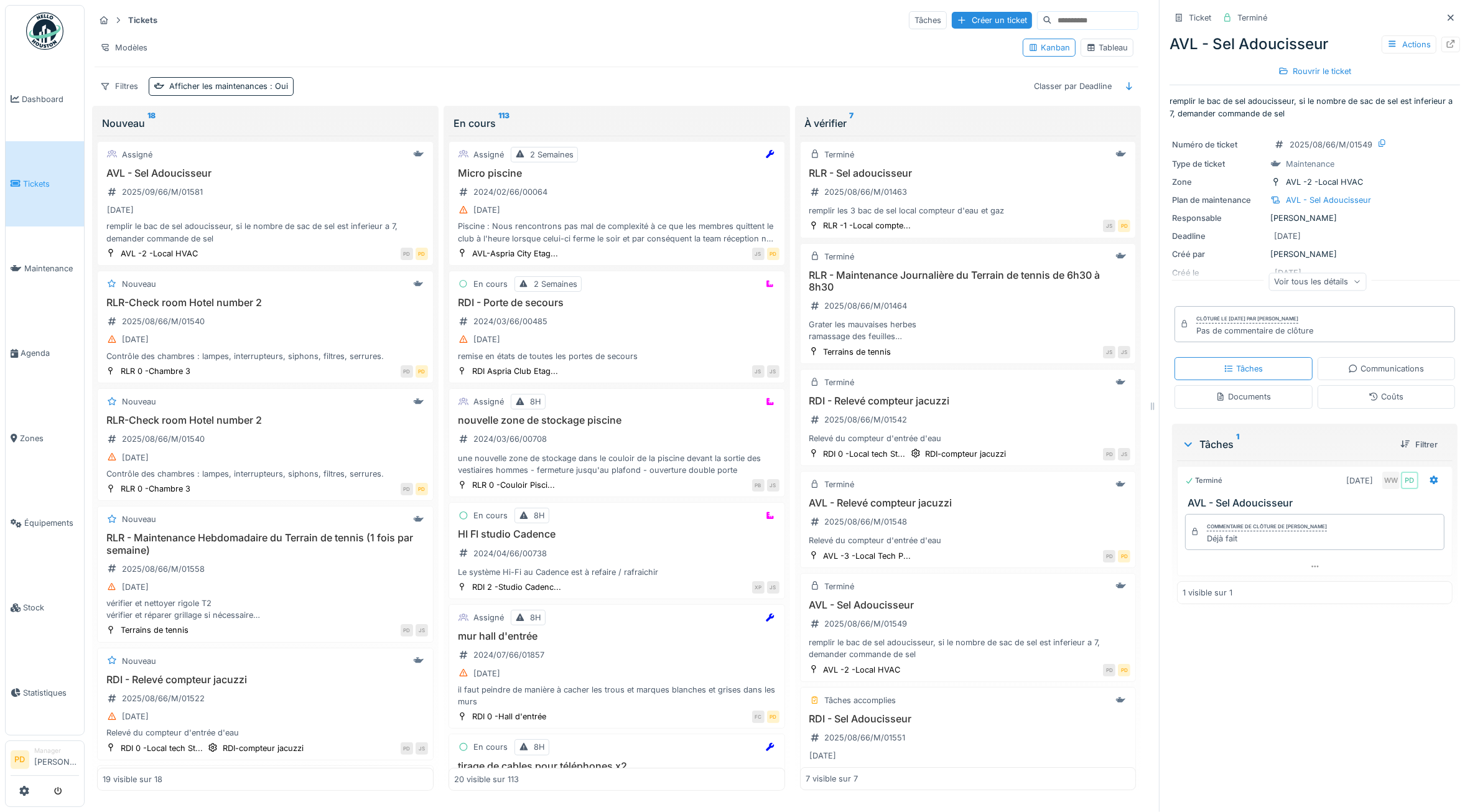
click at [25, 173] on link "Tickets" at bounding box center [45, 183] width 78 height 84
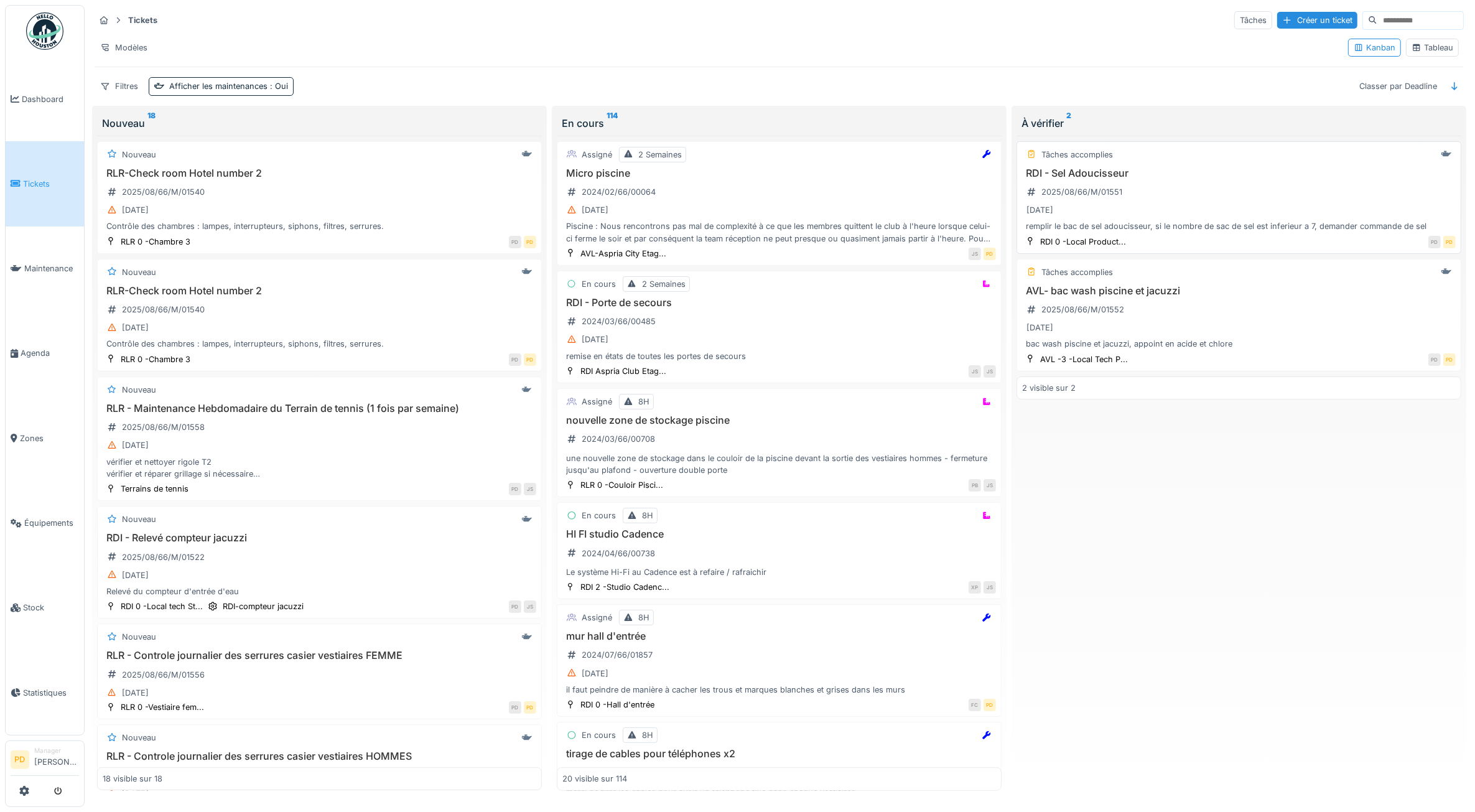
click at [1190, 210] on div "[DATE]" at bounding box center [1239, 210] width 434 height 16
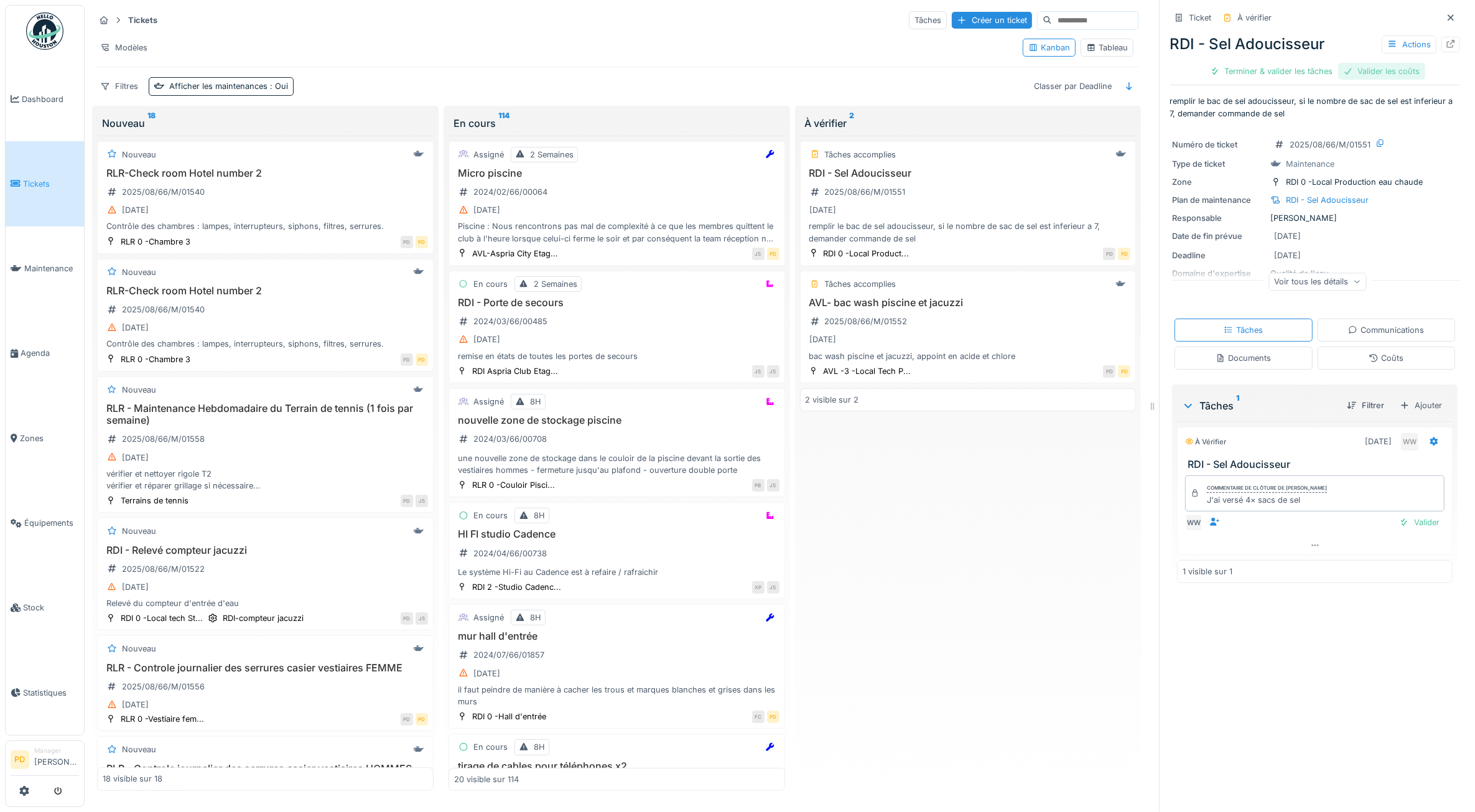
click at [1373, 75] on div "Valider les coûts" at bounding box center [1382, 71] width 87 height 17
click at [1348, 70] on div "Terminer & valider les tâches" at bounding box center [1315, 71] width 133 height 17
click at [1292, 73] on div "Clôturer le ticket" at bounding box center [1315, 71] width 86 height 17
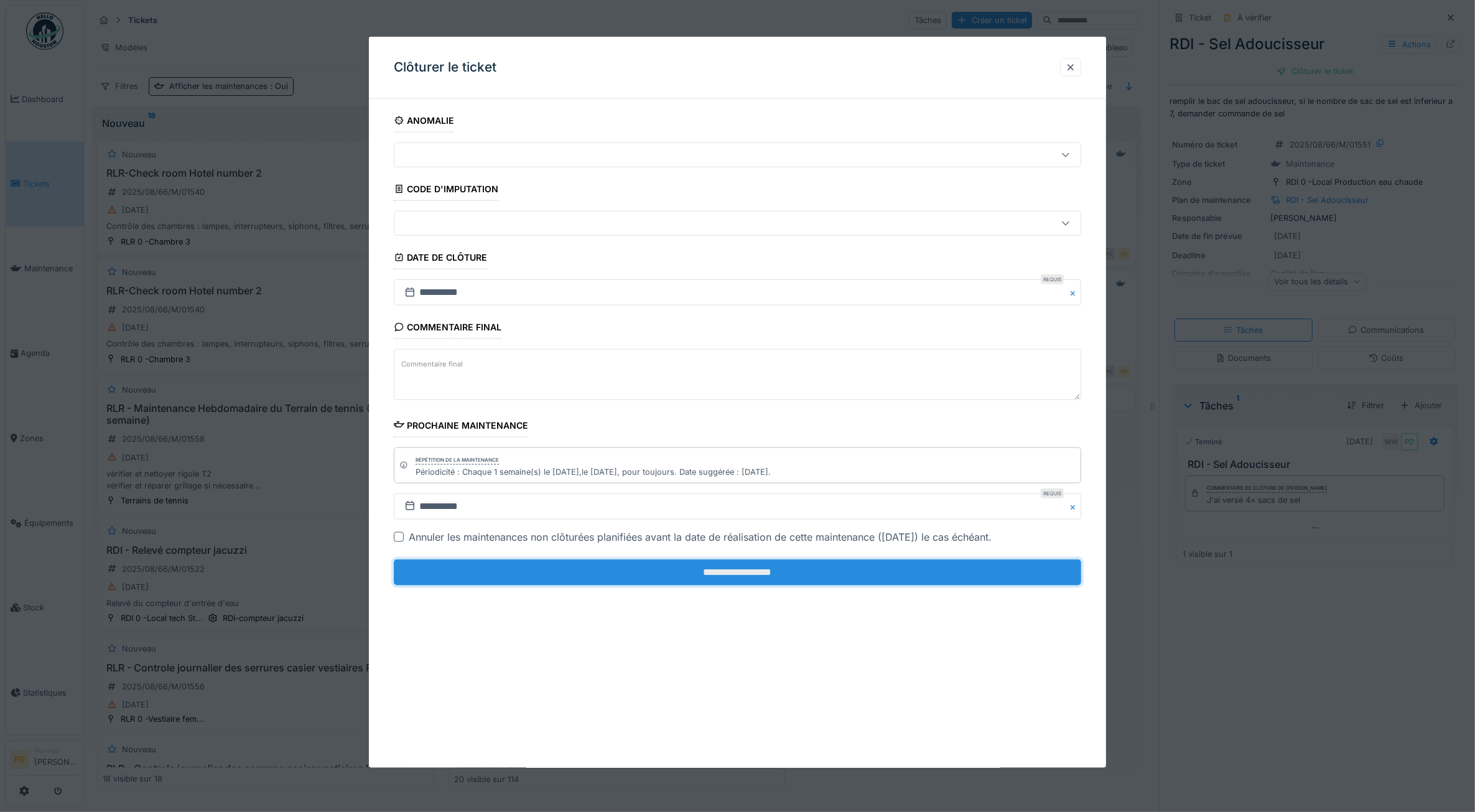
click at [918, 568] on input "**********" at bounding box center [738, 572] width 688 height 26
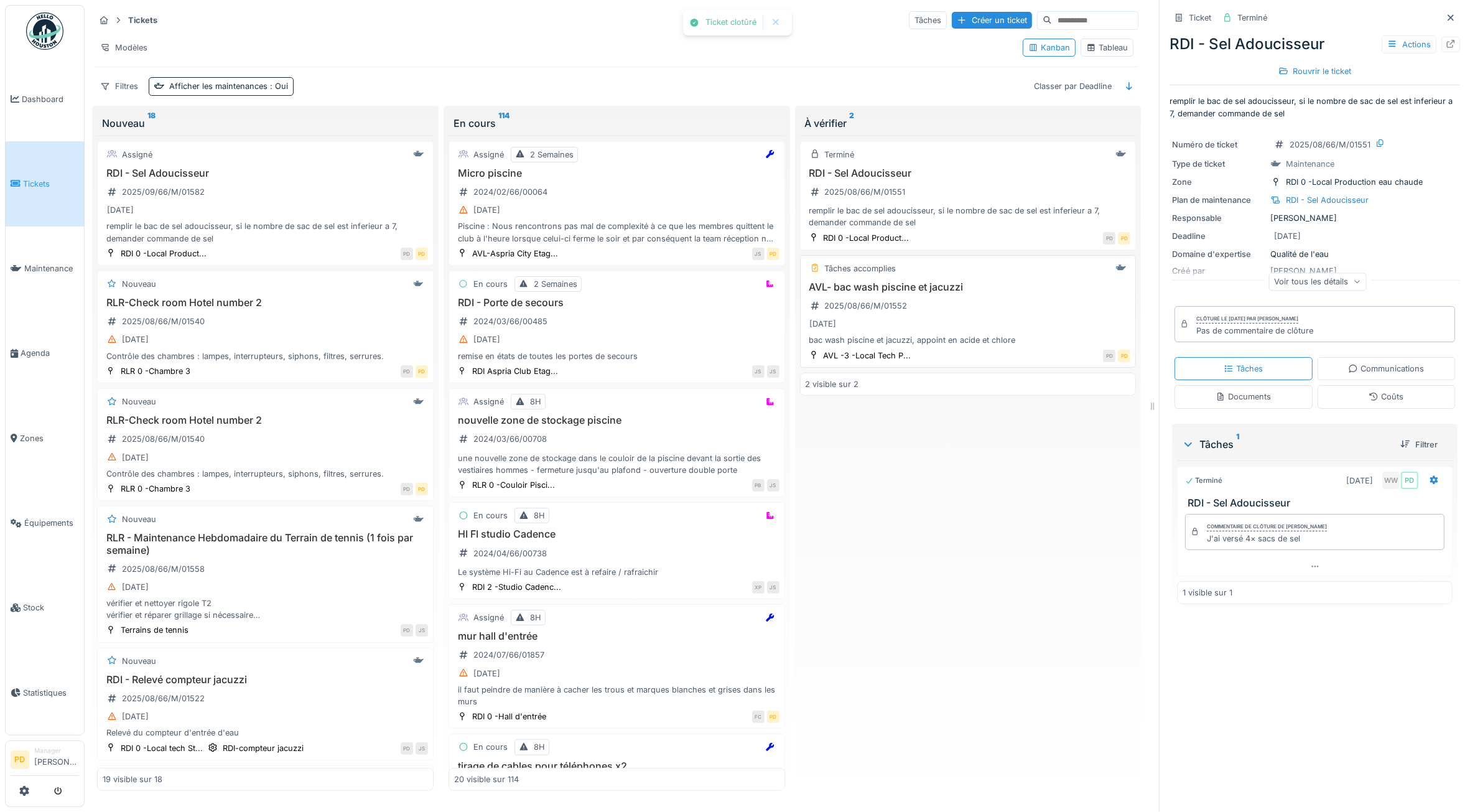
click at [968, 325] on div "[DATE]" at bounding box center [968, 323] width 326 height 16
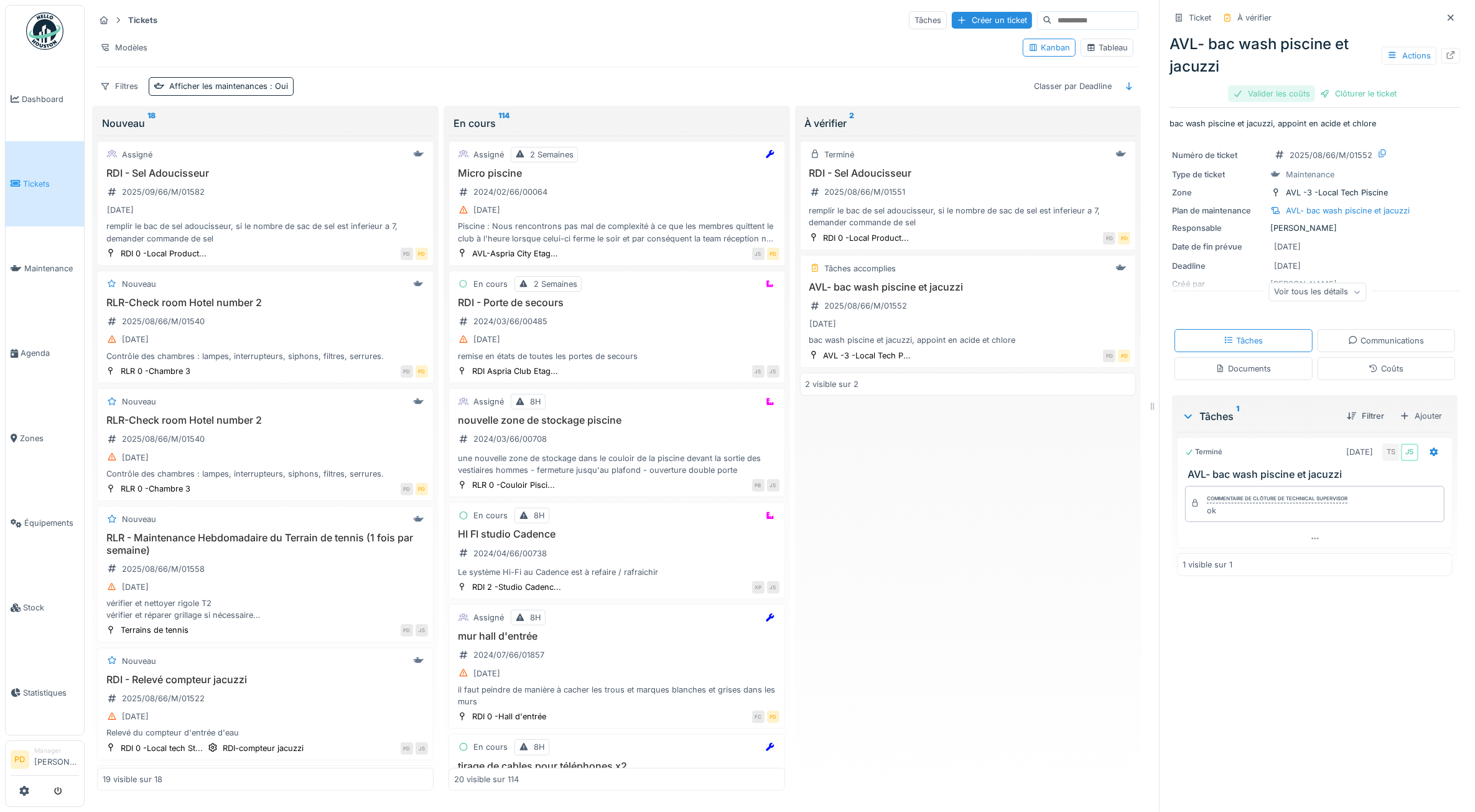
click at [1280, 92] on div "Valider les coûts" at bounding box center [1271, 93] width 87 height 17
click at [1322, 98] on div "Clôturer le ticket" at bounding box center [1358, 93] width 86 height 17
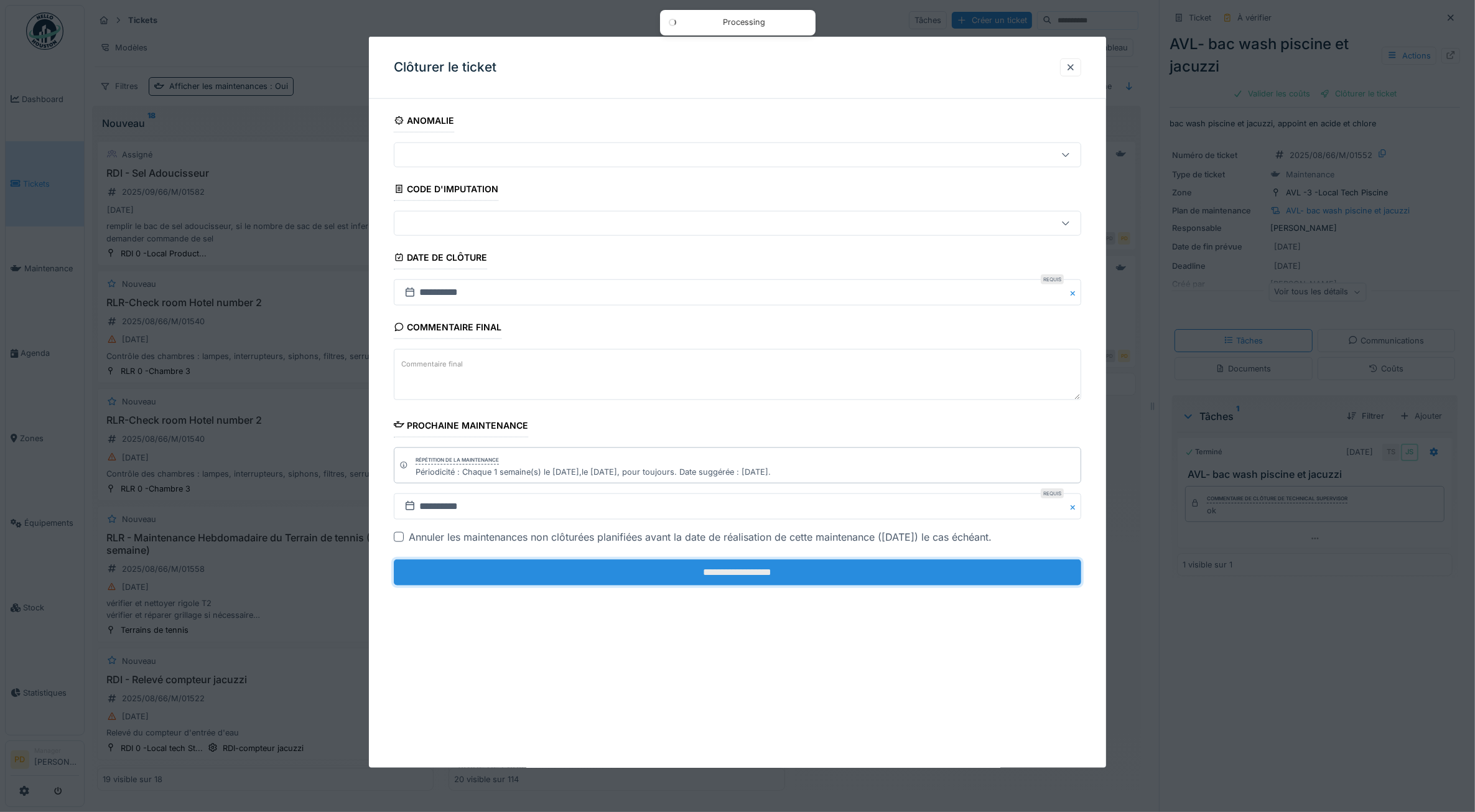
click at [995, 563] on input "**********" at bounding box center [738, 572] width 688 height 26
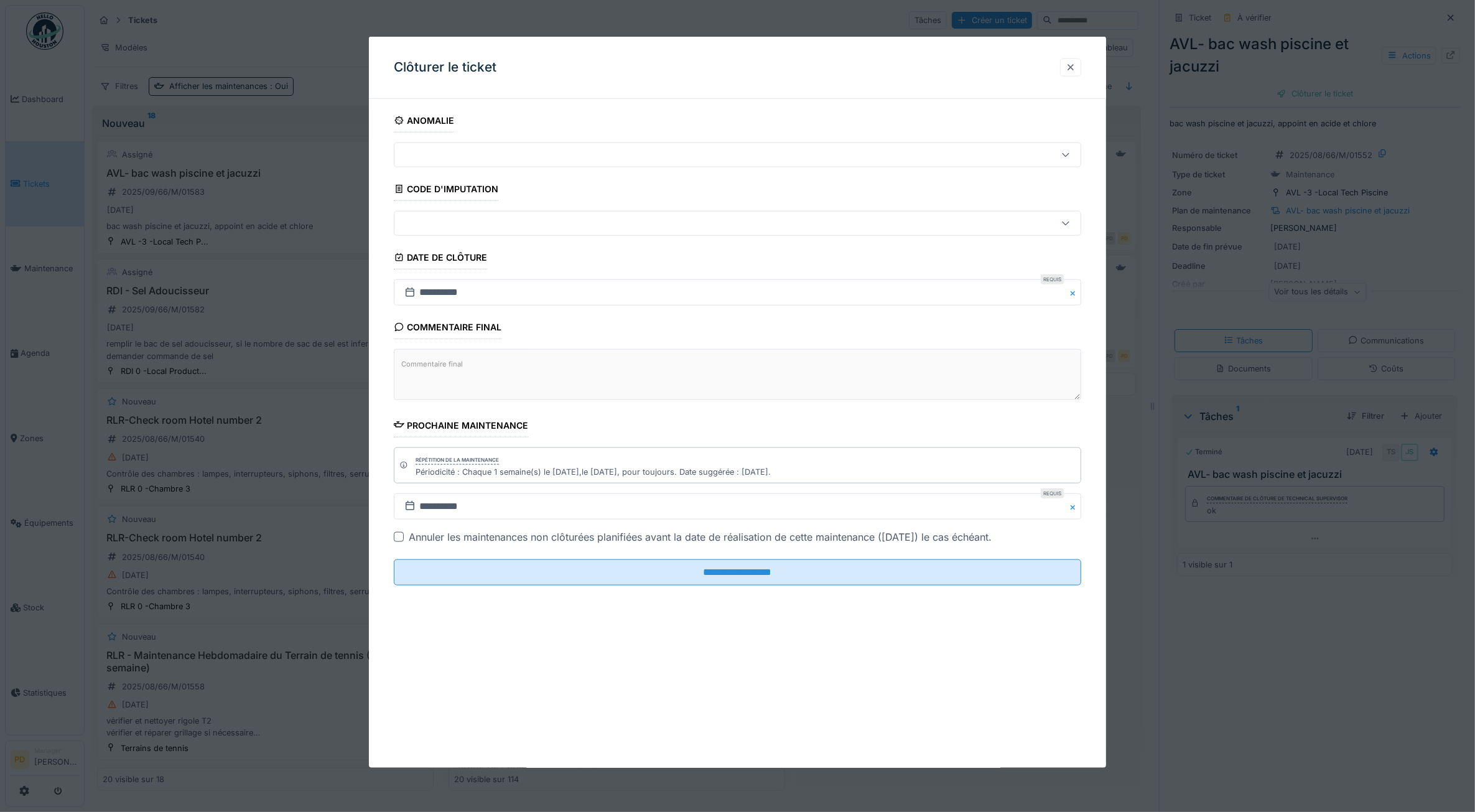
click at [1082, 69] on div at bounding box center [1071, 67] width 21 height 18
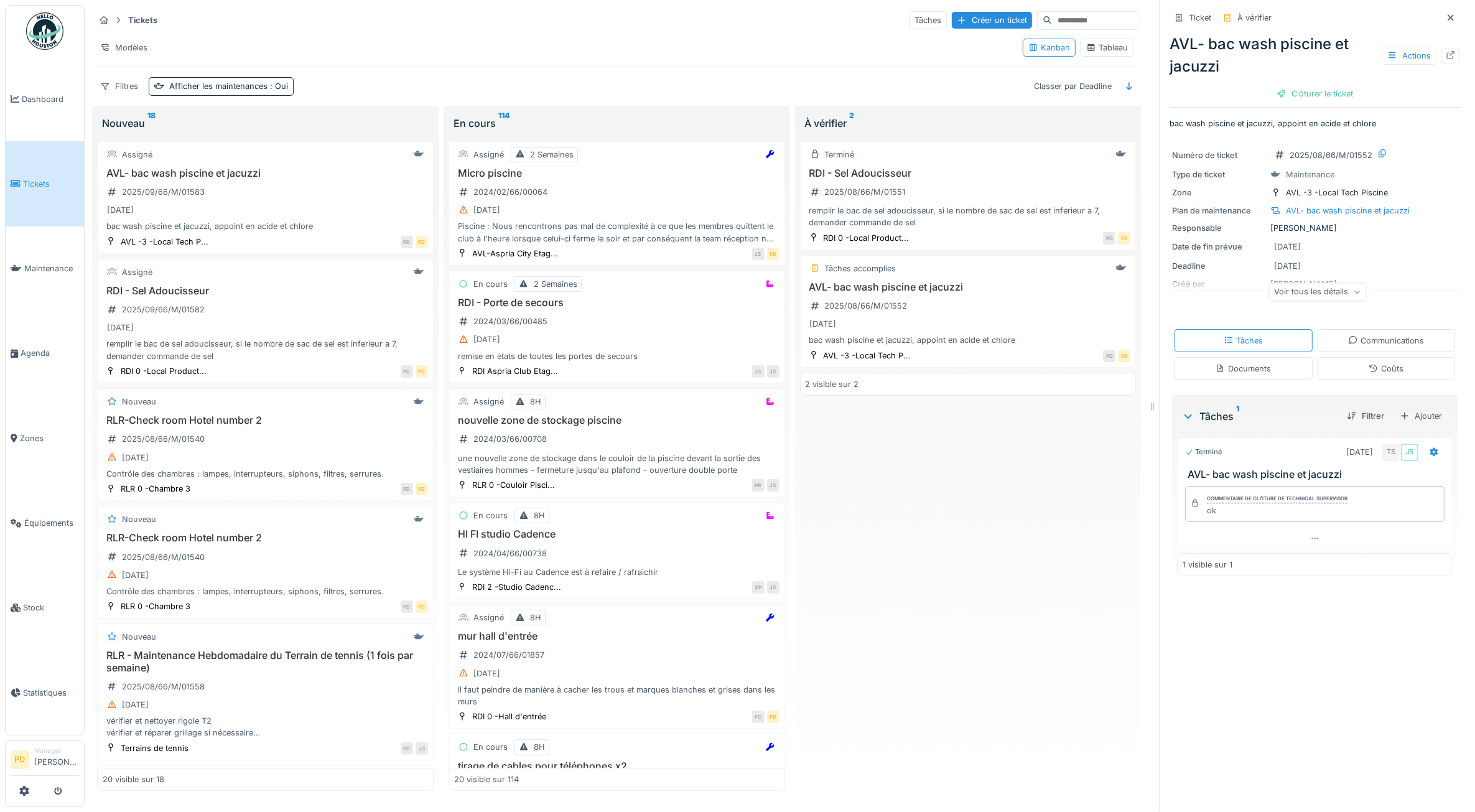
click at [44, 186] on span "Tickets" at bounding box center [51, 184] width 56 height 12
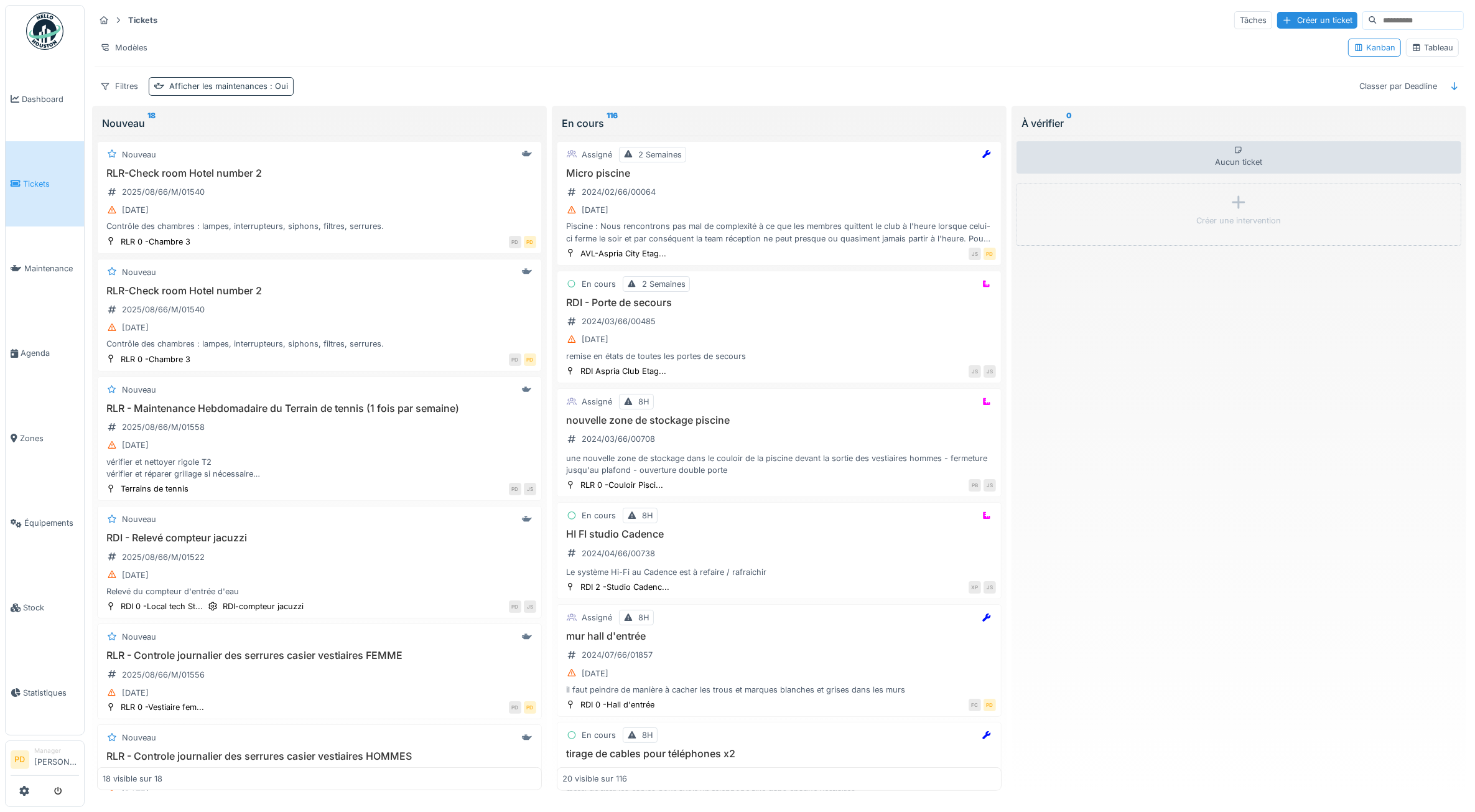
click at [186, 88] on div "Afficher les maintenances : Oui" at bounding box center [228, 86] width 119 height 12
click at [330, 119] on div "Supprimer" at bounding box center [330, 121] width 64 height 17
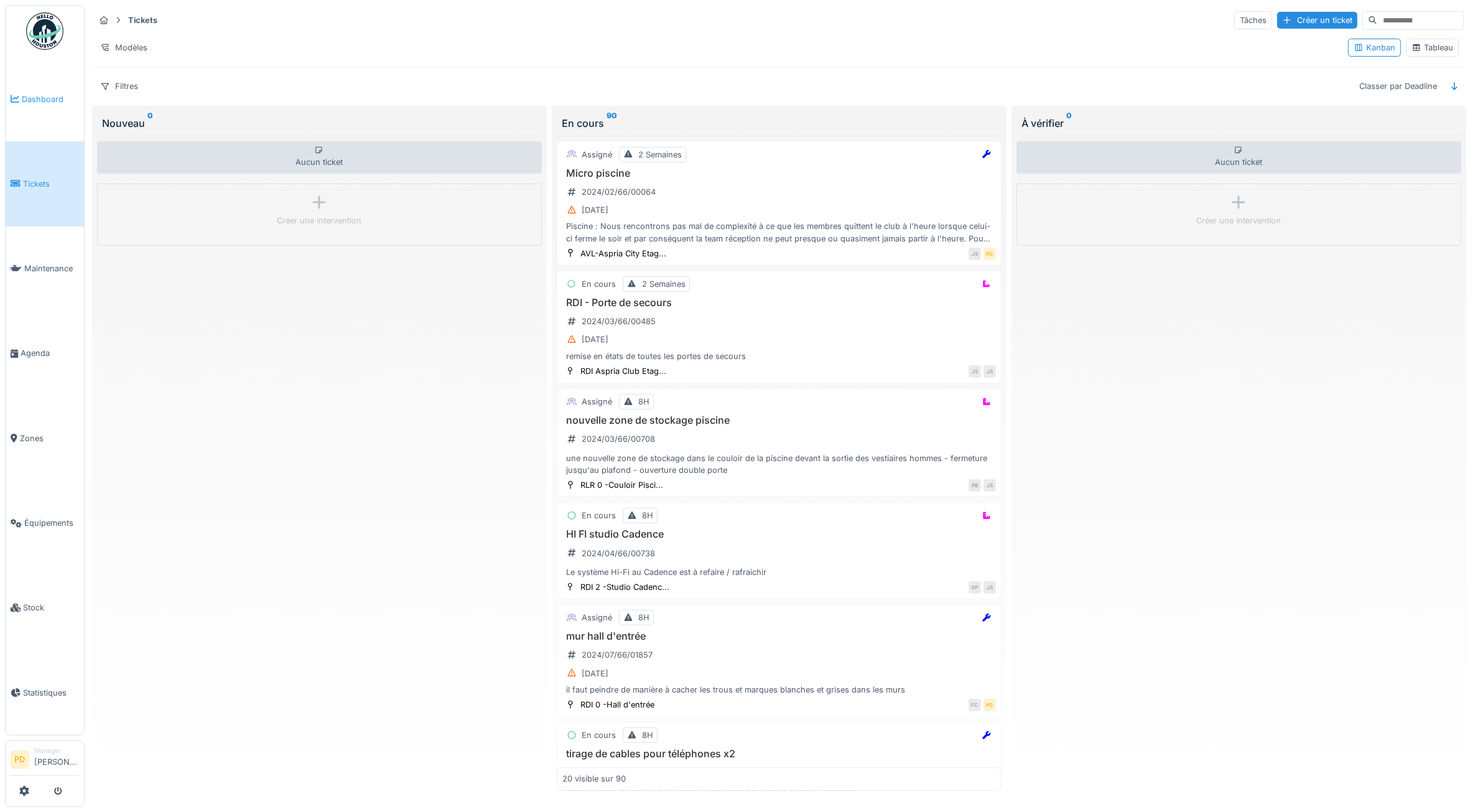
click at [40, 101] on span "Dashboard" at bounding box center [51, 99] width 58 height 12
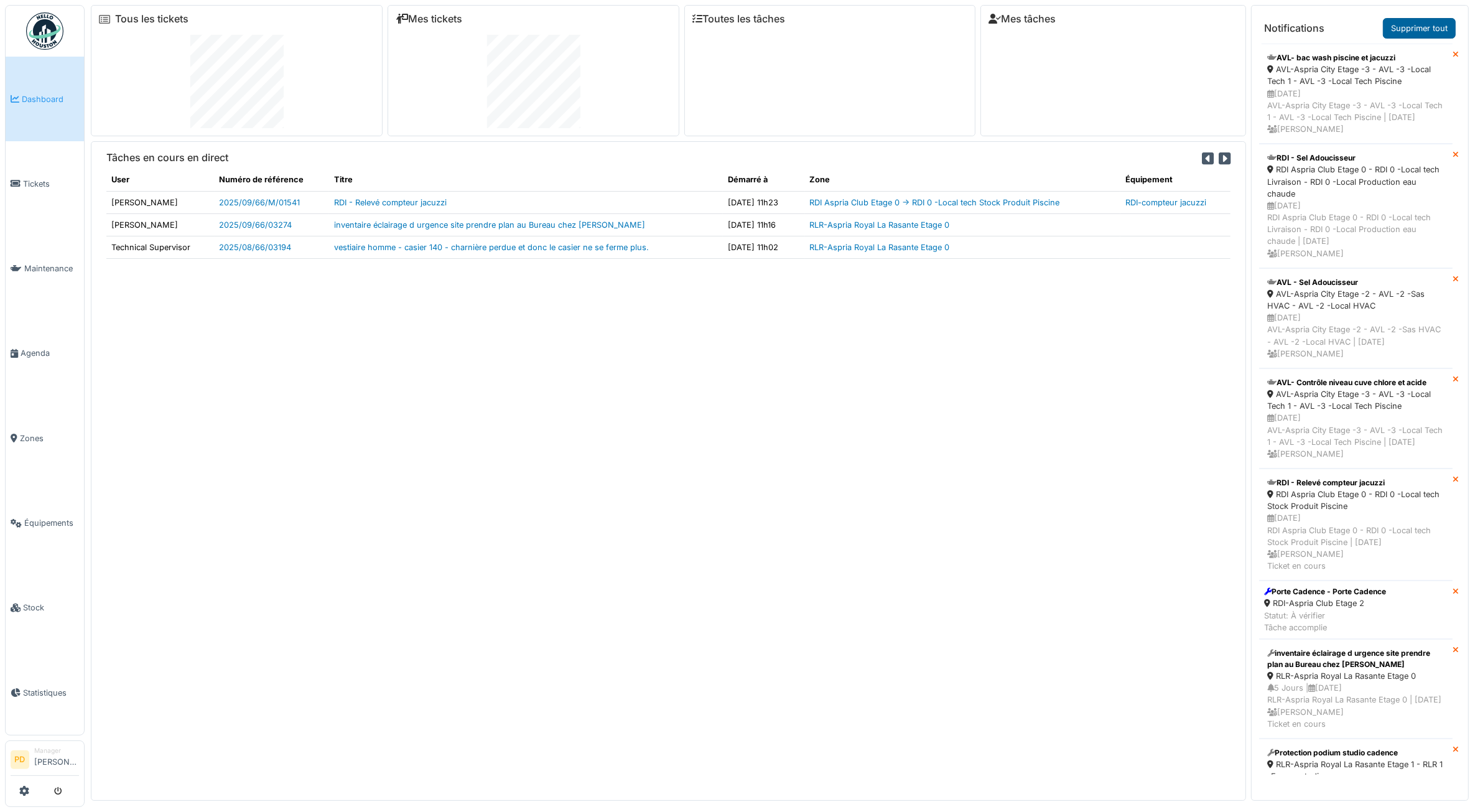
click at [1410, 30] on link "Supprimer tout" at bounding box center [1419, 28] width 73 height 21
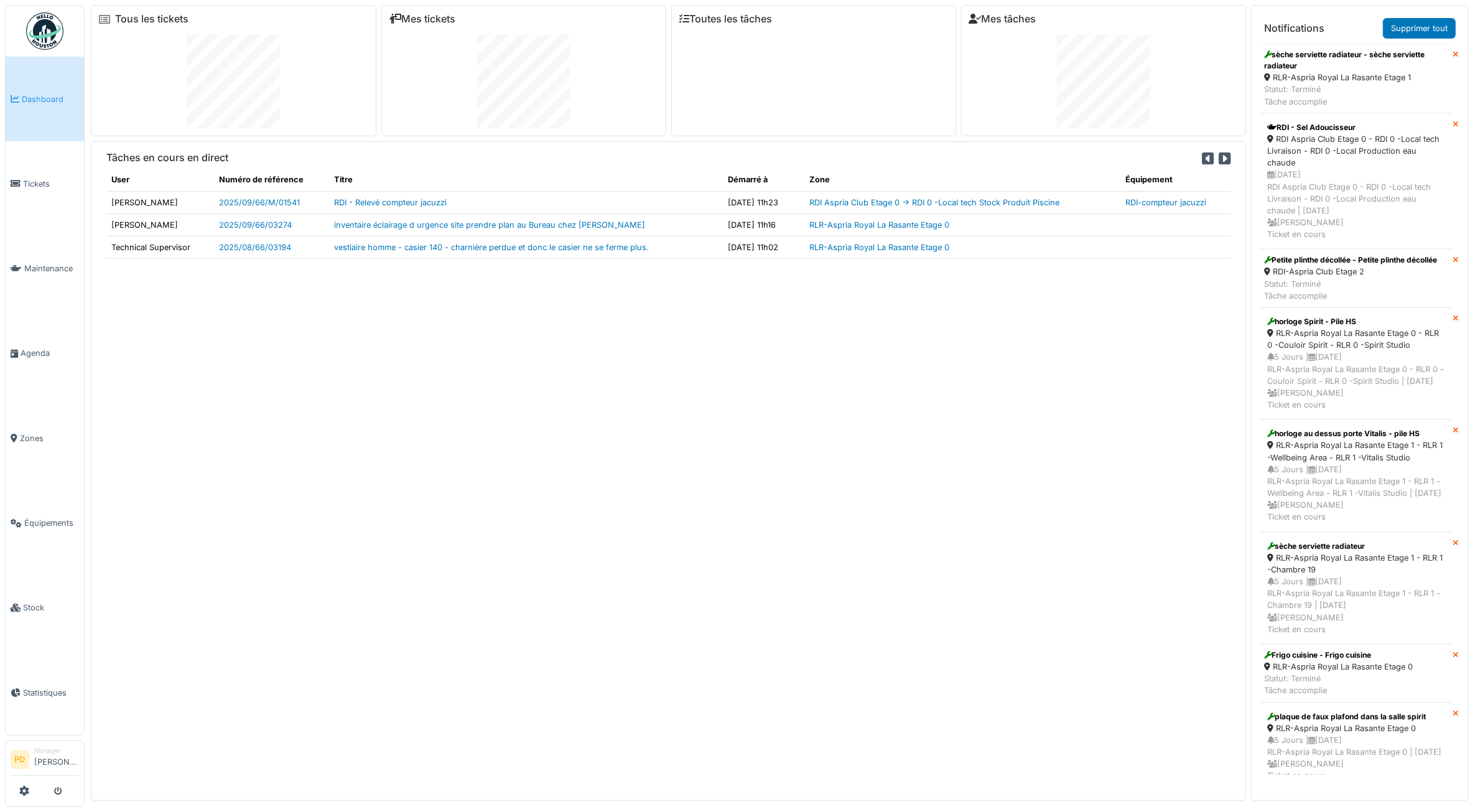
click at [1410, 30] on link "Supprimer tout" at bounding box center [1419, 28] width 73 height 21
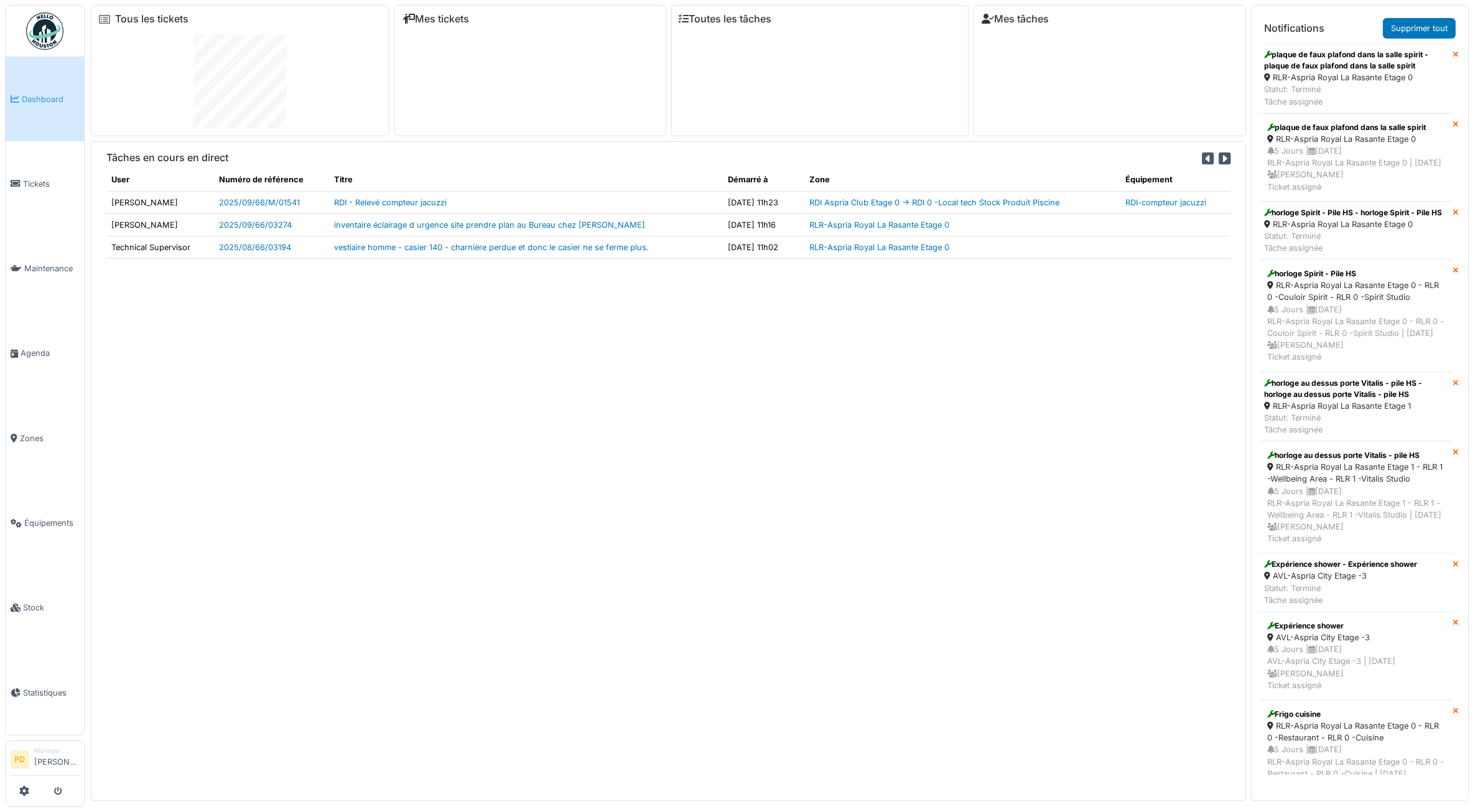
click at [1410, 30] on link "Supprimer tout" at bounding box center [1419, 28] width 73 height 21
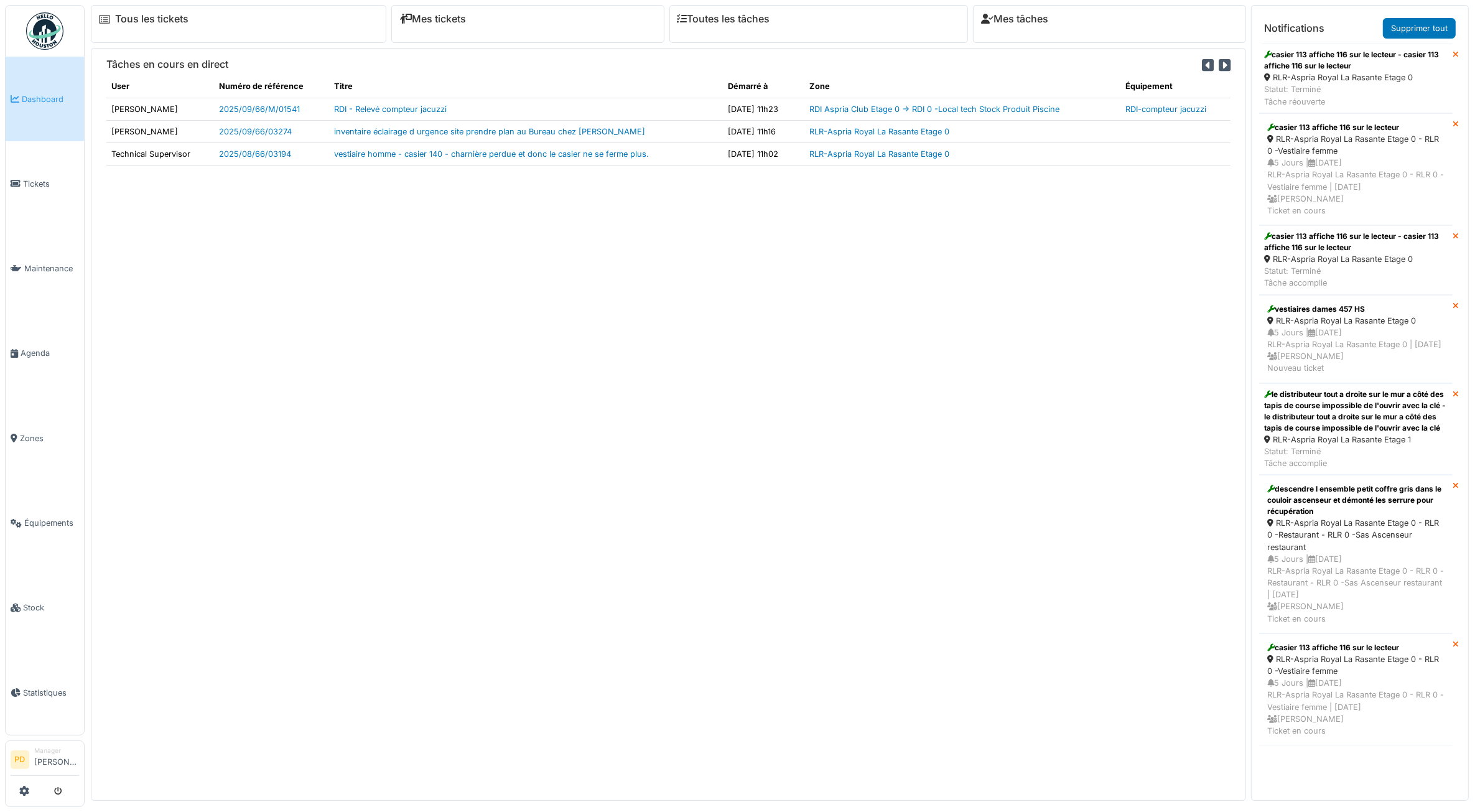
click at [1410, 30] on link "Supprimer tout" at bounding box center [1419, 28] width 73 height 21
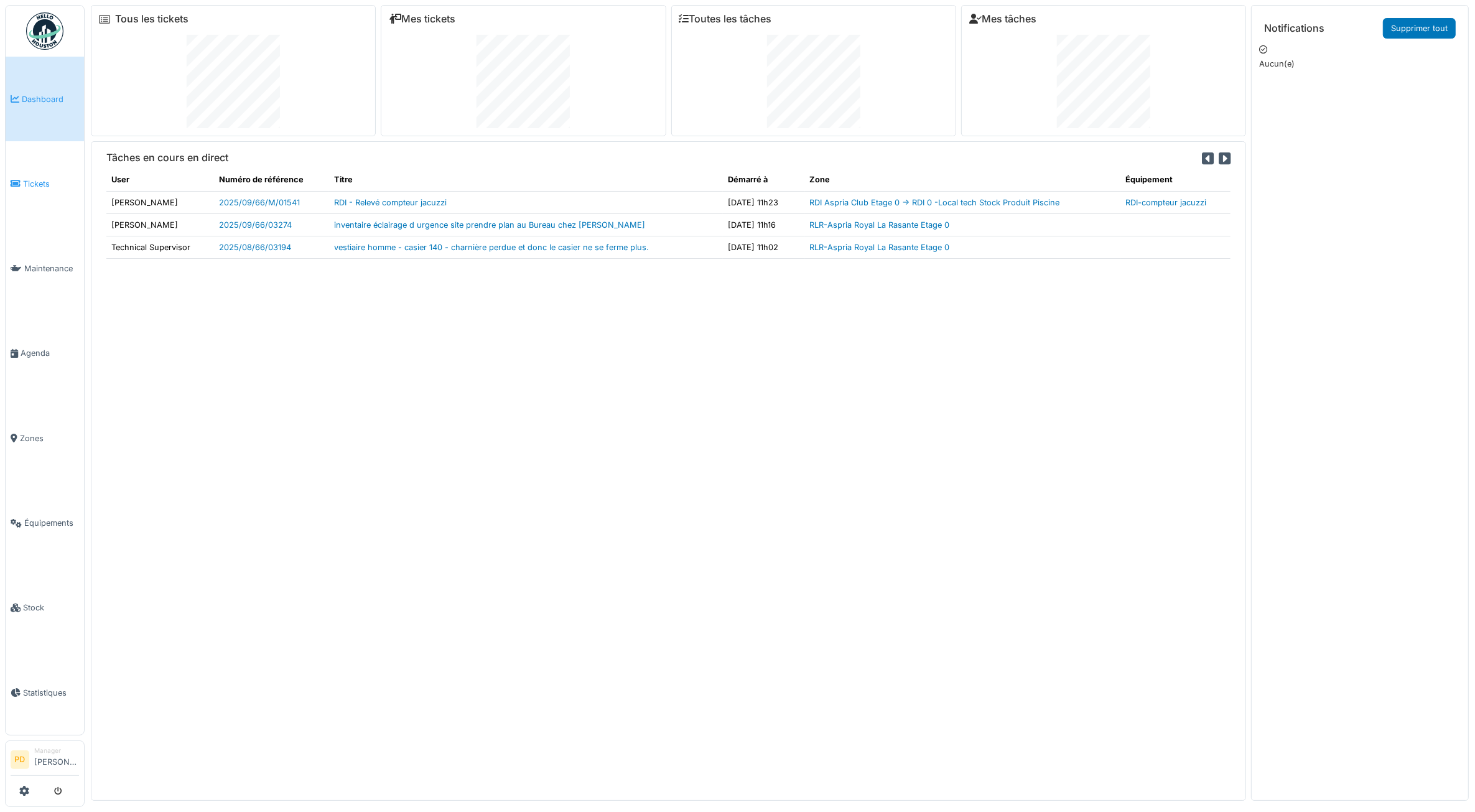
click at [36, 179] on span "Tickets" at bounding box center [51, 184] width 56 height 12
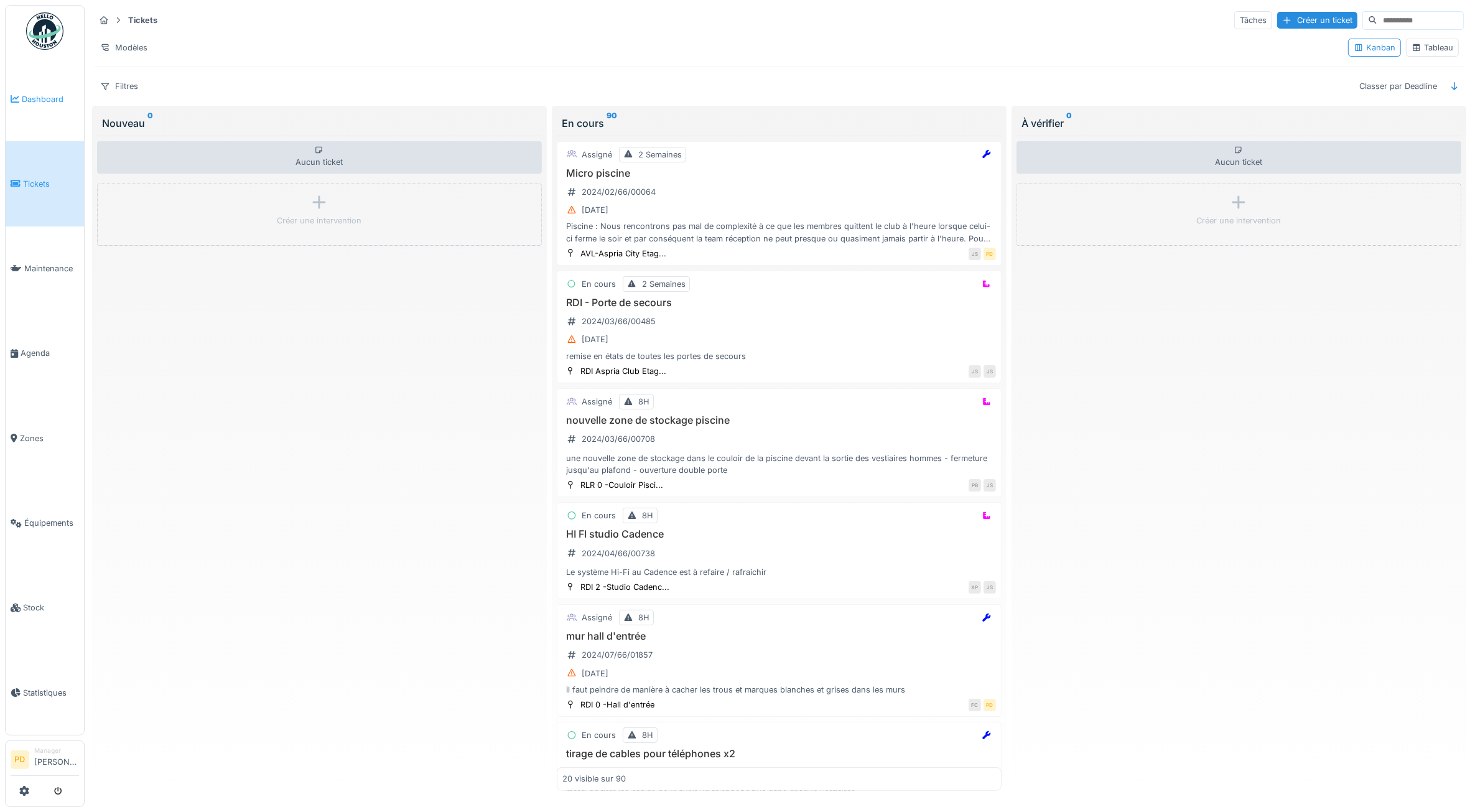
click at [45, 98] on span "Dashboard" at bounding box center [51, 99] width 58 height 12
